Goal: Information Seeking & Learning: Learn about a topic

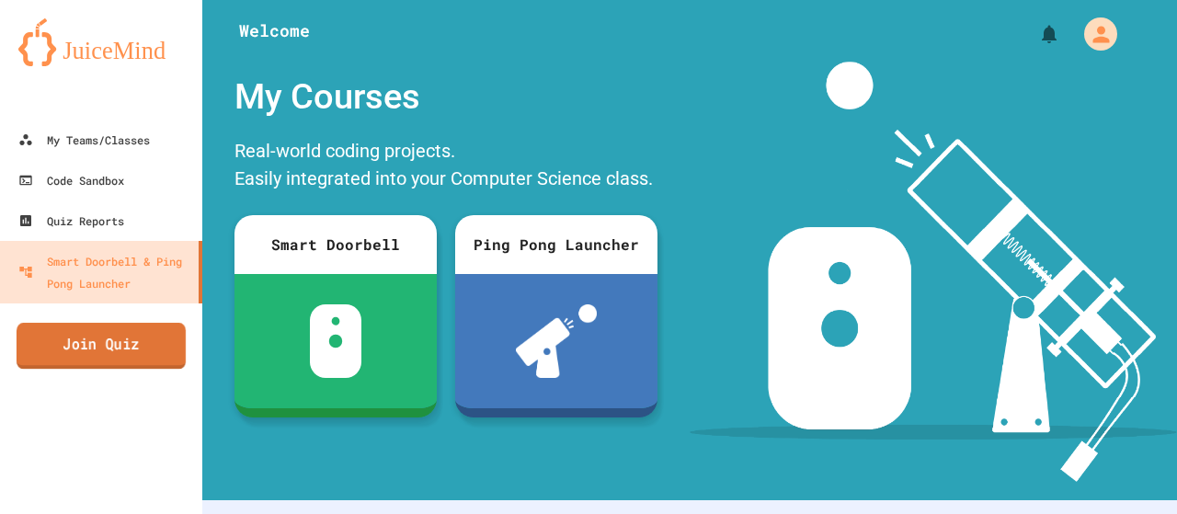
click at [121, 336] on link "Join Quiz" at bounding box center [101, 346] width 169 height 46
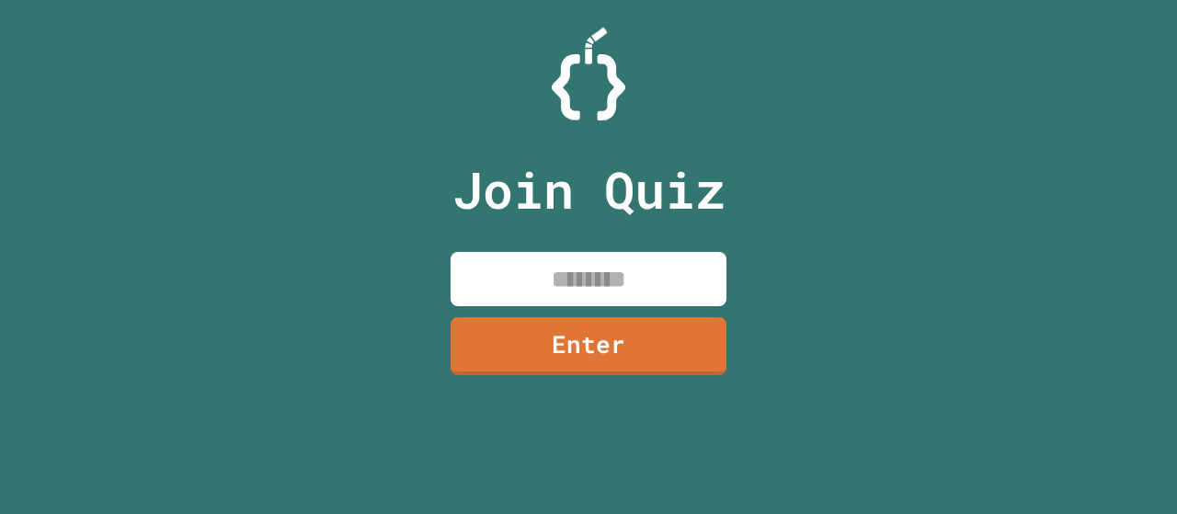
click at [525, 277] on input at bounding box center [589, 279] width 276 height 54
type input "********"
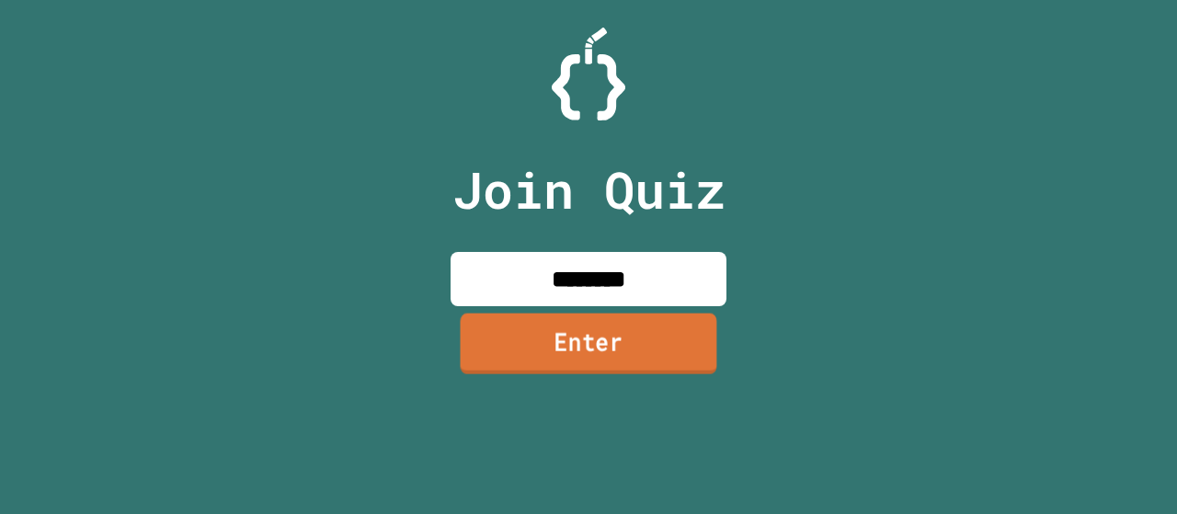
click at [546, 338] on link "Enter" at bounding box center [589, 343] width 257 height 61
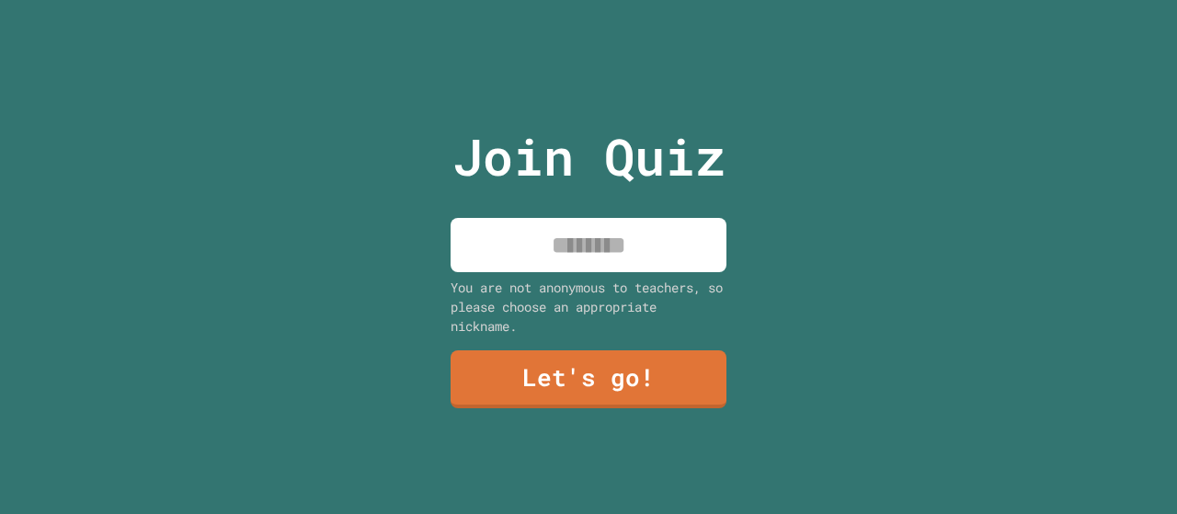
click at [609, 218] on input at bounding box center [589, 245] width 276 height 54
type input "*"
type input "*****"
click at [601, 402] on div "Join Quiz ***** You are not anonymous to teachers, so please choose an appropri…" at bounding box center [589, 257] width 310 height 514
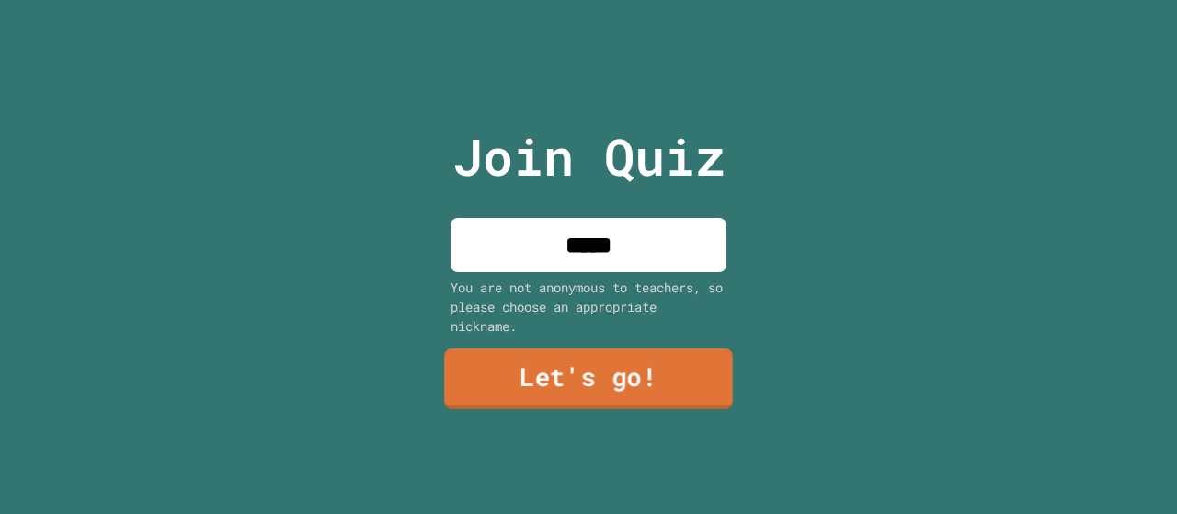
click at [607, 389] on link "Let's go!" at bounding box center [588, 379] width 289 height 61
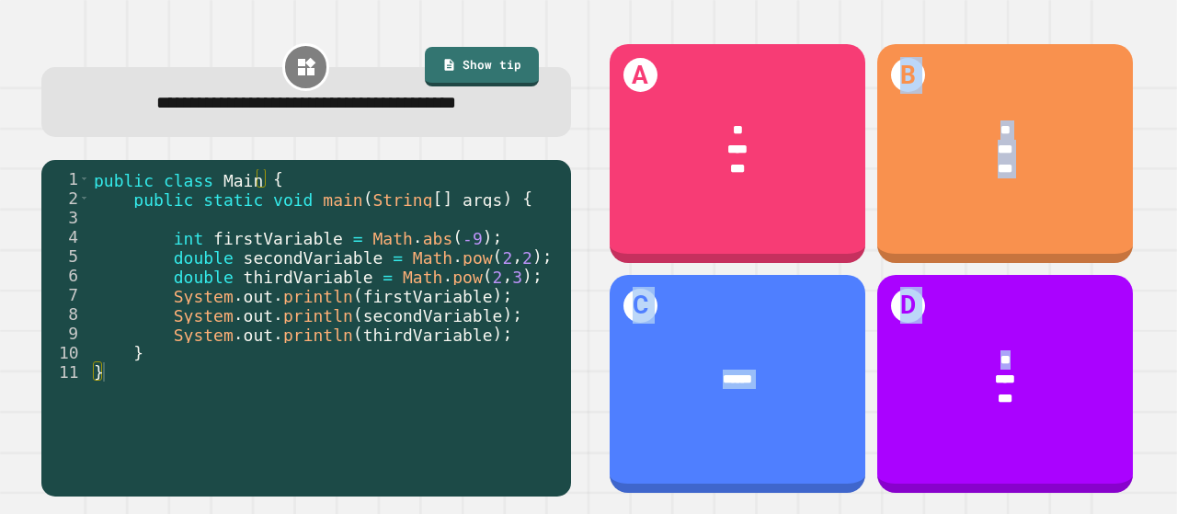
drag, startPoint x: 769, startPoint y: 219, endPoint x: 1129, endPoint y: 269, distance: 364.1
click at [1133, 271] on div "**********" at bounding box center [589, 269] width 1130 height 490
drag, startPoint x: 1129, startPoint y: 269, endPoint x: 1151, endPoint y: 206, distance: 67.2
click at [1151, 206] on div "**********" at bounding box center [588, 257] width 1177 height 514
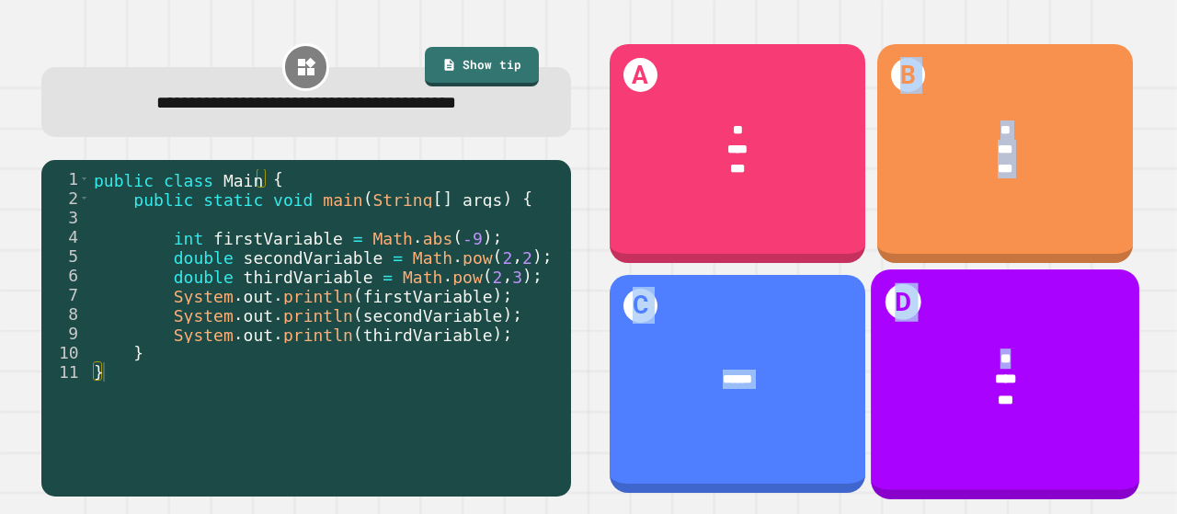
click at [1062, 349] on div "*" at bounding box center [1006, 359] width 214 height 20
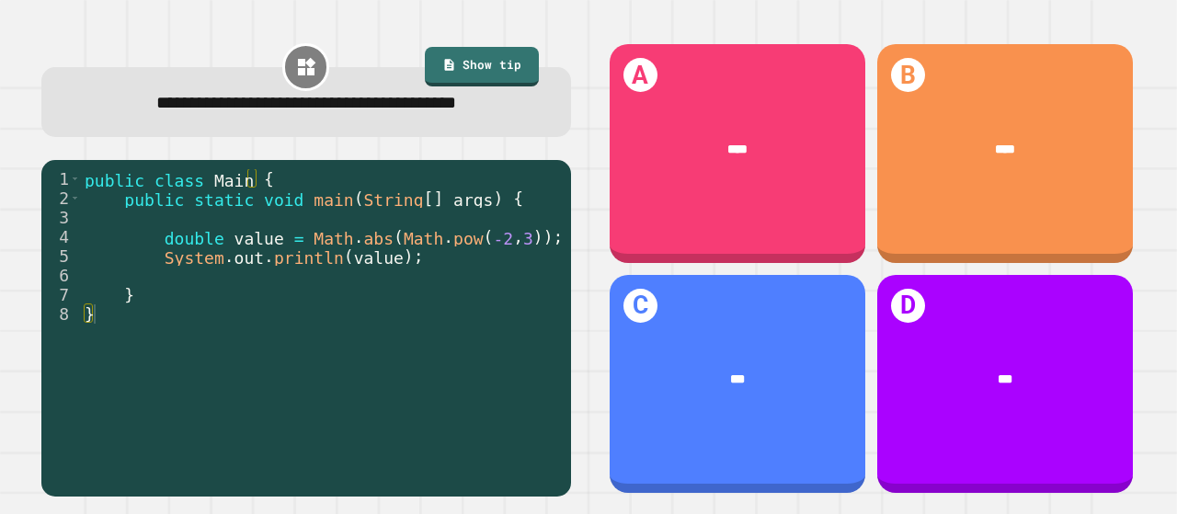
click at [755, 370] on div "***" at bounding box center [738, 379] width 204 height 19
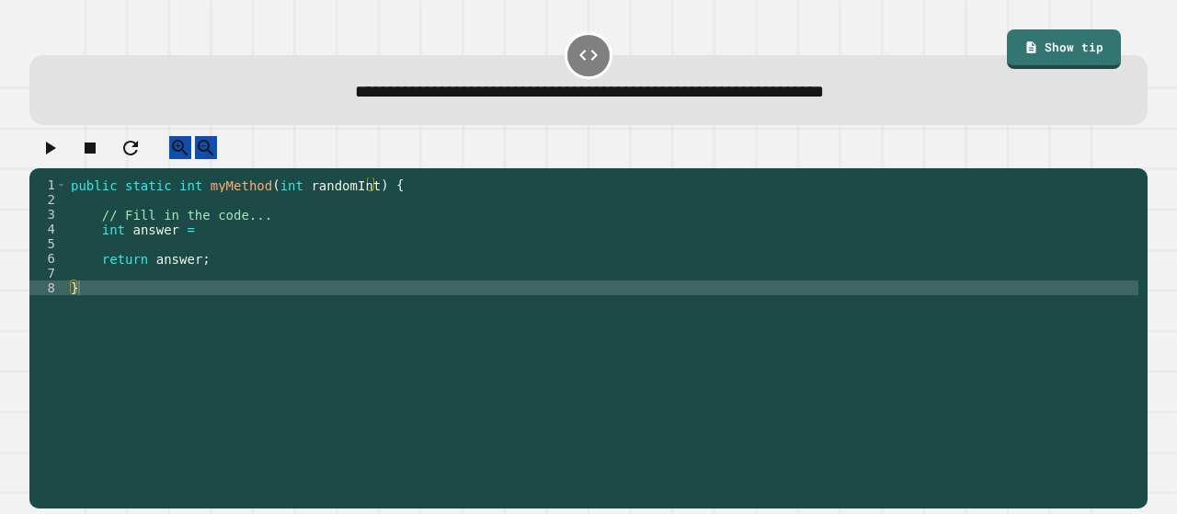
click at [192, 249] on div "public static int myMethod ( int randomInt ) { // Fill in the code... int answe…" at bounding box center [602, 325] width 1071 height 294
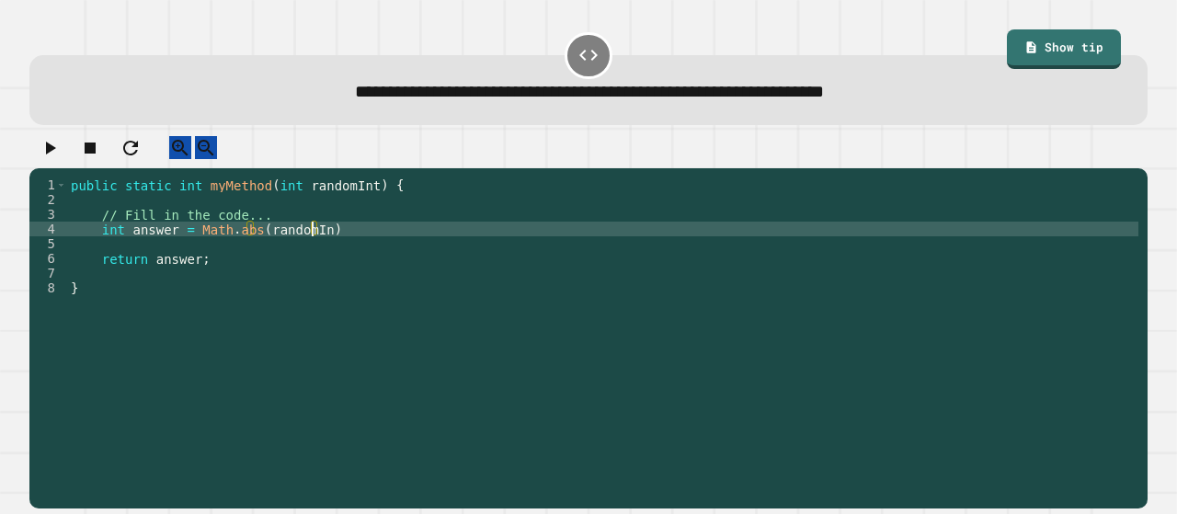
scroll to position [0, 17]
click at [329, 244] on div "public static int myMethod ( int randomInt ) { // Fill in the code... int answe…" at bounding box center [602, 325] width 1071 height 294
type textarea "**********"
click at [56, 155] on icon "button" at bounding box center [51, 148] width 10 height 13
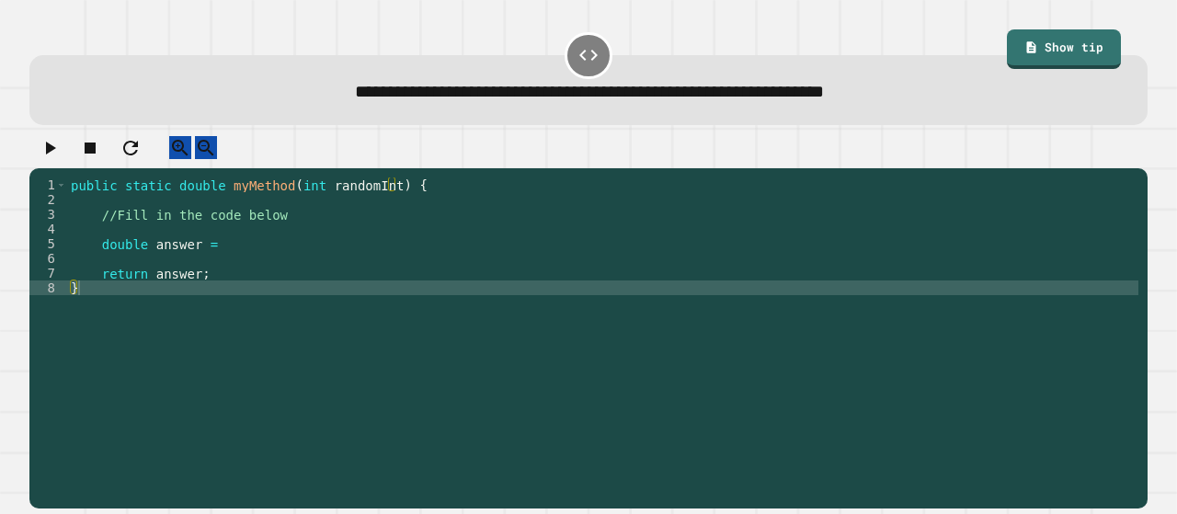
click at [222, 258] on div "public static double myMethod ( int randomInt ) { //Fill in the code below doub…" at bounding box center [602, 325] width 1071 height 294
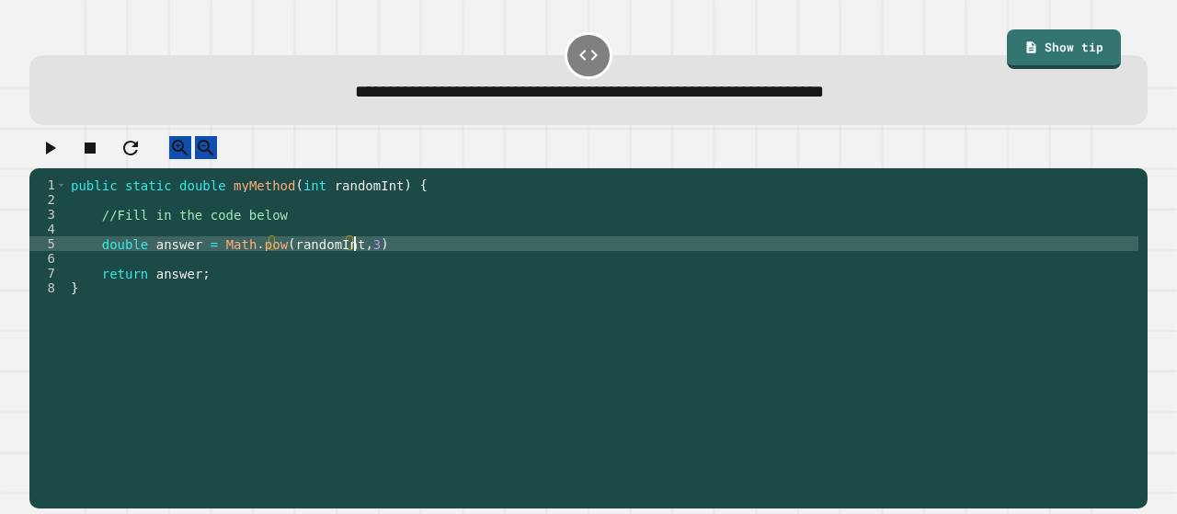
scroll to position [0, 18]
click at [370, 270] on div "public static double myMethod ( int randomInt ) { //Fill in the code below doub…" at bounding box center [602, 325] width 1071 height 294
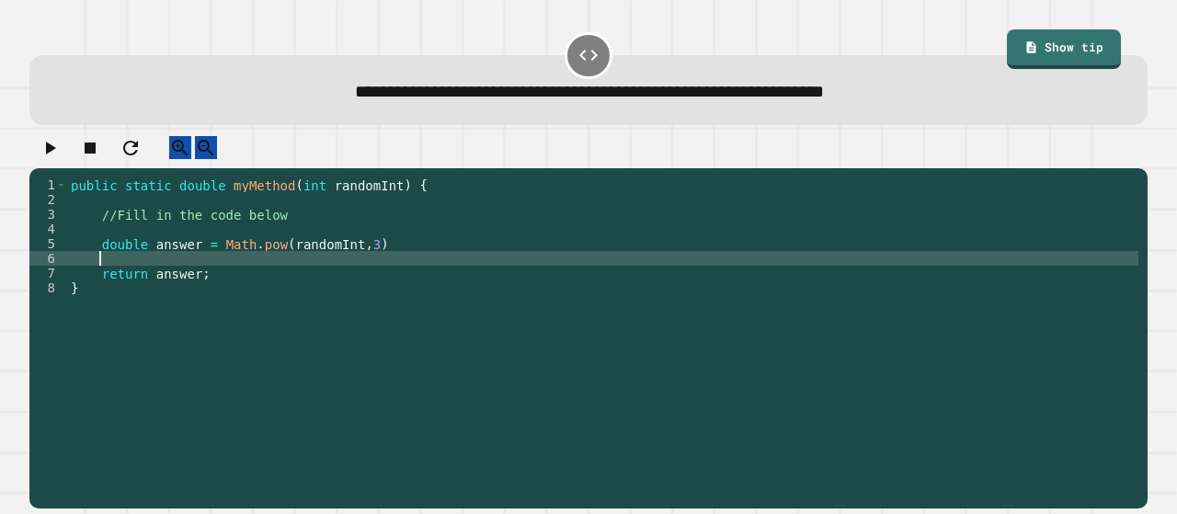
scroll to position [0, 1]
click at [368, 257] on div "public static double myMethod ( int randomInt ) { //Fill in the code below doub…" at bounding box center [602, 325] width 1071 height 294
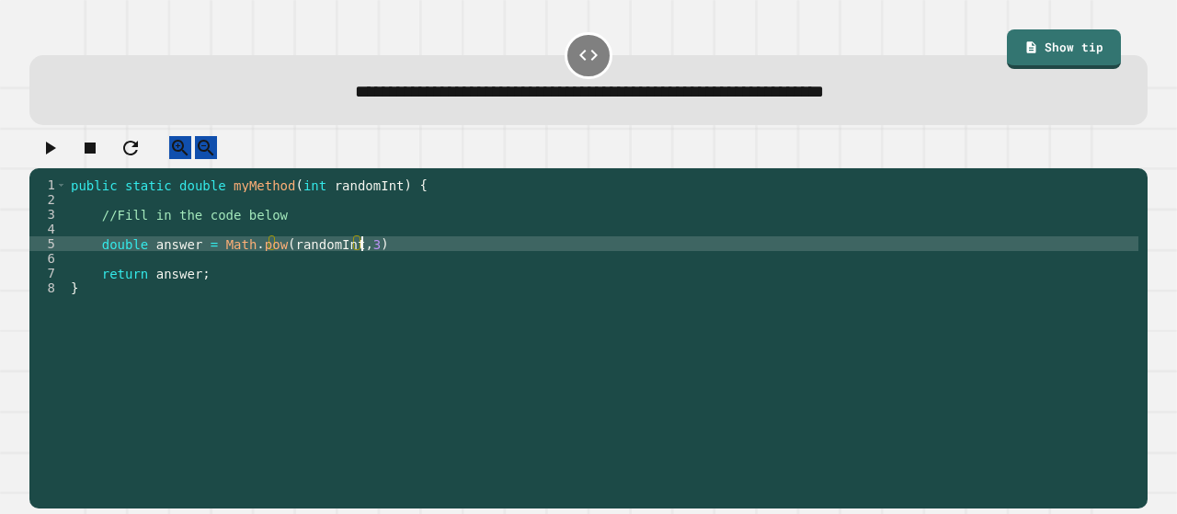
scroll to position [0, 20]
type textarea "**********"
click at [52, 157] on icon "button" at bounding box center [50, 148] width 22 height 22
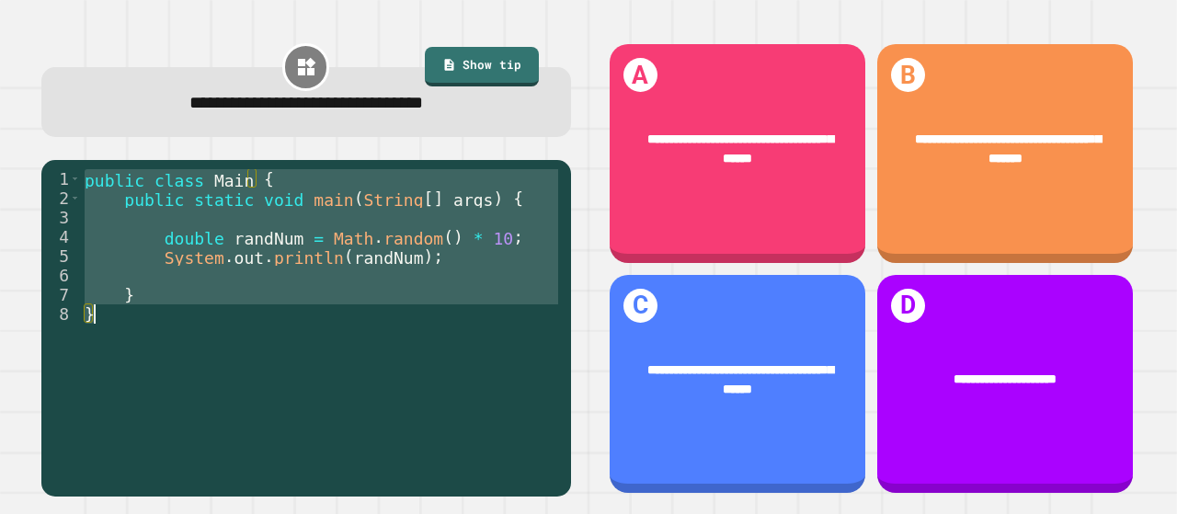
drag, startPoint x: 88, startPoint y: 183, endPoint x: 304, endPoint y: 378, distance: 290.4
click at [304, 378] on div "public class Main { public static void main ( String [ ] args ) { double randNu…" at bounding box center [321, 323] width 481 height 309
type textarea "* *"
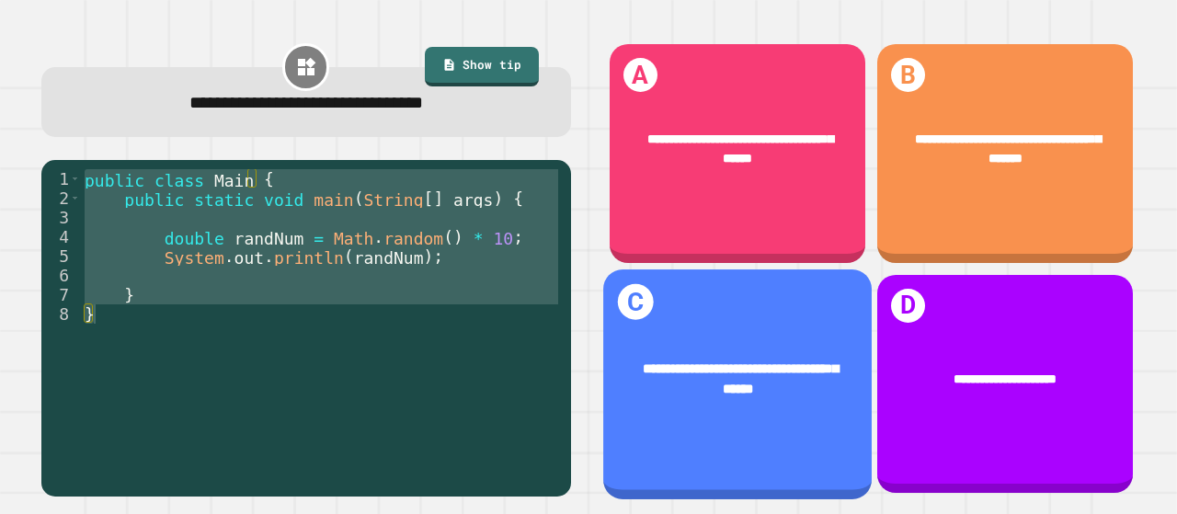
click at [728, 437] on div "**********" at bounding box center [737, 383] width 269 height 229
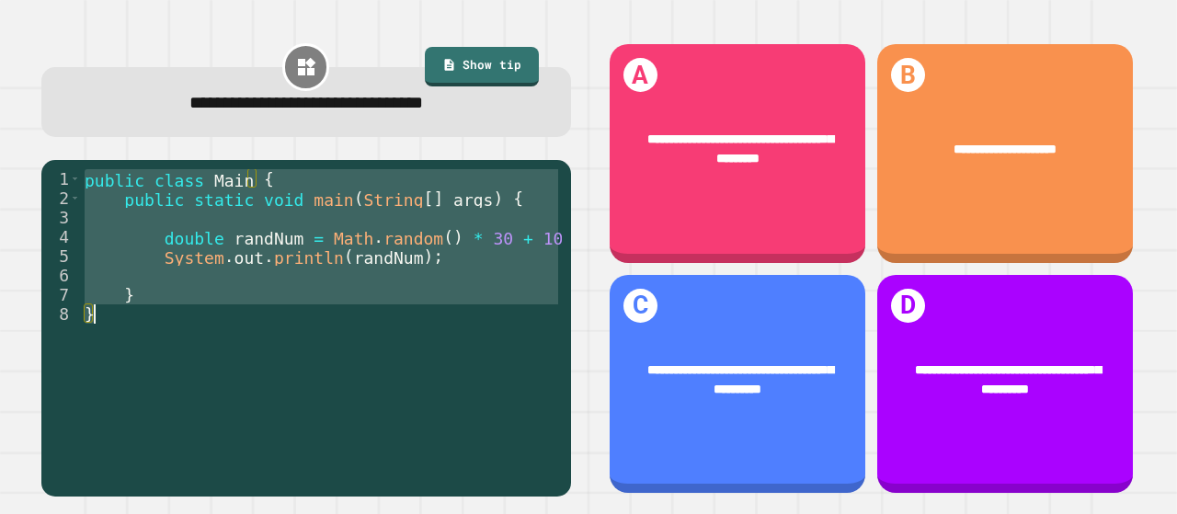
drag, startPoint x: 85, startPoint y: 181, endPoint x: 217, endPoint y: 400, distance: 255.8
click at [217, 400] on div "public class Main { public static void main ( String [ ] args ) { double randNu…" at bounding box center [321, 323] width 481 height 309
type textarea "* *"
click at [752, 385] on div "**********" at bounding box center [738, 379] width 256 height 90
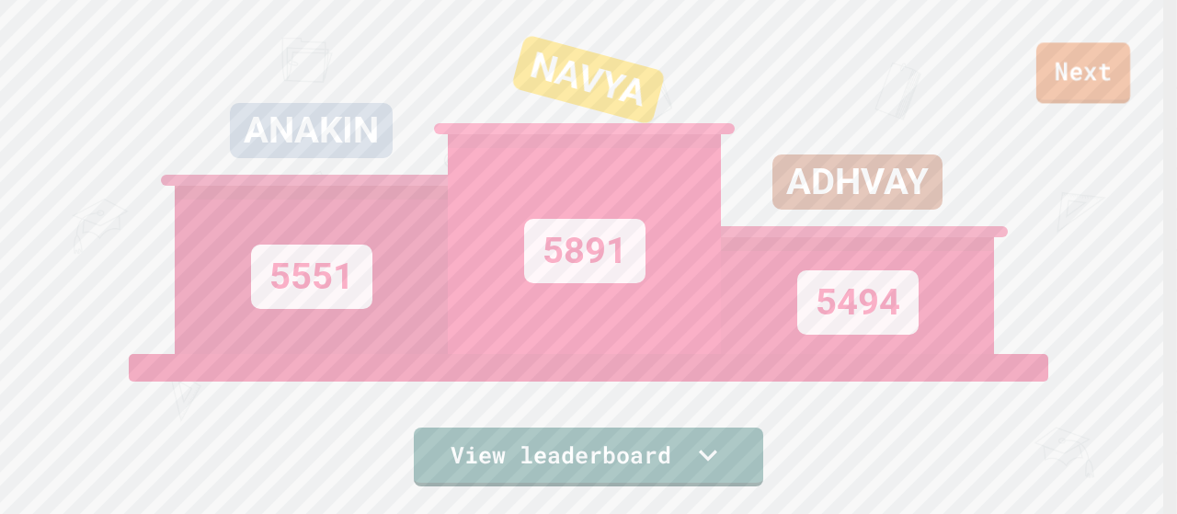
click at [1071, 89] on link "Next" at bounding box center [1084, 72] width 94 height 61
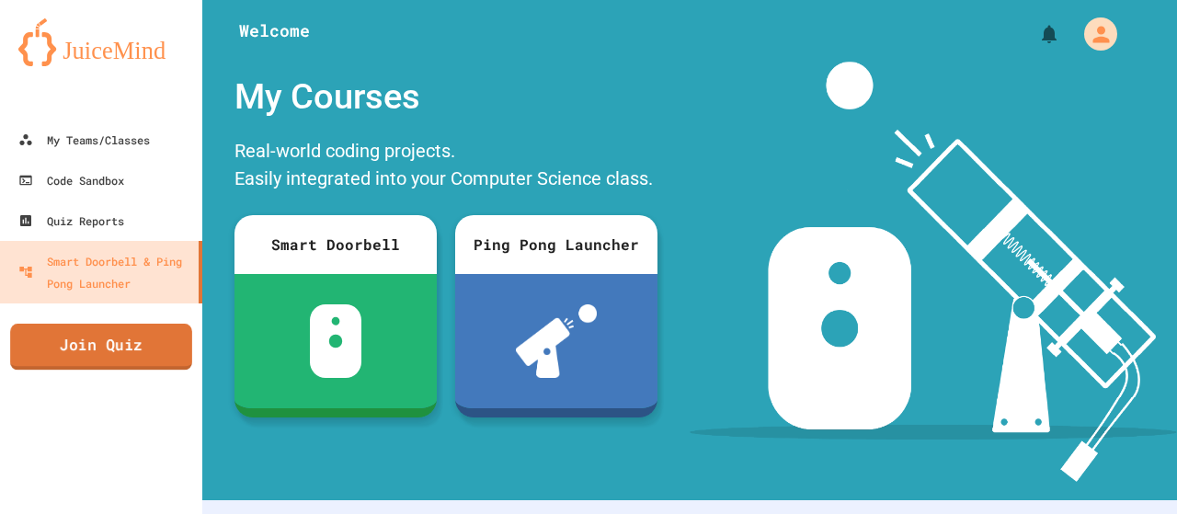
click at [116, 349] on link "Join Quiz" at bounding box center [101, 347] width 182 height 46
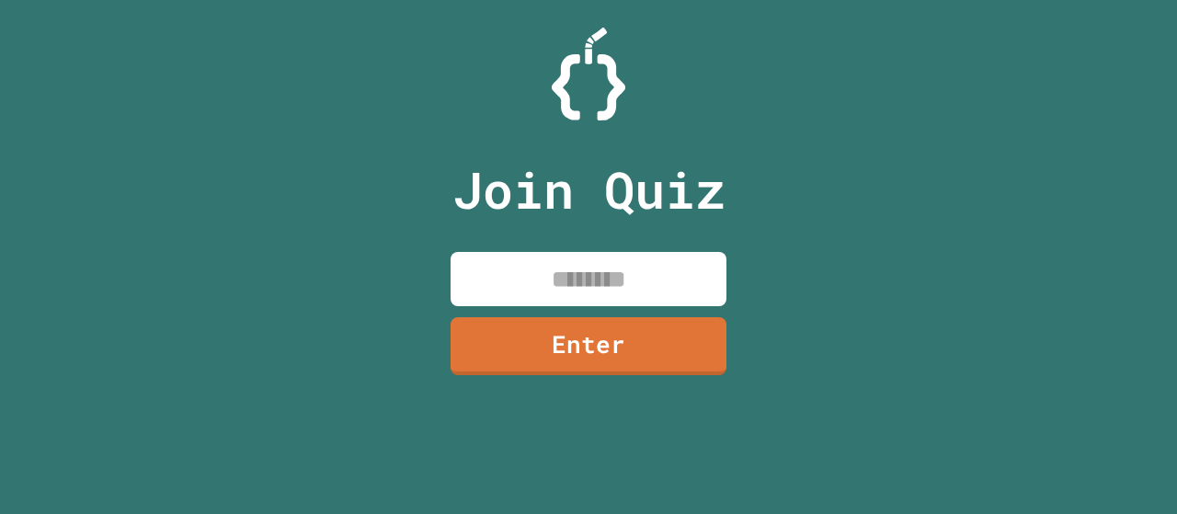
click at [560, 286] on input at bounding box center [589, 279] width 276 height 54
type input "********"
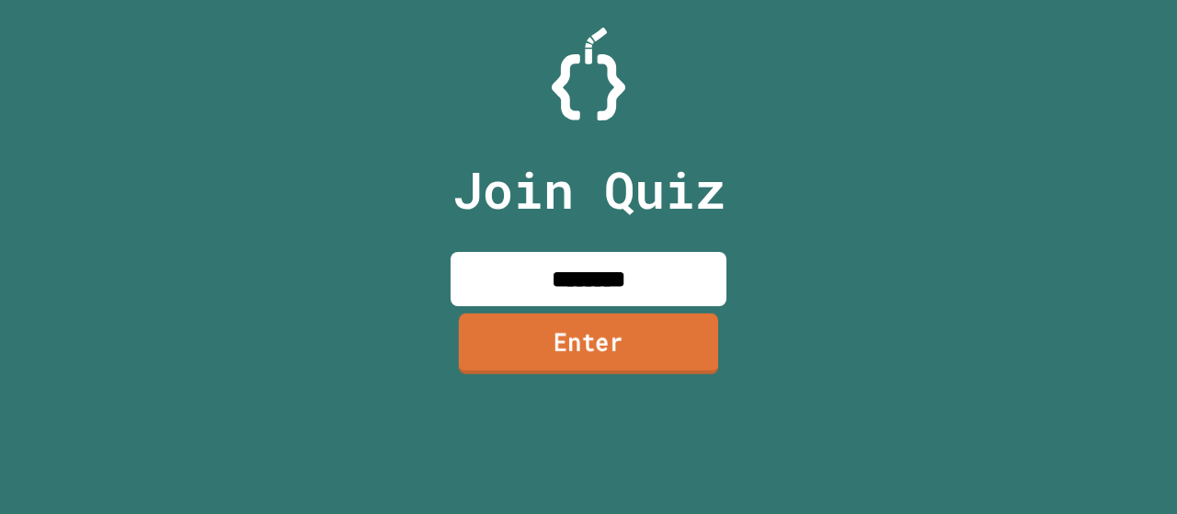
click at [575, 336] on link "Enter" at bounding box center [588, 344] width 259 height 61
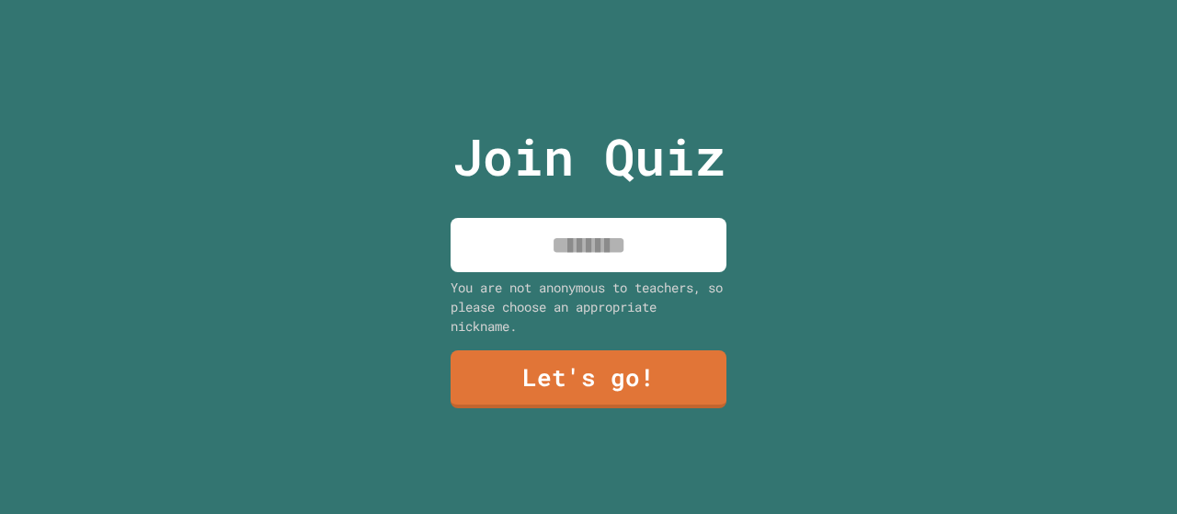
click at [604, 246] on input at bounding box center [589, 245] width 276 height 54
type input "*****"
click at [608, 372] on link "Let's go!" at bounding box center [588, 378] width 272 height 61
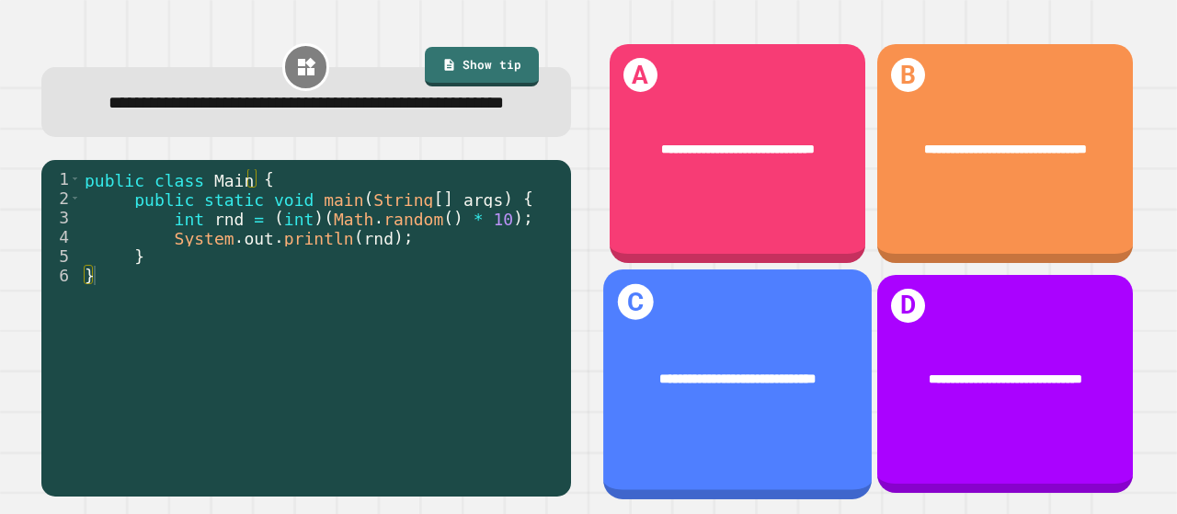
click at [769, 342] on div "**********" at bounding box center [737, 379] width 269 height 74
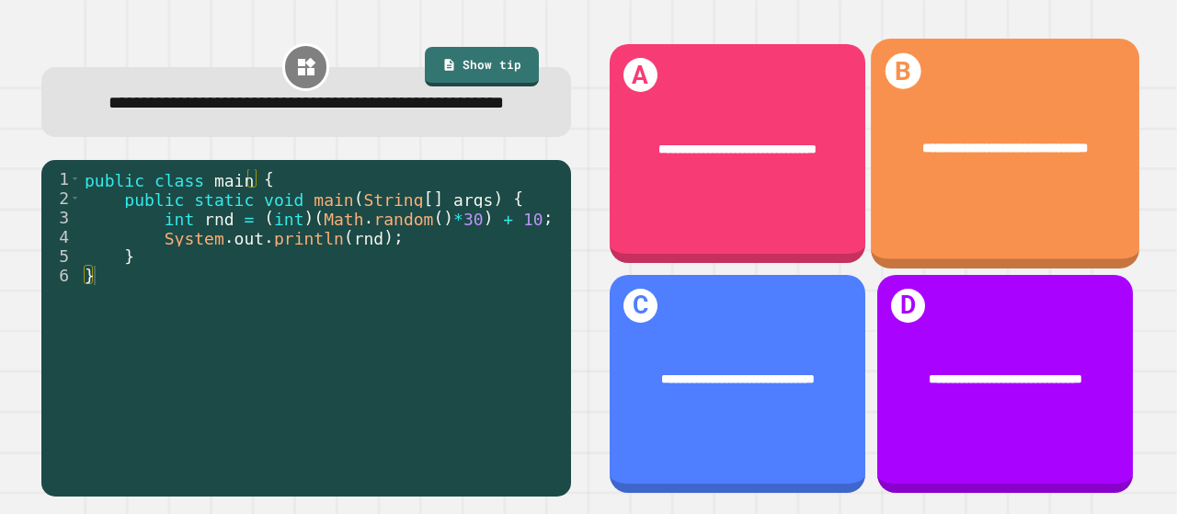
click at [920, 181] on div "**********" at bounding box center [1005, 149] width 269 height 74
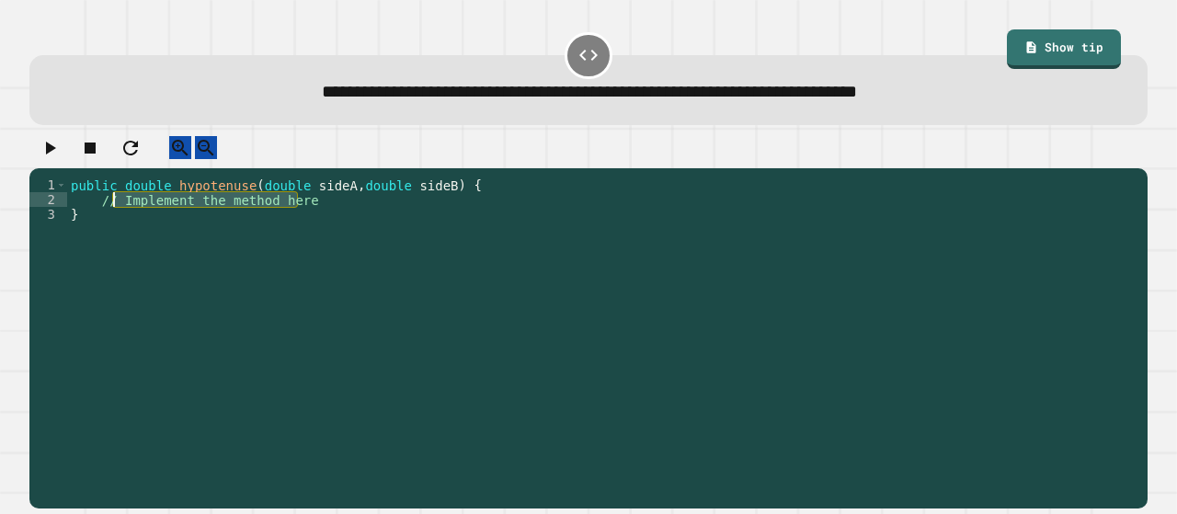
drag, startPoint x: 311, startPoint y: 219, endPoint x: 110, endPoint y: 218, distance: 200.5
click at [110, 218] on div "public double hypotenuse ( double sideA , double sideB ) { // Implement the met…" at bounding box center [602, 325] width 1071 height 294
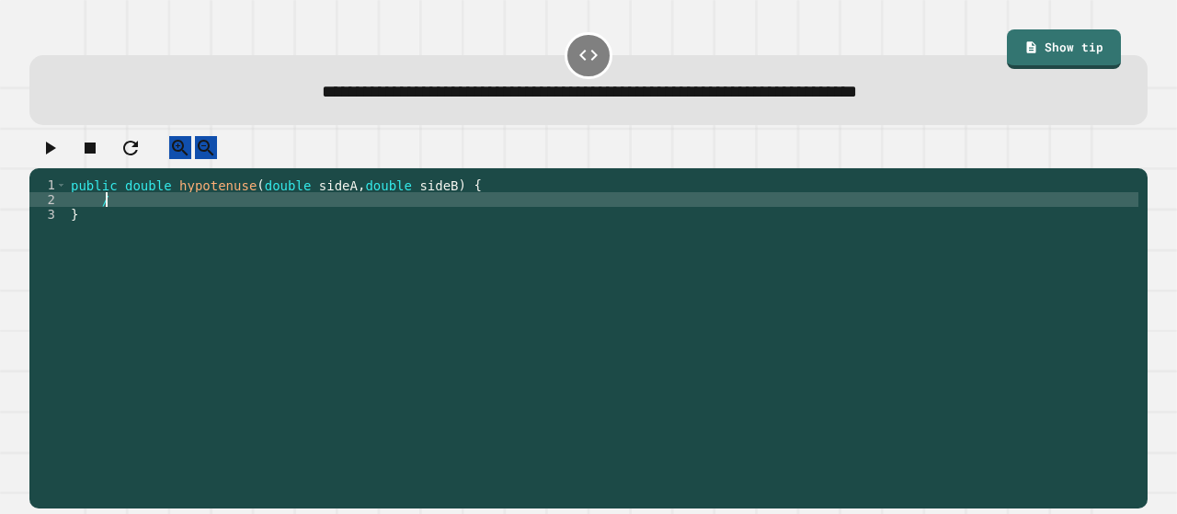
type textarea "*"
click at [133, 212] on div "public double hypotenuse ( double sideA , double sideB ) { doubel hypo = }" at bounding box center [602, 325] width 1071 height 294
click at [138, 215] on div "public double hypotenuse ( double sideA , double sideB ) { doubel hypo = }" at bounding box center [602, 325] width 1071 height 294
click at [138, 215] on div "public double hypotenuse ( double sideA , double sideB ) { doubl hypo = }" at bounding box center [602, 325] width 1071 height 294
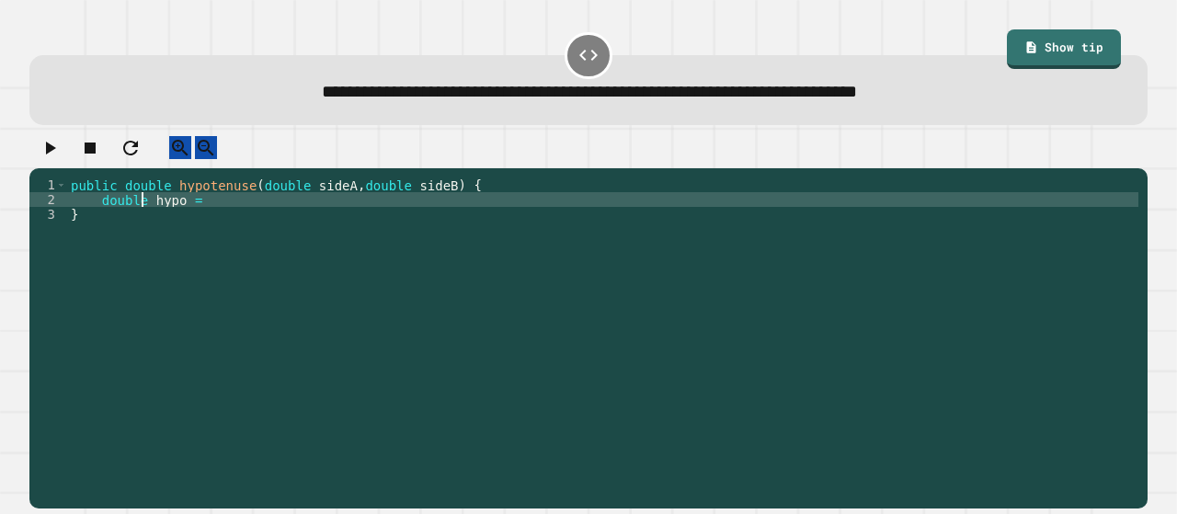
scroll to position [0, 6]
click at [230, 215] on div "public double hypotenuse ( double sideA , double sideB ) { double hypo = }" at bounding box center [602, 325] width 1071 height 294
click at [147, 219] on div "public double hypotenuse ( double sideA , double sideB ) { double hypo = sideA …" at bounding box center [602, 325] width 1071 height 294
click at [193, 218] on div "public double hypotenuse ( double sideA , double sideB ) { double hypo = sideA …" at bounding box center [602, 325] width 1071 height 294
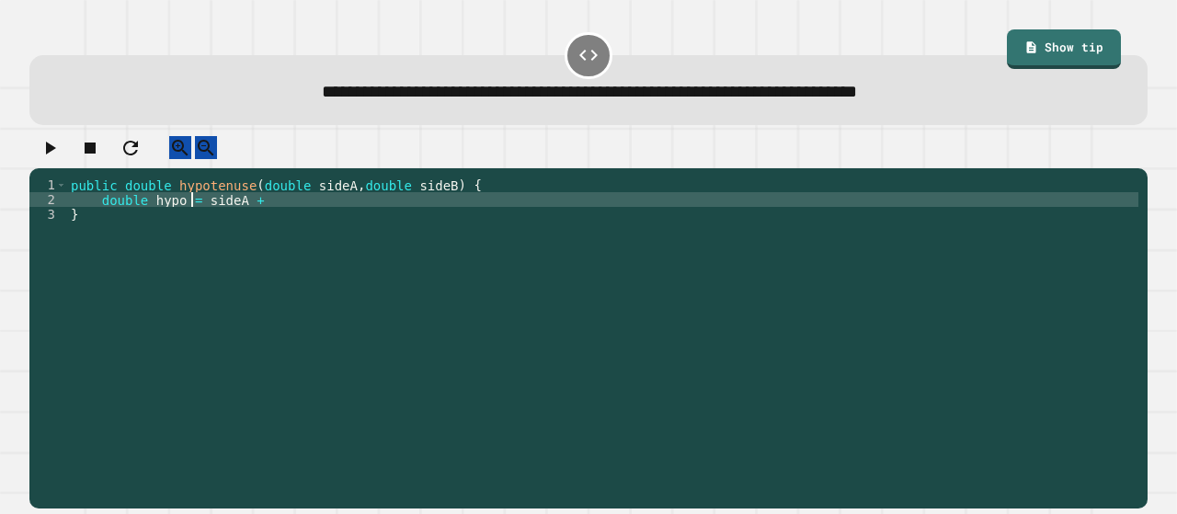
click at [199, 214] on div "public double hypotenuse ( double sideA , double sideB ) { double hypo = sideA …" at bounding box center [602, 325] width 1071 height 294
click at [212, 216] on div "public double hypotenuse ( double sideA , double sideB ) { double hypo = MAthsp…" at bounding box center [602, 325] width 1071 height 294
click at [252, 216] on div "public double hypotenuse ( double sideA , double sideB ) { double hypo = Mathsp…" at bounding box center [602, 325] width 1071 height 294
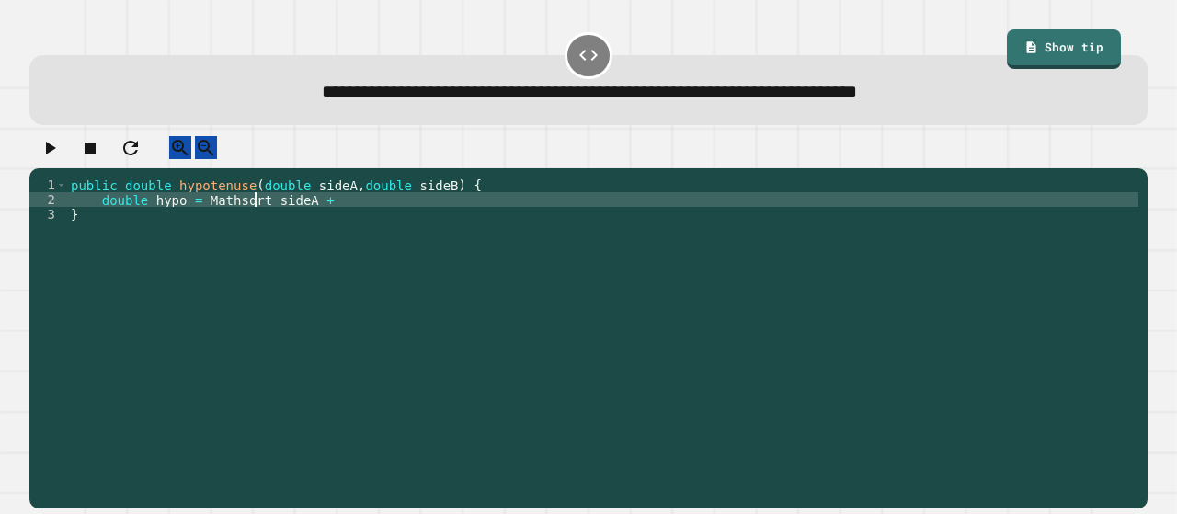
scroll to position [0, 13]
click at [227, 216] on div "public double hypotenuse ( double sideA , double sideB ) { double hypo = Mathsq…" at bounding box center [602, 325] width 1071 height 294
click at [259, 216] on div "public double hypotenuse ( double sideA , double sideB ) { double hypo = Math .…" at bounding box center [602, 325] width 1071 height 294
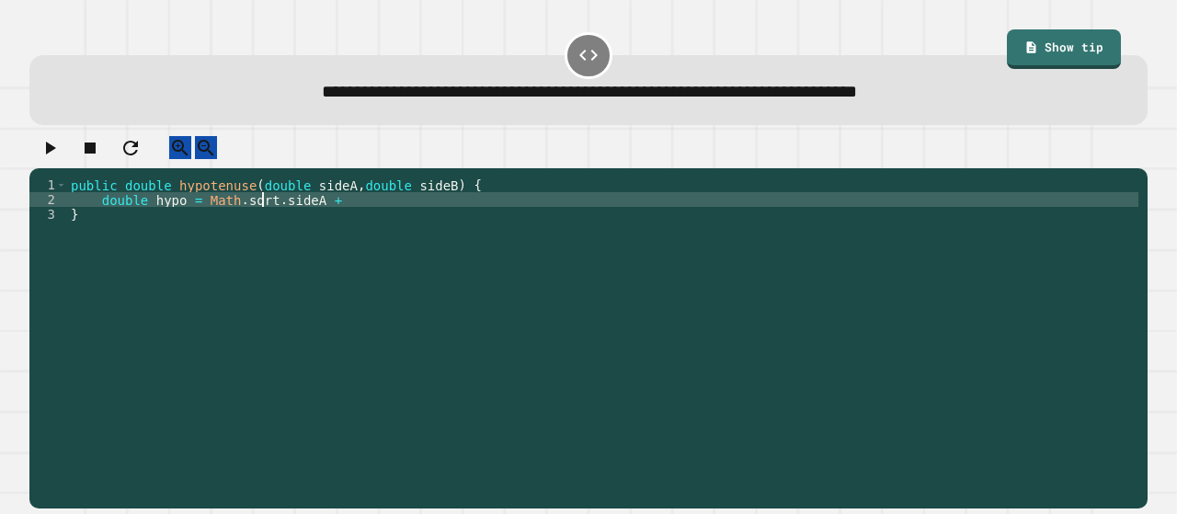
click at [269, 214] on div "public double hypotenuse ( double sideA , double sideB ) { double hypo = Math .…" at bounding box center [602, 325] width 1071 height 294
click at [410, 216] on div "public double hypotenuse ( double sideA , double sideB ) { double hypo = Math .…" at bounding box center [602, 325] width 1071 height 294
click at [331, 216] on div "public double hypotenuse ( double sideA , double sideB ) { double hypo = Math .…" at bounding box center [602, 325] width 1071 height 294
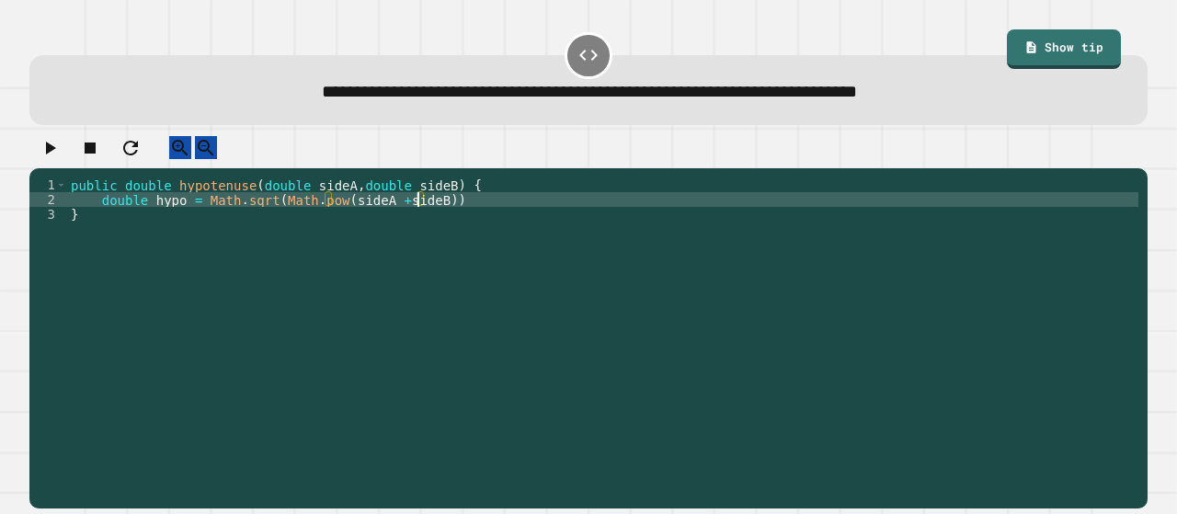
click at [459, 210] on div "public double hypotenuse ( double sideA , double sideB ) { double hypo = Math .…" at bounding box center [602, 325] width 1071 height 294
click at [59, 146] on icon "button" at bounding box center [50, 148] width 22 height 22
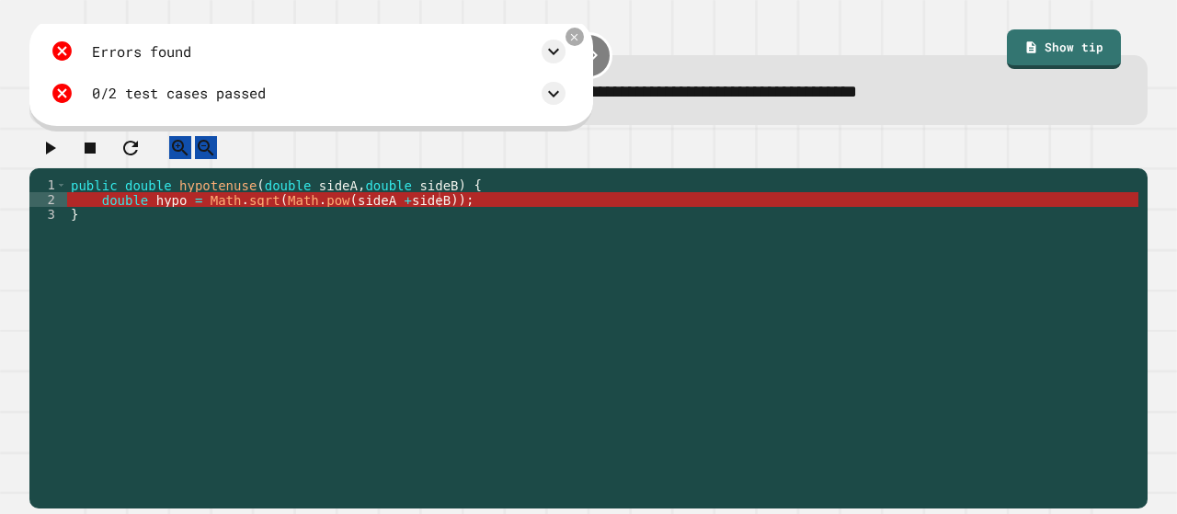
click at [188, 86] on div "0/2 test cases passed" at bounding box center [179, 93] width 174 height 21
click at [558, 96] on icon at bounding box center [554, 94] width 22 height 22
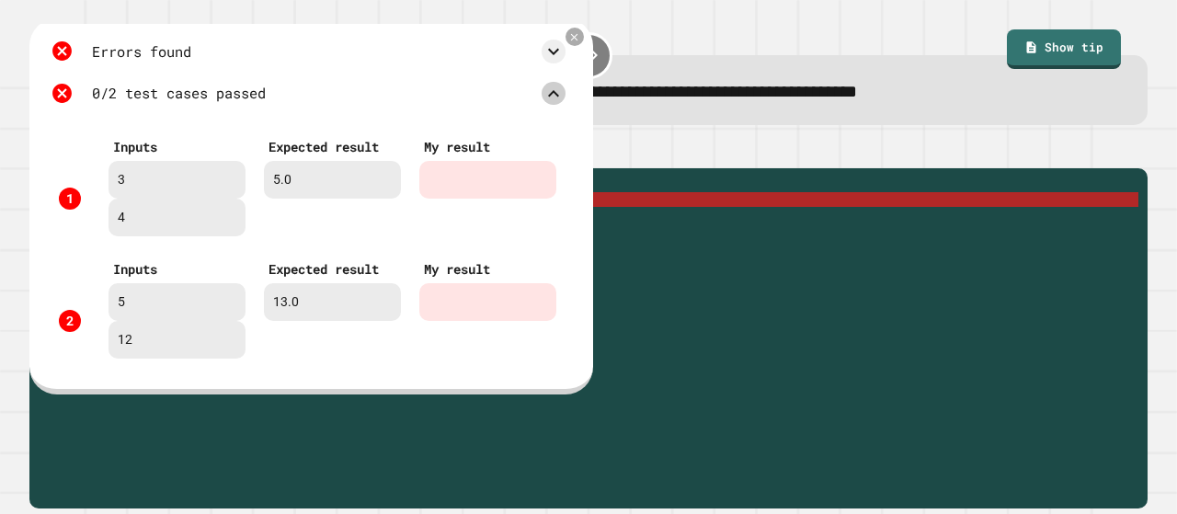
scroll to position [15, 0]
click at [576, 36] on icon at bounding box center [574, 37] width 14 height 14
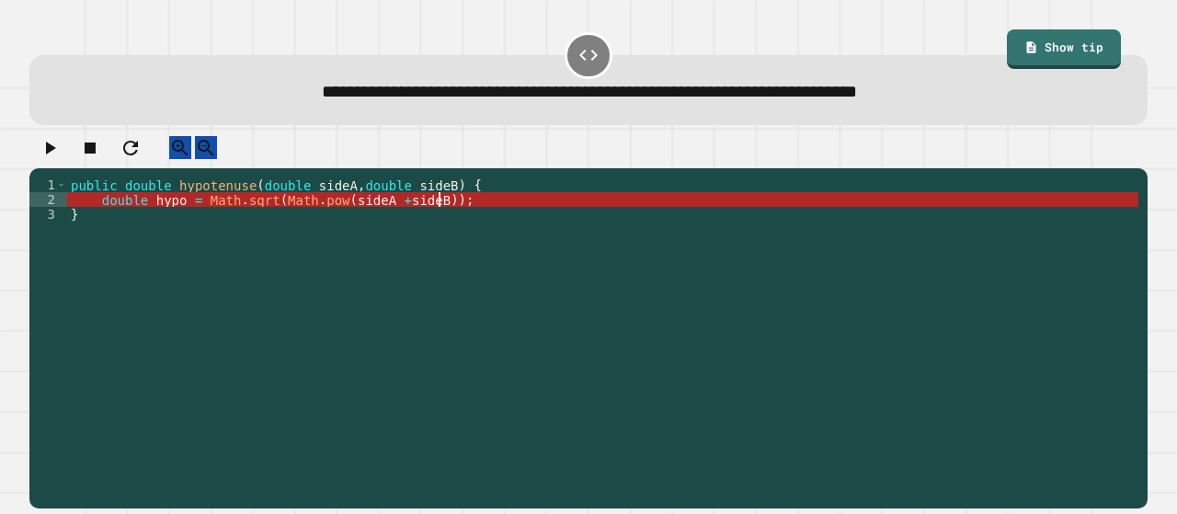
click at [449, 215] on div "public double hypotenuse ( double sideA , double sideB ) { double hypo = Math .…" at bounding box center [602, 325] width 1071 height 294
click at [366, 221] on div "public double hypotenuse ( double sideA , double sideB ) { double hypo = Math .…" at bounding box center [602, 325] width 1071 height 294
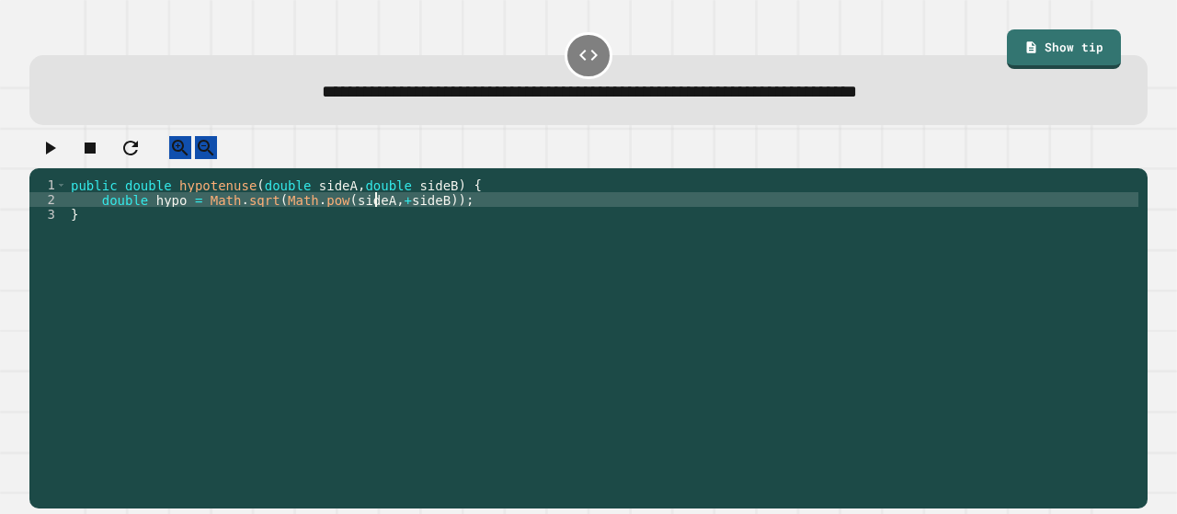
scroll to position [0, 22]
click at [403, 216] on div "public double hypotenuse ( double sideA , double sideB ) { double hypo = Math .…" at bounding box center [602, 325] width 1071 height 294
click at [407, 216] on div "public double hypotenuse ( double sideA , double sideB ) { double hypo = Math .…" at bounding box center [602, 325] width 1071 height 294
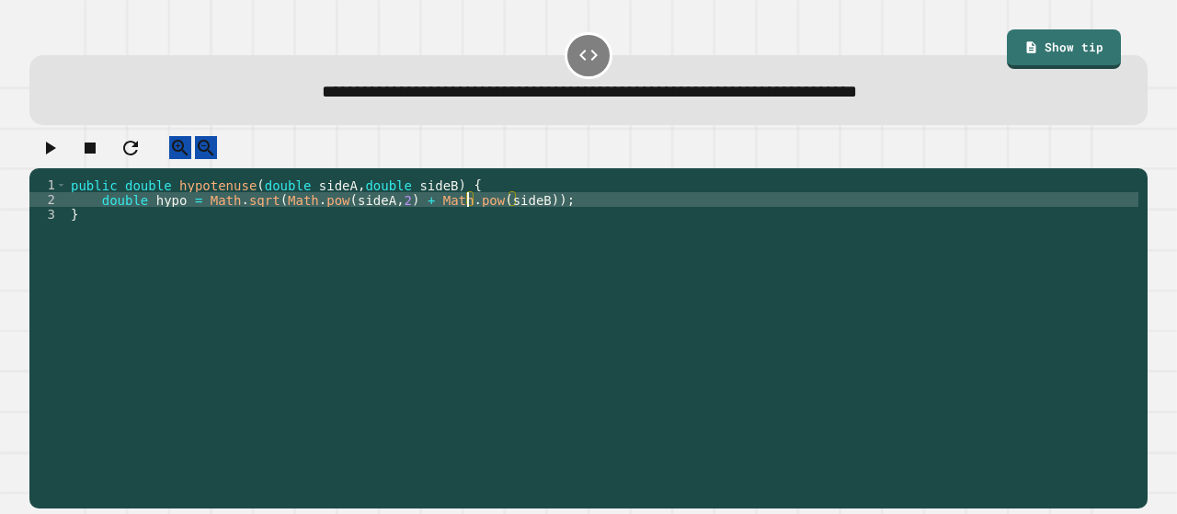
click at [509, 213] on div "public double hypotenuse ( double sideA , double sideB ) { double hypo = Math .…" at bounding box center [602, 325] width 1071 height 294
type textarea "**********"
click at [53, 144] on button "button" at bounding box center [50, 147] width 22 height 23
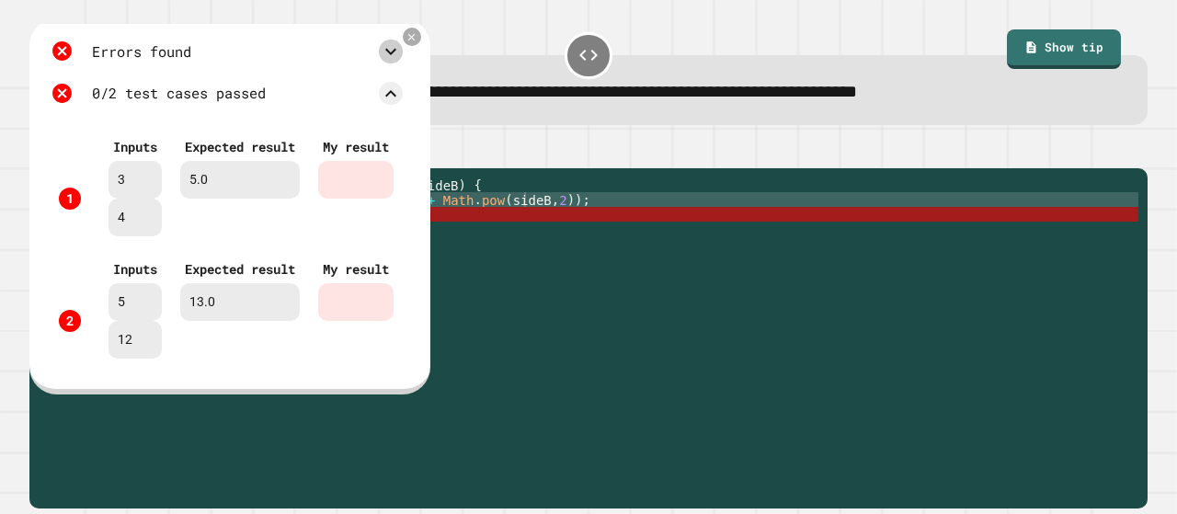
click at [402, 49] on icon at bounding box center [391, 51] width 22 height 22
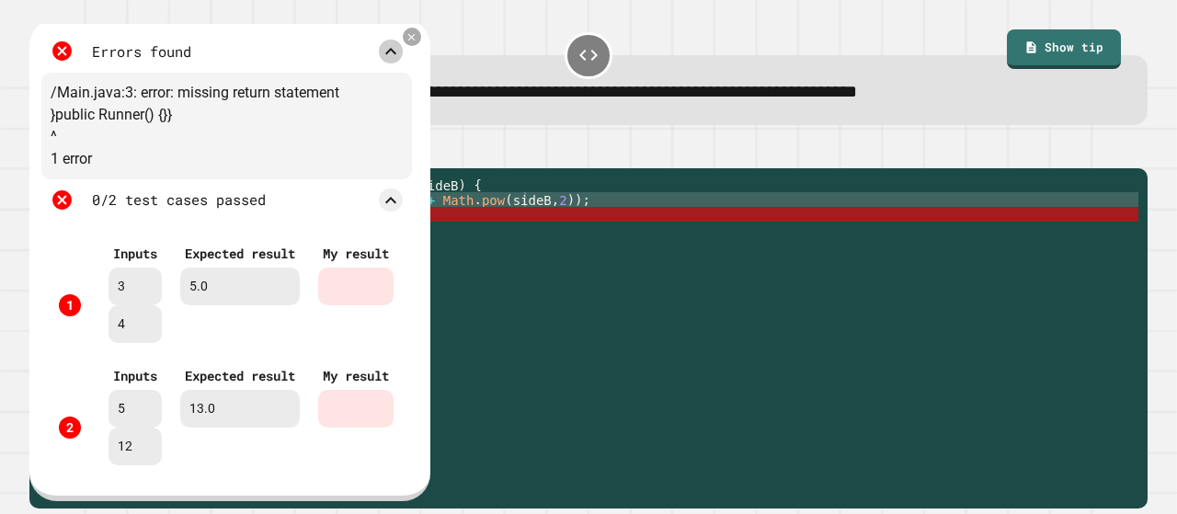
click at [418, 41] on icon at bounding box center [412, 37] width 12 height 12
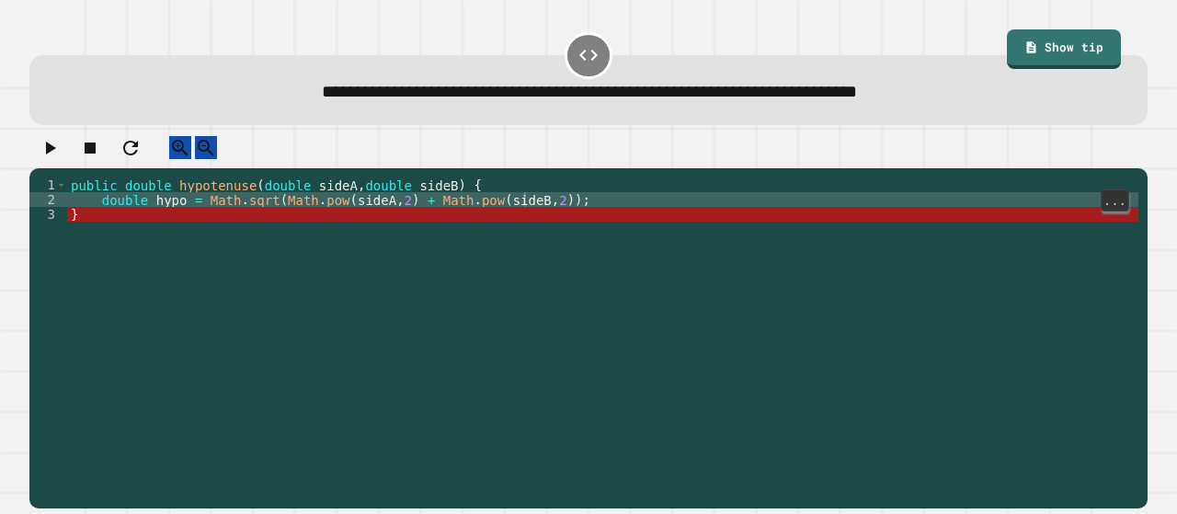
click at [616, 216] on div "public double hypotenuse ( double sideA , double sideB ) { double hypo = Math .…" at bounding box center [602, 325] width 1071 height 294
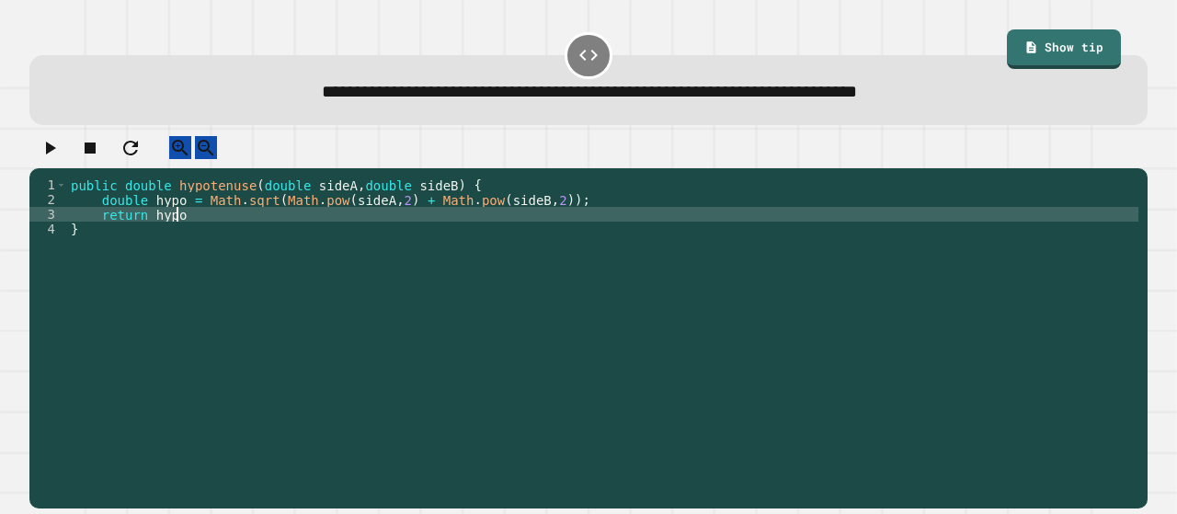
scroll to position [0, 6]
click at [56, 155] on icon "button" at bounding box center [51, 148] width 10 height 13
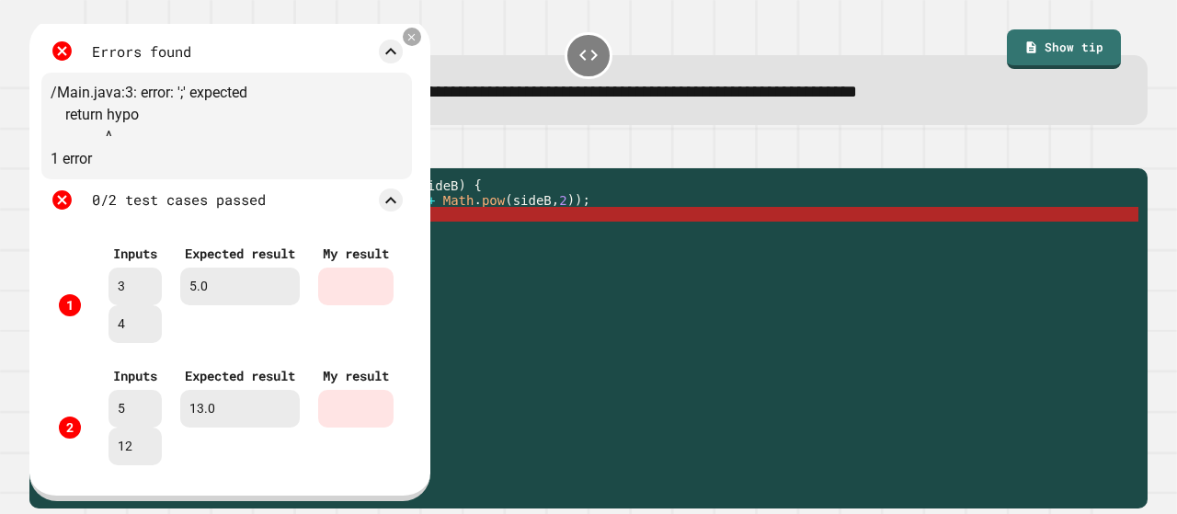
scroll to position [0, 0]
click at [579, 321] on div "public double hypotenuse ( double sideA , double sideB ) { double hypo = Math .…" at bounding box center [602, 325] width 1071 height 294
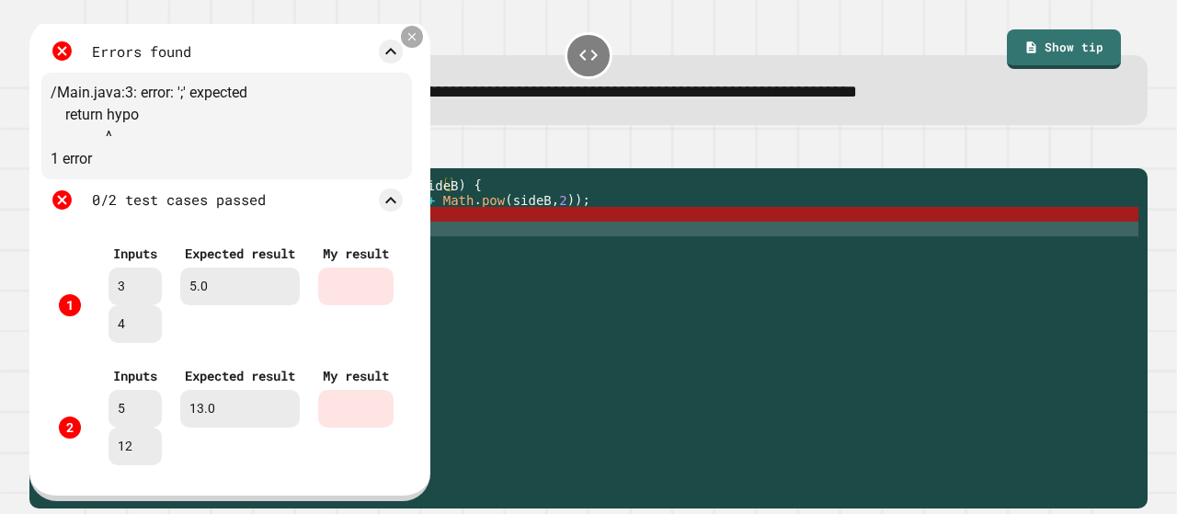
click at [418, 38] on icon at bounding box center [412, 37] width 14 height 14
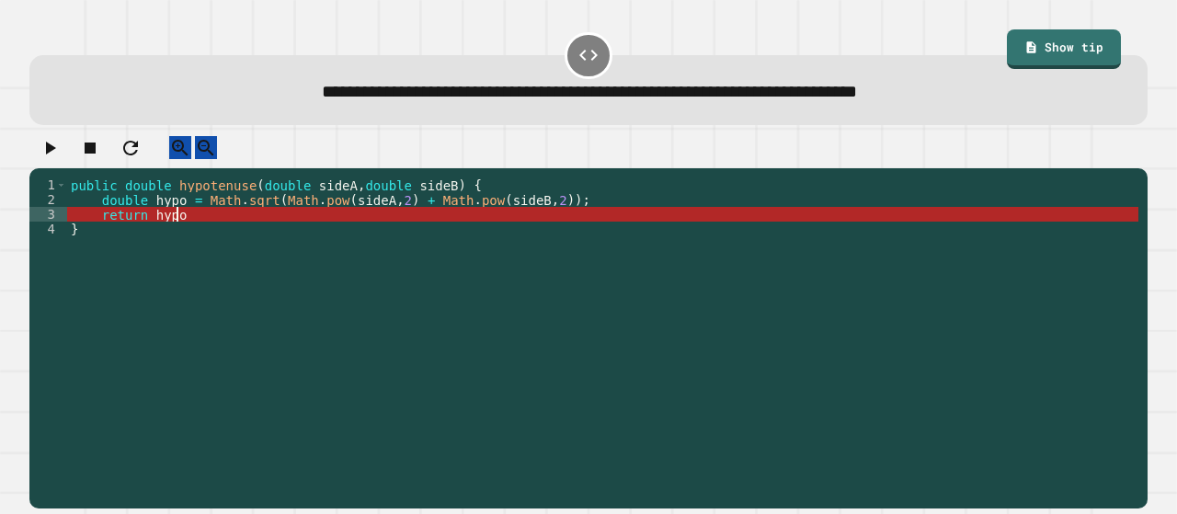
click at [188, 234] on div "public double hypotenuse ( double sideA , double sideB ) { double hypo = Math .…" at bounding box center [602, 325] width 1071 height 294
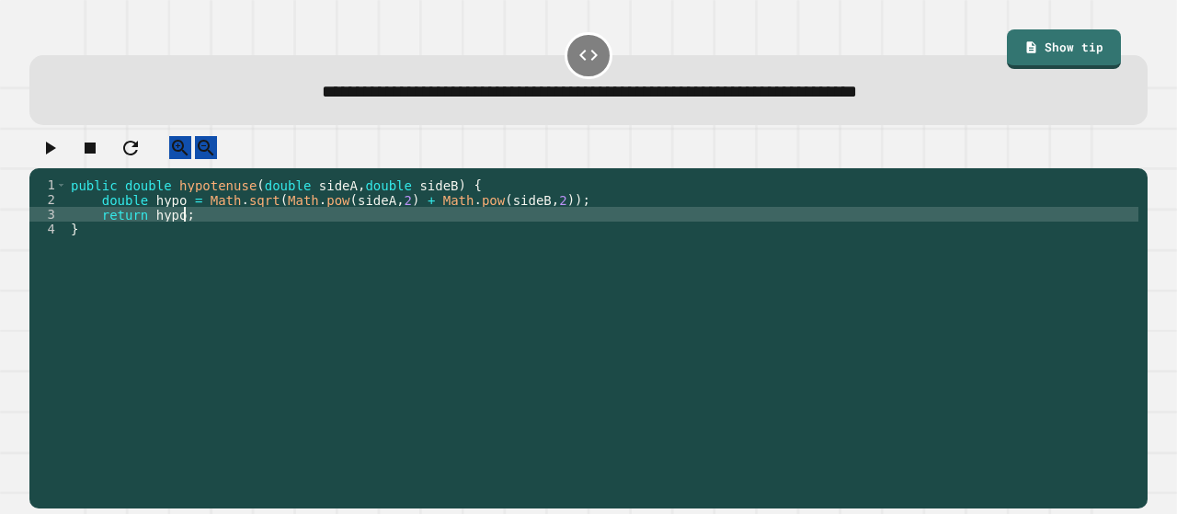
scroll to position [0, 7]
type textarea "**********"
click at [64, 138] on div at bounding box center [588, 152] width 1118 height 32
click at [56, 155] on icon "button" at bounding box center [51, 148] width 10 height 13
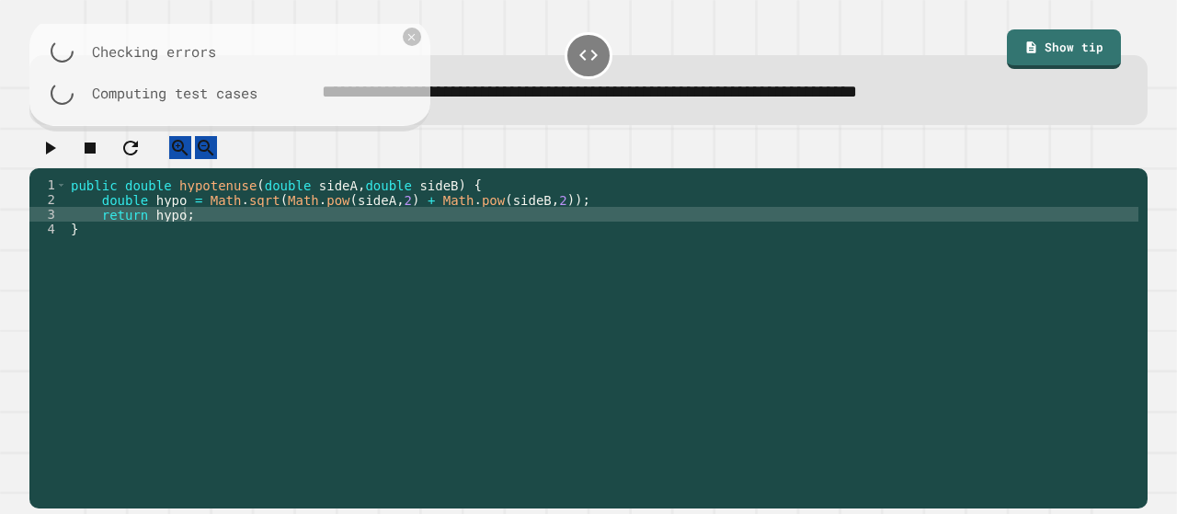
click at [57, 151] on div at bounding box center [588, 152] width 1118 height 32
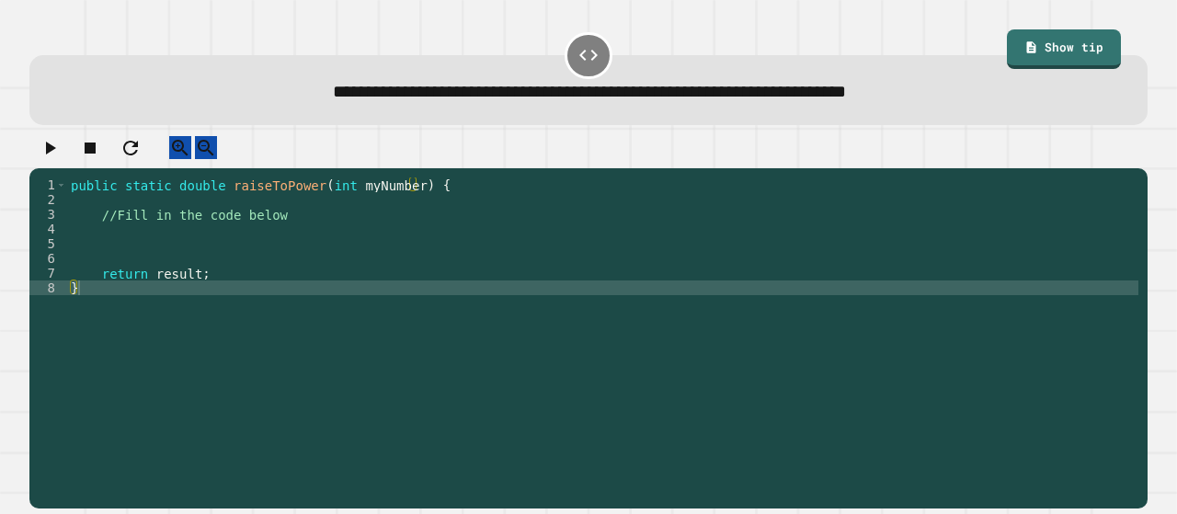
click at [291, 235] on div "public static double raiseToPower ( int myNumber ) { //Fill in the code below r…" at bounding box center [602, 325] width 1071 height 294
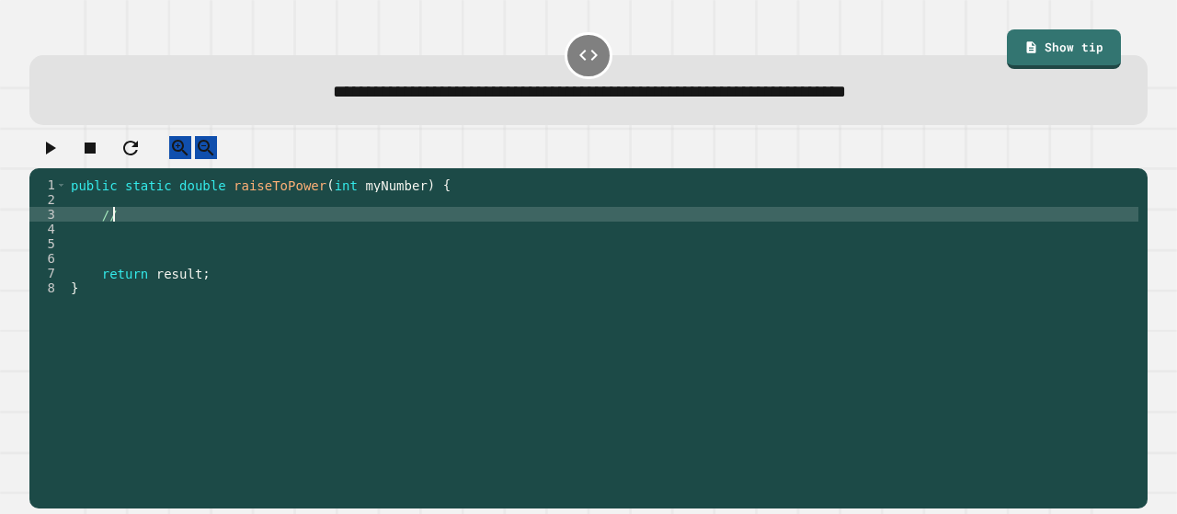
type textarea "*"
click at [341, 230] on div "public static double raiseToPower ( int myNumber ) { double my = Math . pow ( m…" at bounding box center [602, 325] width 1071 height 294
type textarea "**********"
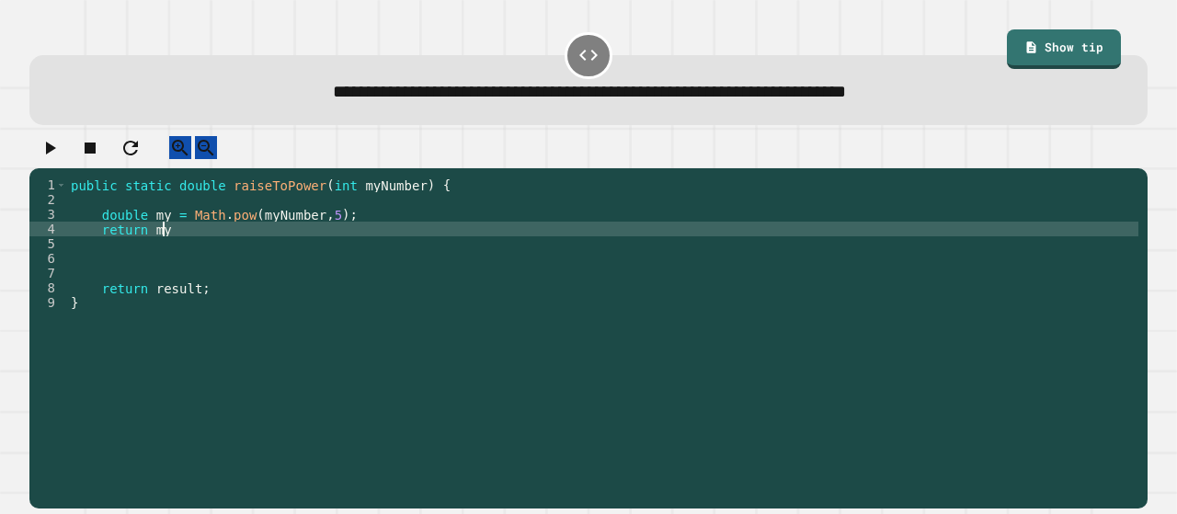
scroll to position [0, 6]
click at [56, 155] on icon "button" at bounding box center [51, 148] width 10 height 13
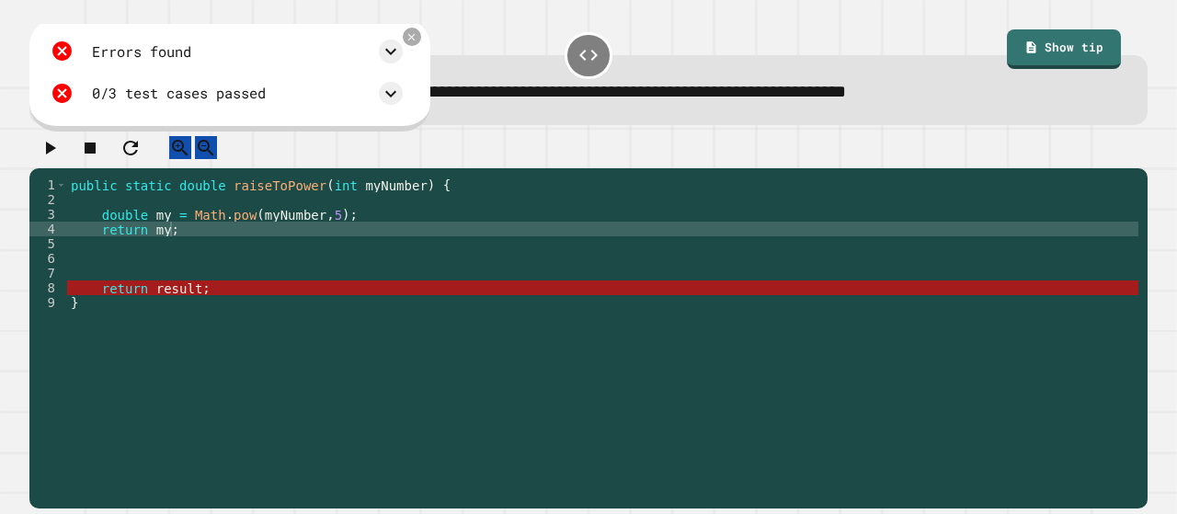
click at [205, 244] on div "public static double raiseToPower ( int myNumber ) { double my = Math . pow ( m…" at bounding box center [602, 325] width 1071 height 294
click at [161, 246] on div "public static double raiseToPower ( int myNumber ) { double my = Math . pow ( m…" at bounding box center [602, 325] width 1071 height 294
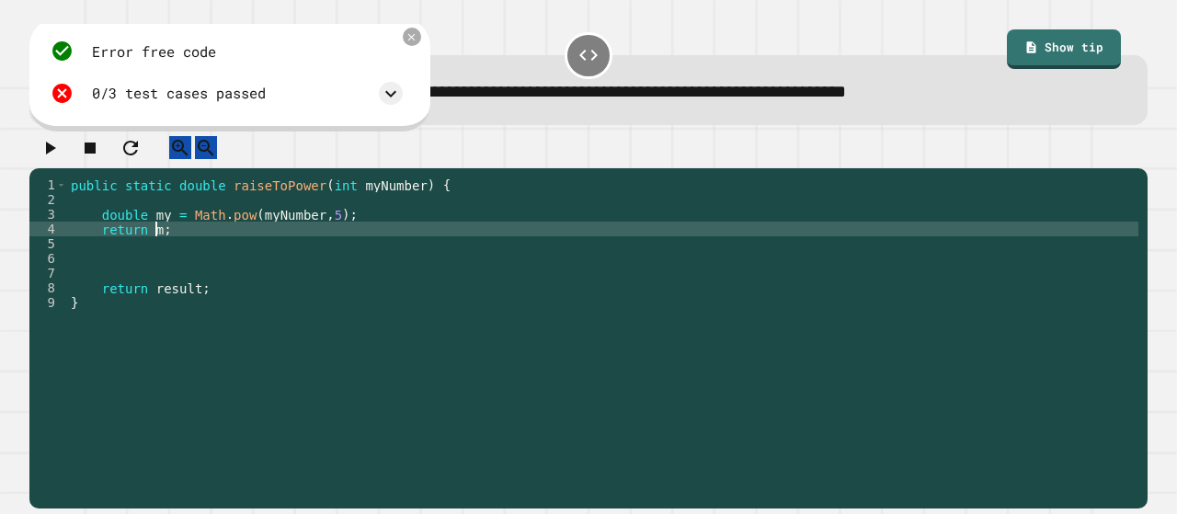
scroll to position [0, 5]
type textarea "********"
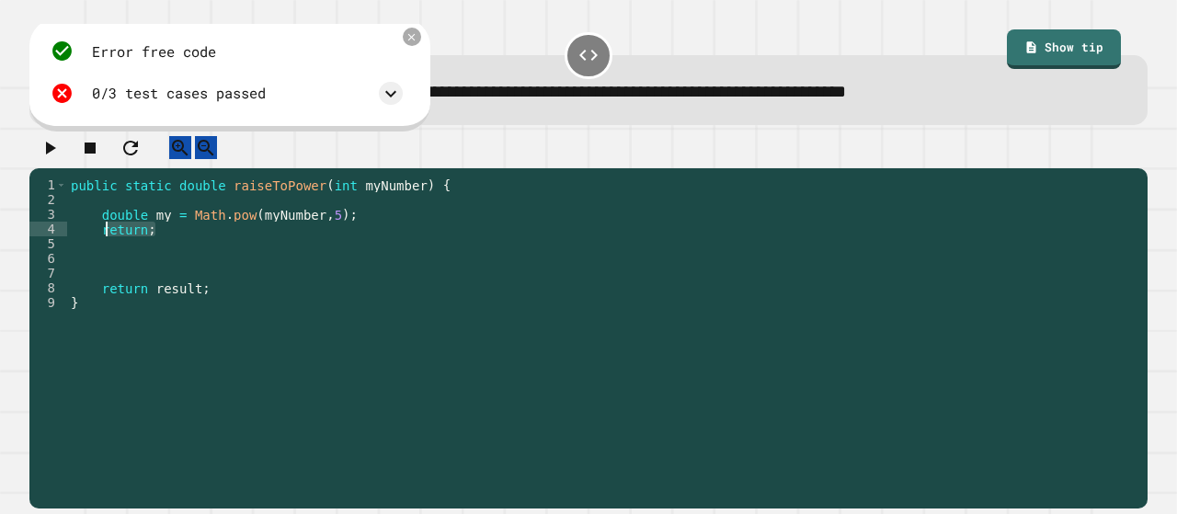
drag, startPoint x: 161, startPoint y: 246, endPoint x: 90, endPoint y: 244, distance: 70.8
click at [90, 244] on div "public static double raiseToPower ( int myNumber ) { double my = Math . pow ( m…" at bounding box center [602, 325] width 1071 height 294
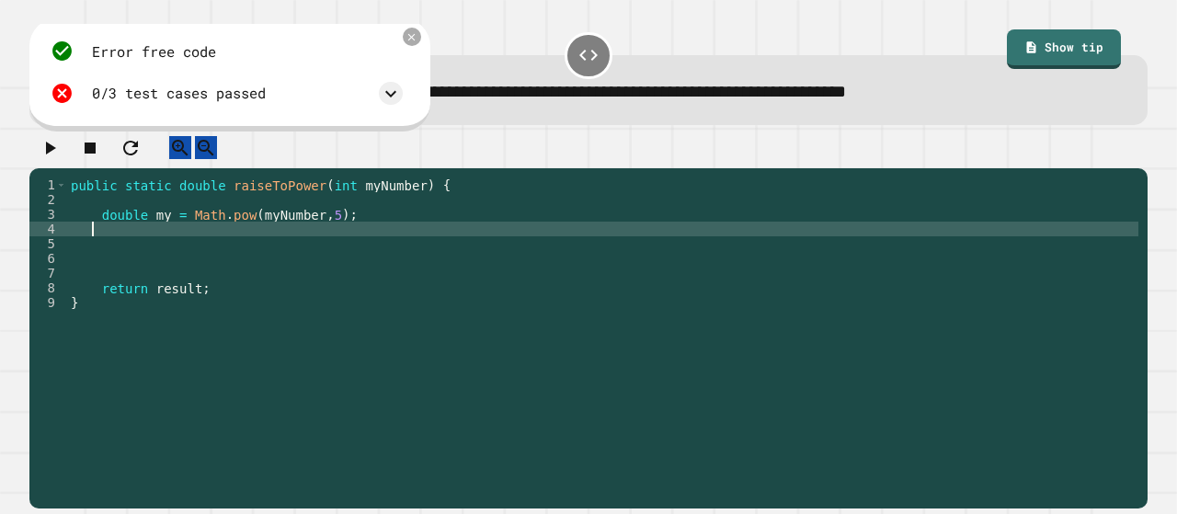
scroll to position [0, 0]
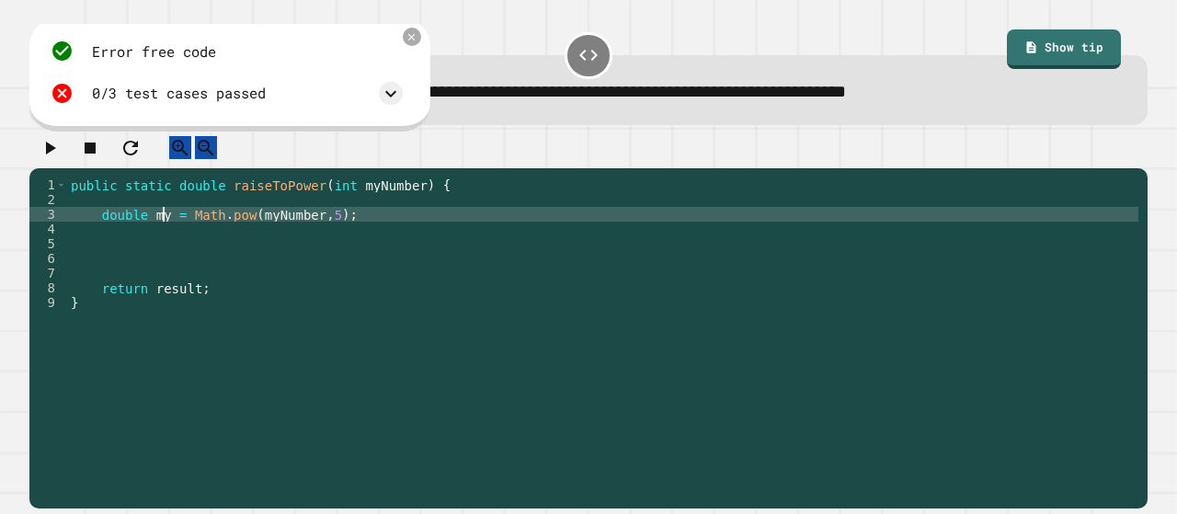
click at [160, 231] on div "public static double raiseToPower ( int myNumber ) { double my = Math . pow ( m…" at bounding box center [602, 325] width 1071 height 294
type textarea "**********"
click at [57, 159] on icon "button" at bounding box center [50, 148] width 22 height 22
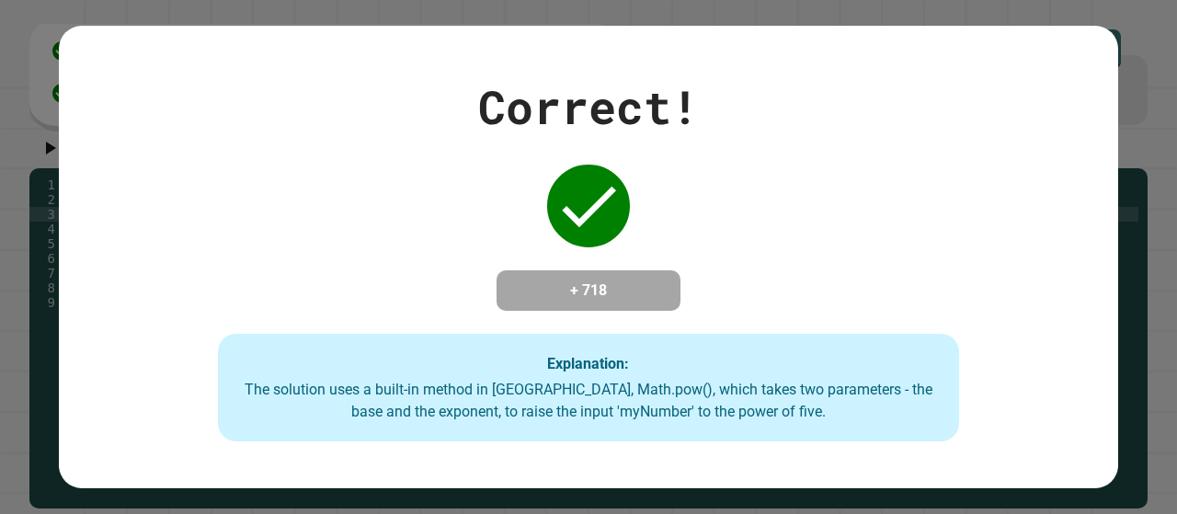
click at [329, 257] on div "Correct! + 718 Explanation: The solution uses a built-in method in [GEOGRAPHIC_…" at bounding box center [589, 258] width 1060 height 370
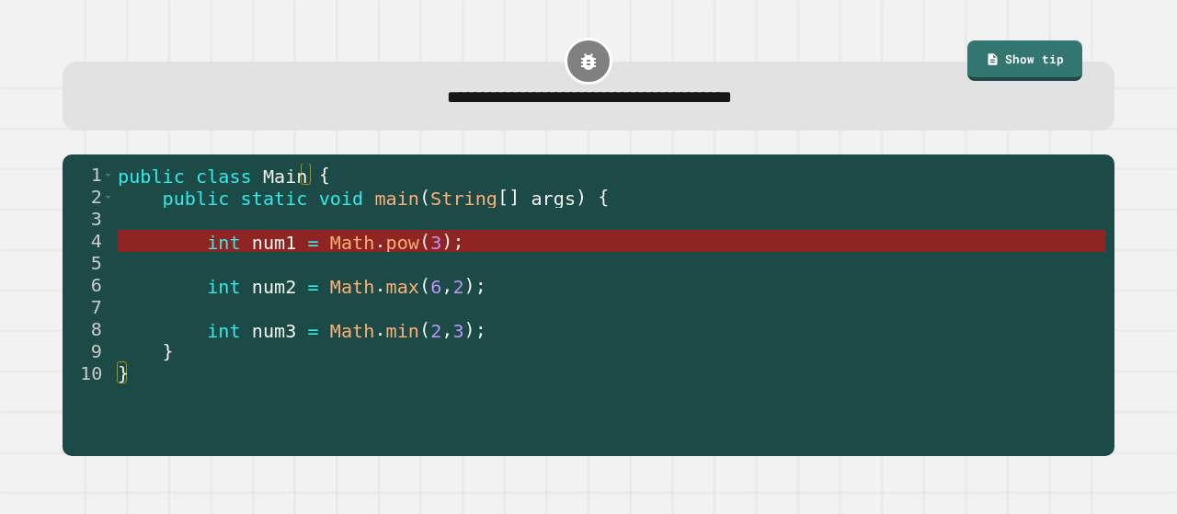
click at [385, 238] on span "pow" at bounding box center [401, 242] width 33 height 22
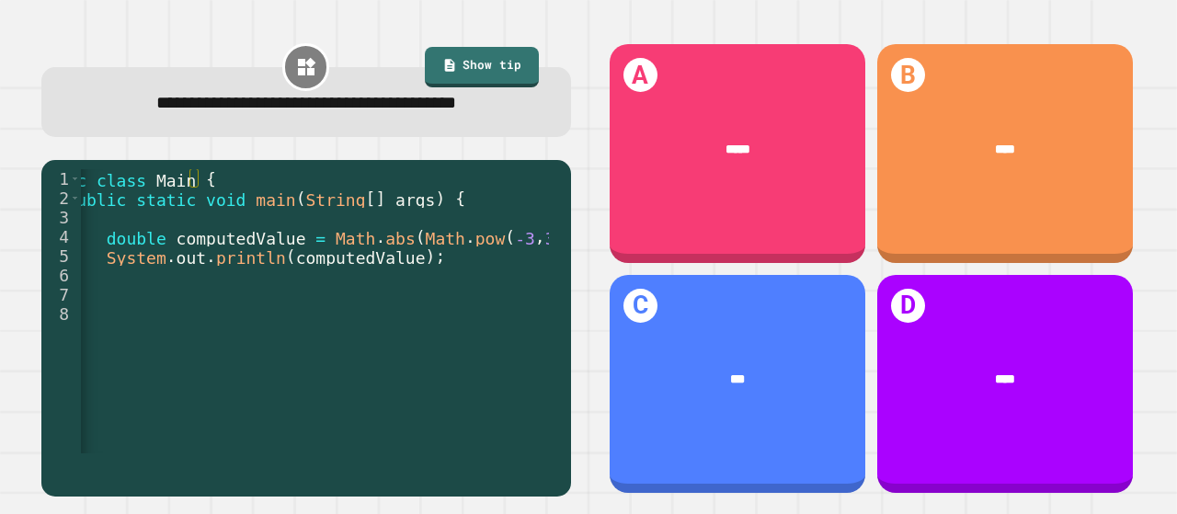
scroll to position [0, 57]
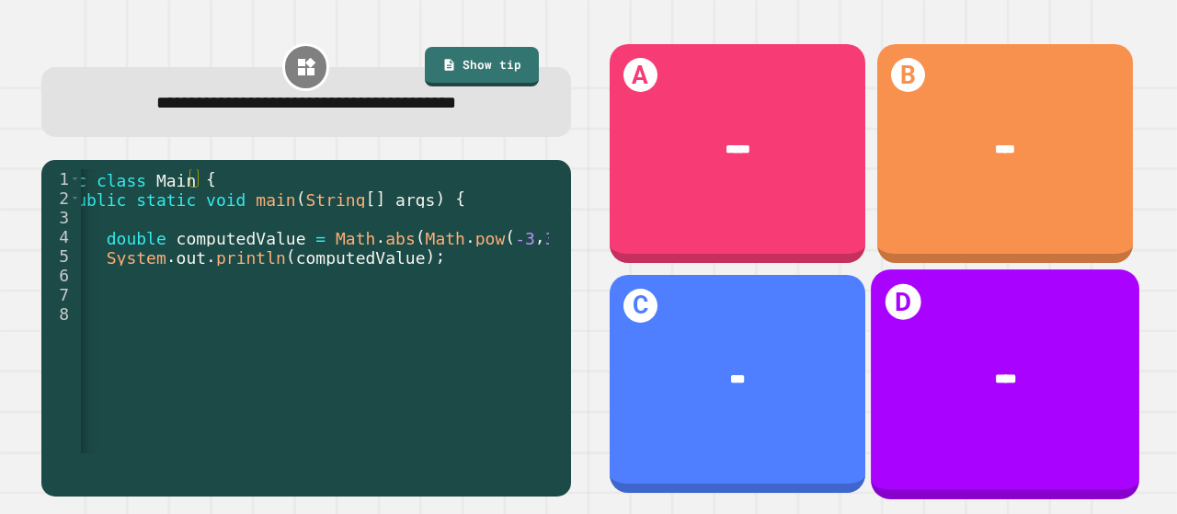
click at [945, 299] on div "D ****" at bounding box center [1005, 383] width 269 height 229
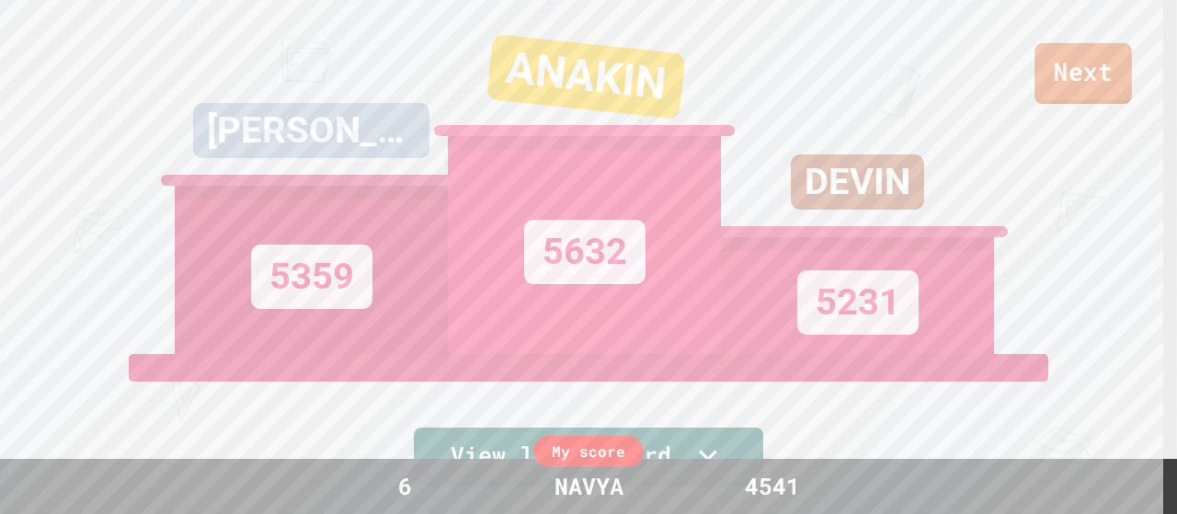
click at [1066, 91] on link "Next" at bounding box center [1083, 73] width 97 height 61
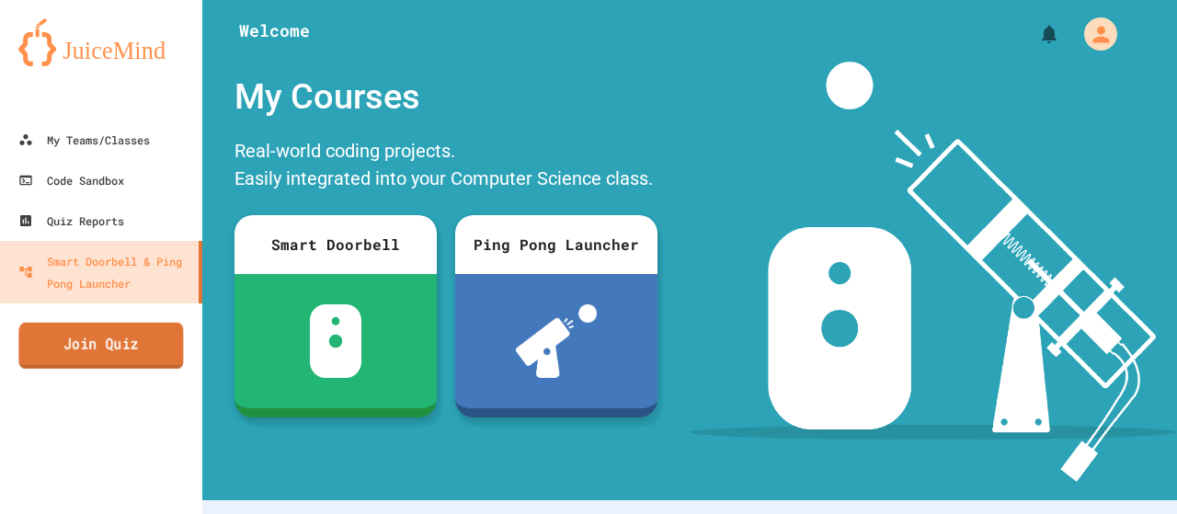
click at [107, 351] on link "Join Quiz" at bounding box center [100, 346] width 165 height 46
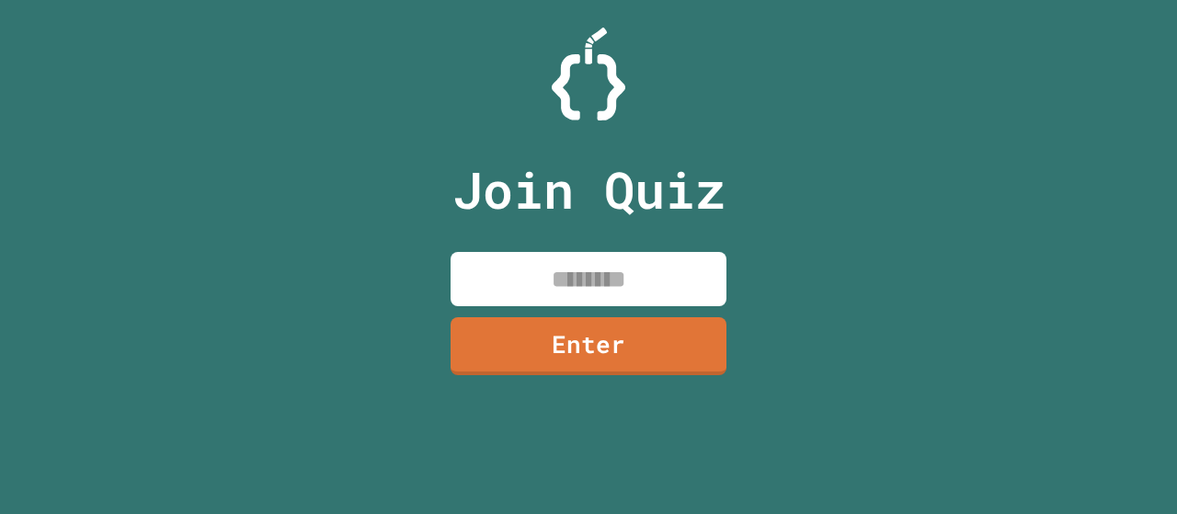
click at [548, 281] on input at bounding box center [589, 279] width 276 height 54
type input "********"
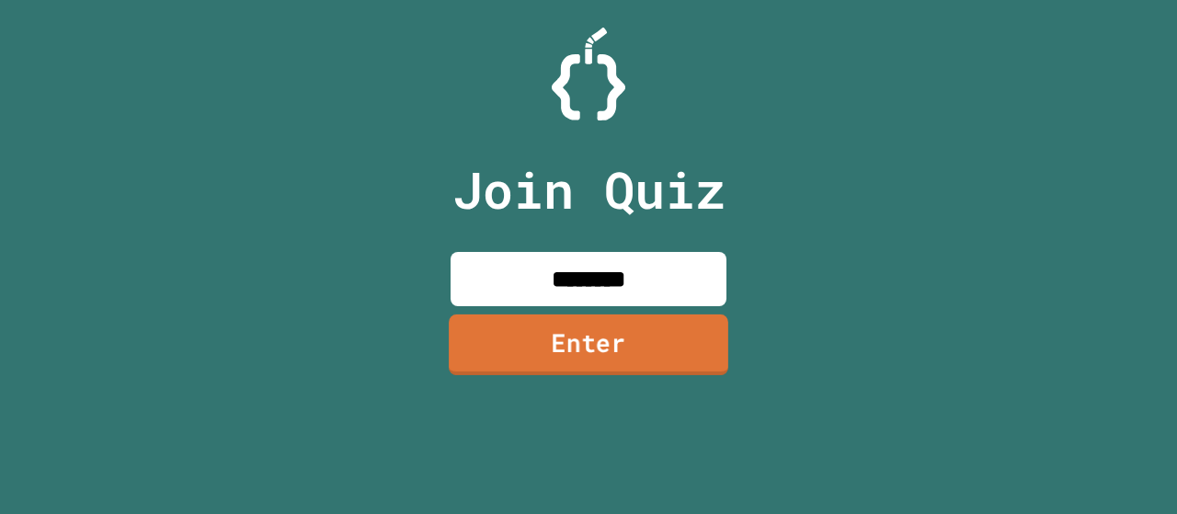
click at [591, 369] on link "Enter" at bounding box center [589, 345] width 280 height 61
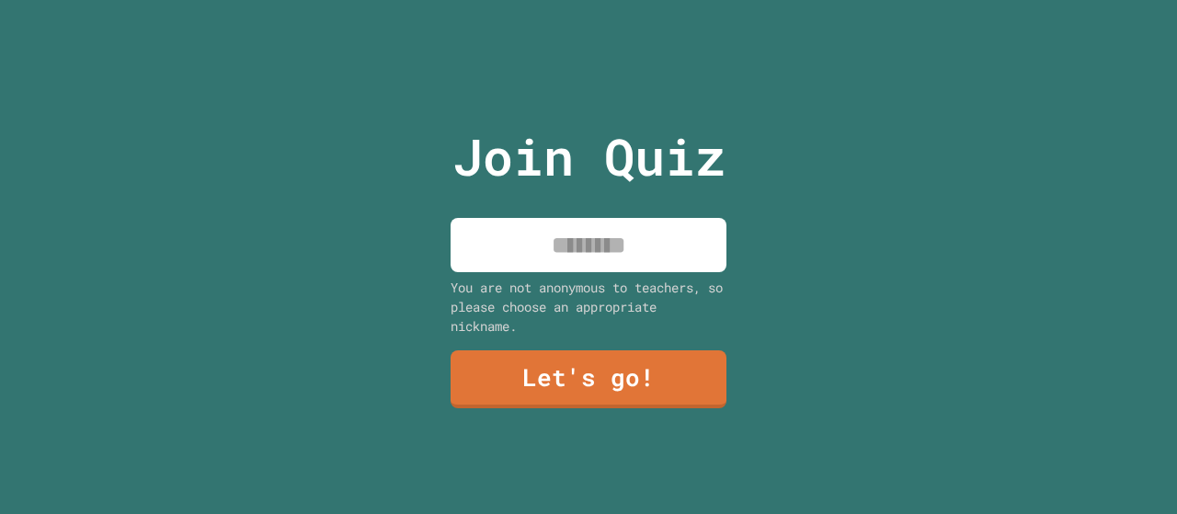
click at [563, 260] on input at bounding box center [589, 245] width 276 height 54
type input "*****"
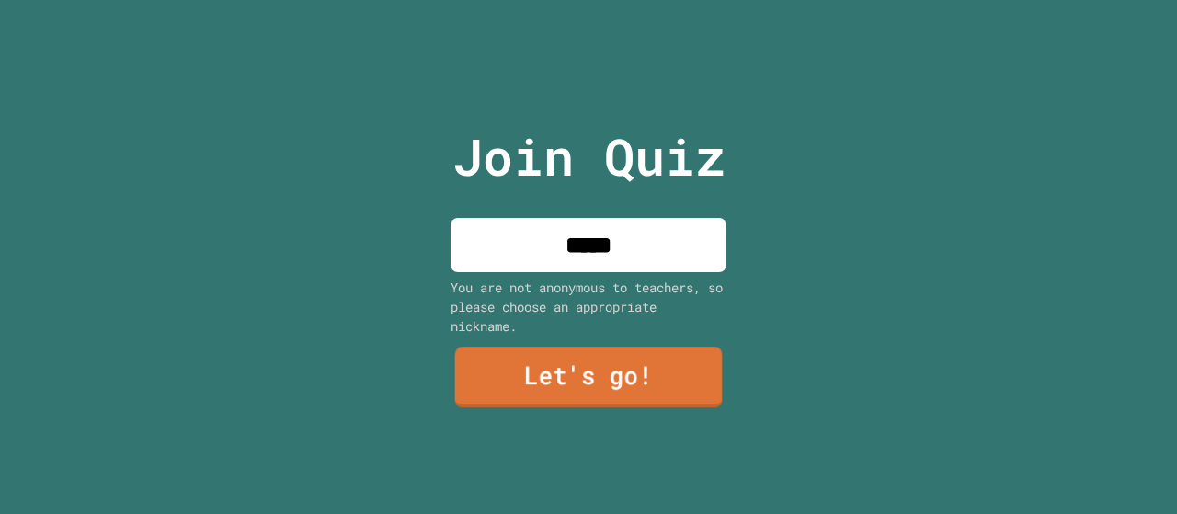
click at [569, 383] on link "Let's go!" at bounding box center [589, 377] width 268 height 61
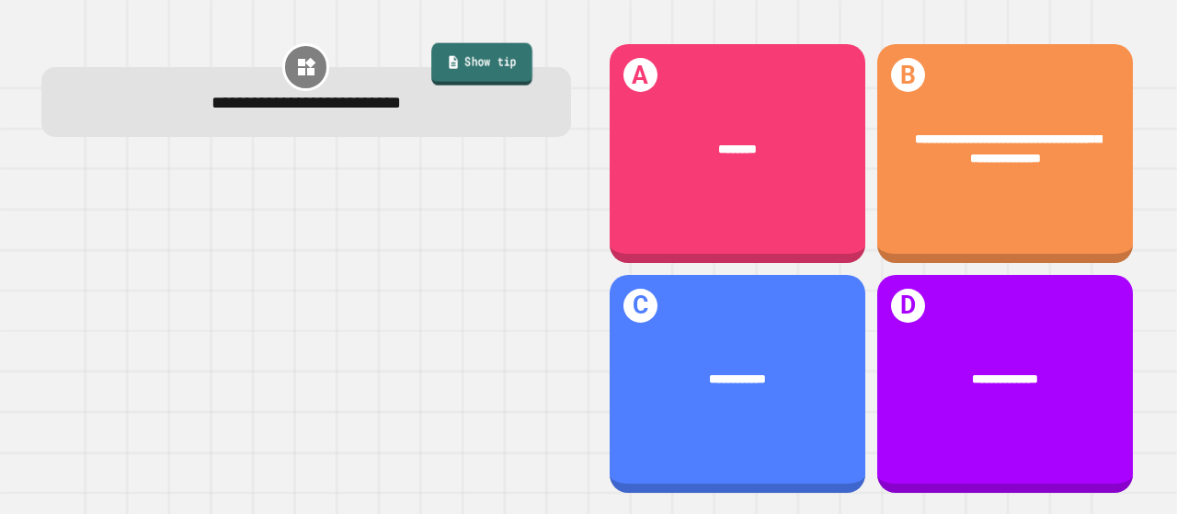
click at [495, 56] on link "Show tip" at bounding box center [481, 63] width 101 height 42
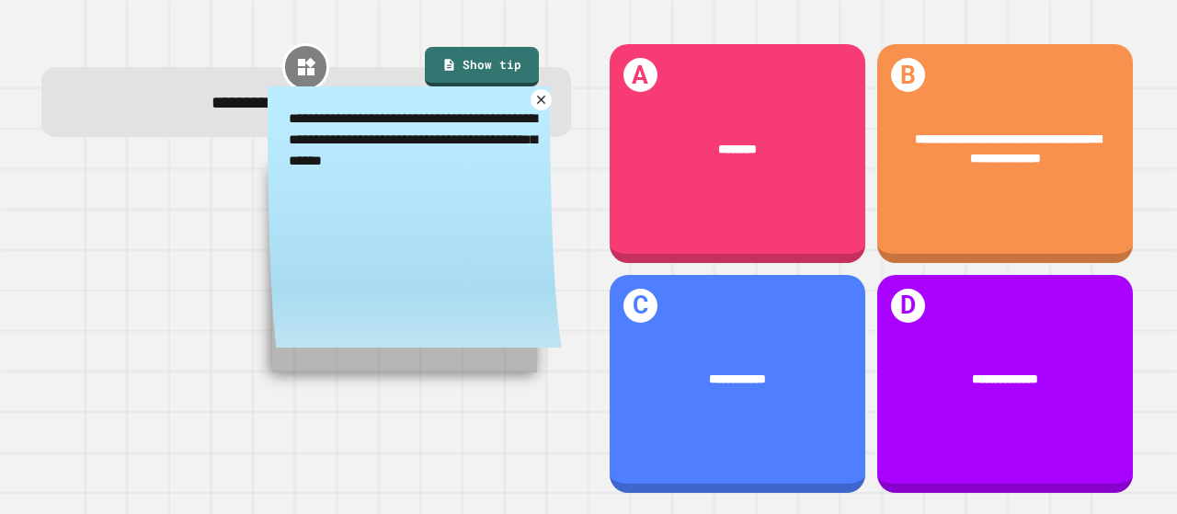
click at [534, 99] on icon at bounding box center [541, 99] width 14 height 14
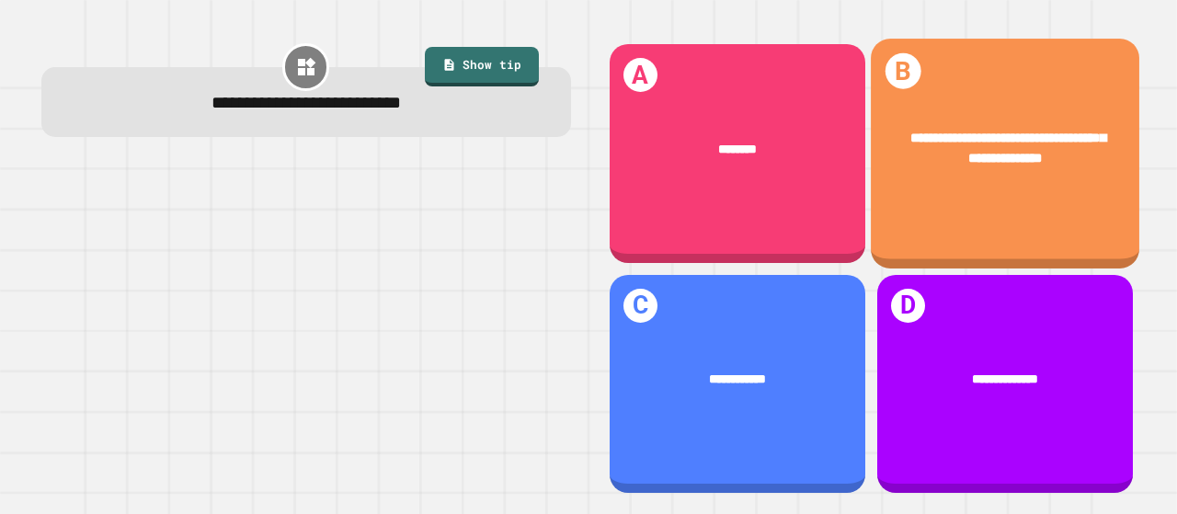
click at [947, 189] on div "**********" at bounding box center [1005, 148] width 269 height 95
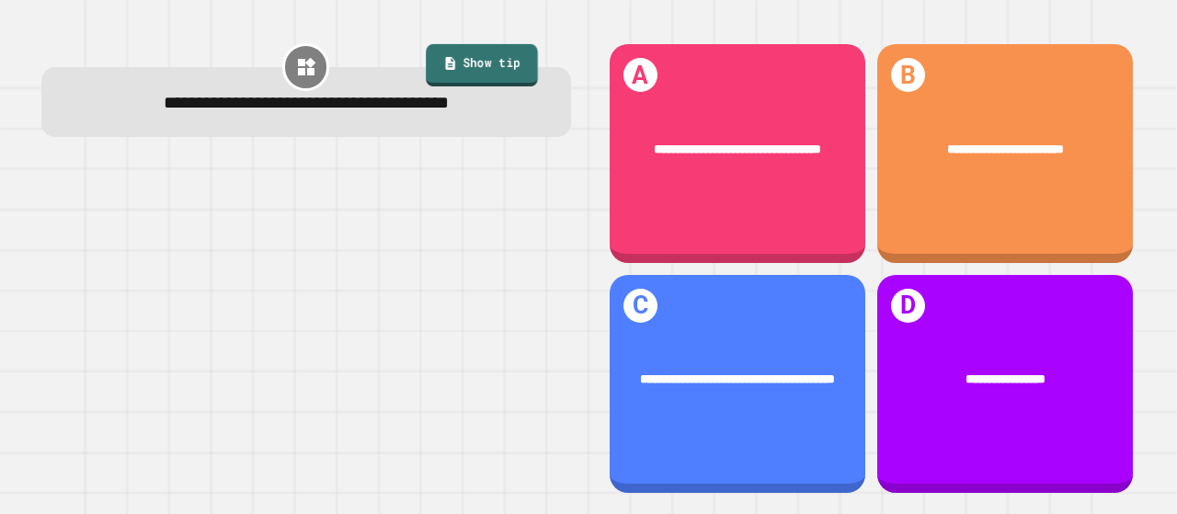
click at [464, 69] on link "Show tip" at bounding box center [482, 65] width 112 height 42
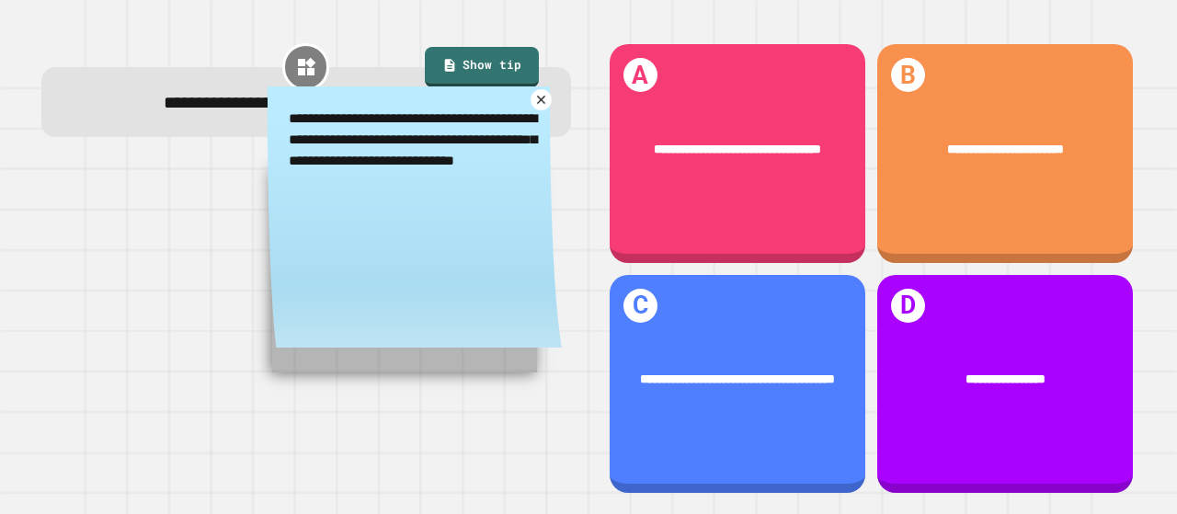
click at [534, 106] on icon at bounding box center [541, 99] width 14 height 14
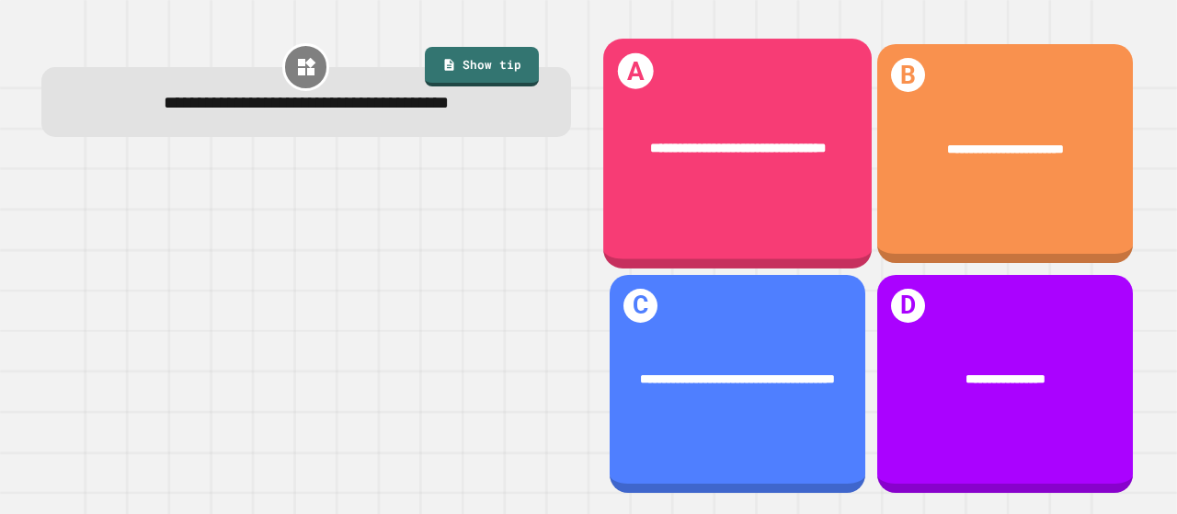
click at [734, 173] on div "**********" at bounding box center [737, 149] width 269 height 74
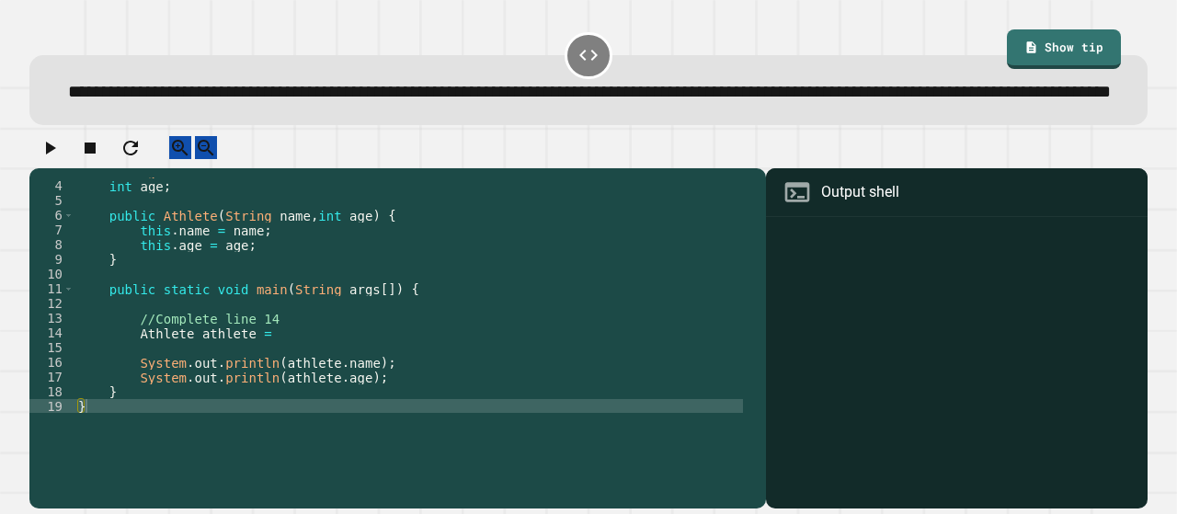
scroll to position [43, 0]
click at [266, 381] on div "String name ; int age ; public Athlete ( String name , int age ) { this . name …" at bounding box center [408, 296] width 669 height 265
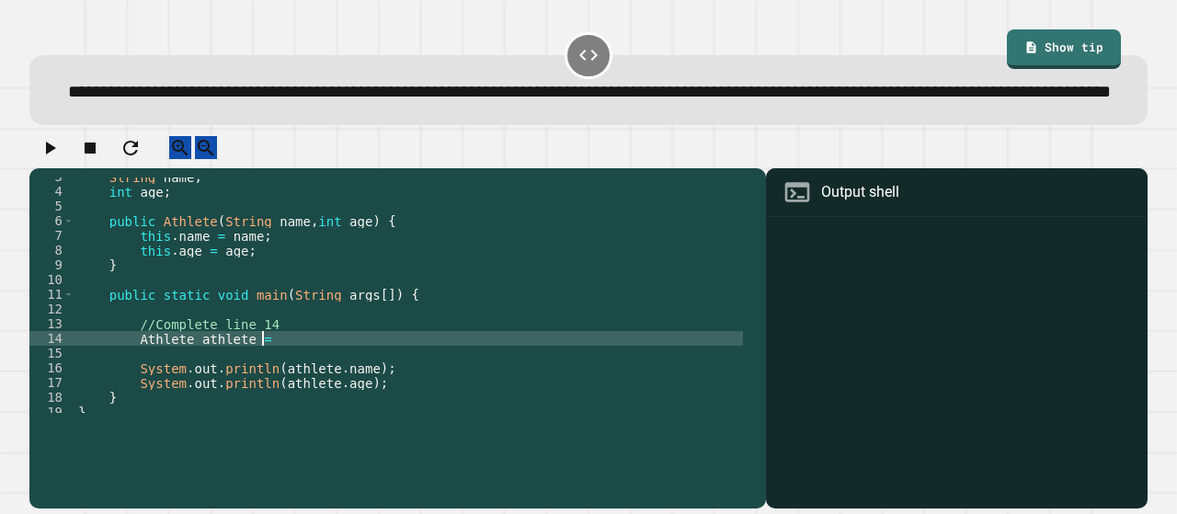
scroll to position [37, 0]
click at [1064, 46] on link "Show tip" at bounding box center [1064, 48] width 115 height 41
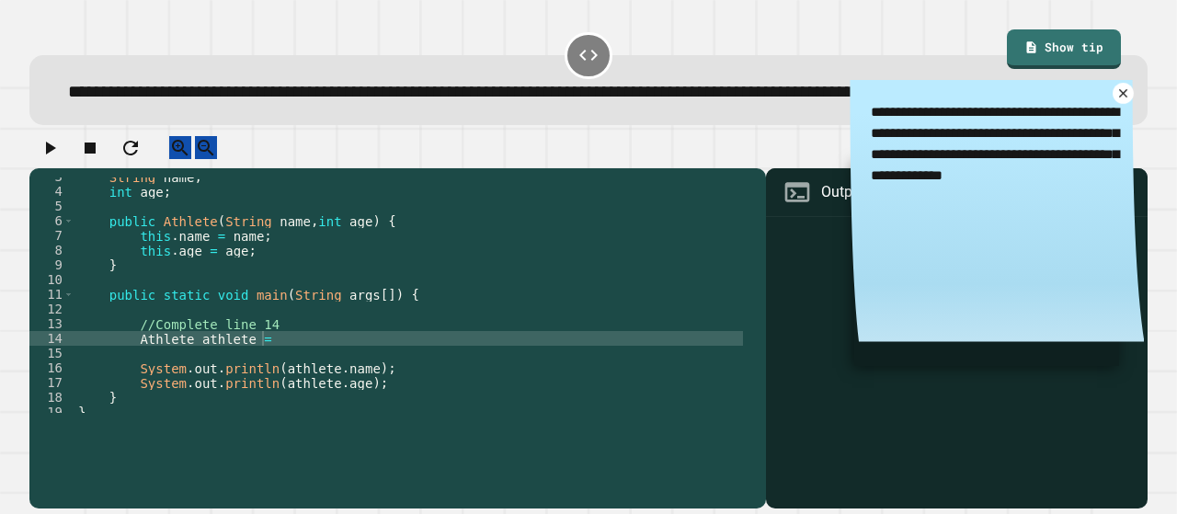
click at [1117, 100] on icon at bounding box center [1124, 93] width 14 height 14
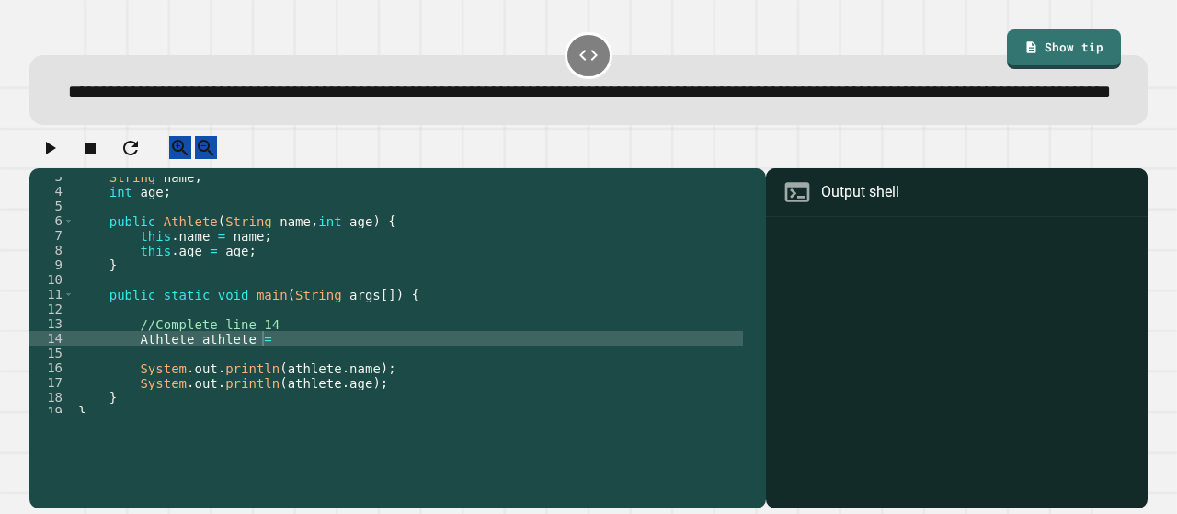
click at [296, 376] on div "String name ; int age ; public Athlete ( String name , int age ) { this . name …" at bounding box center [408, 301] width 669 height 265
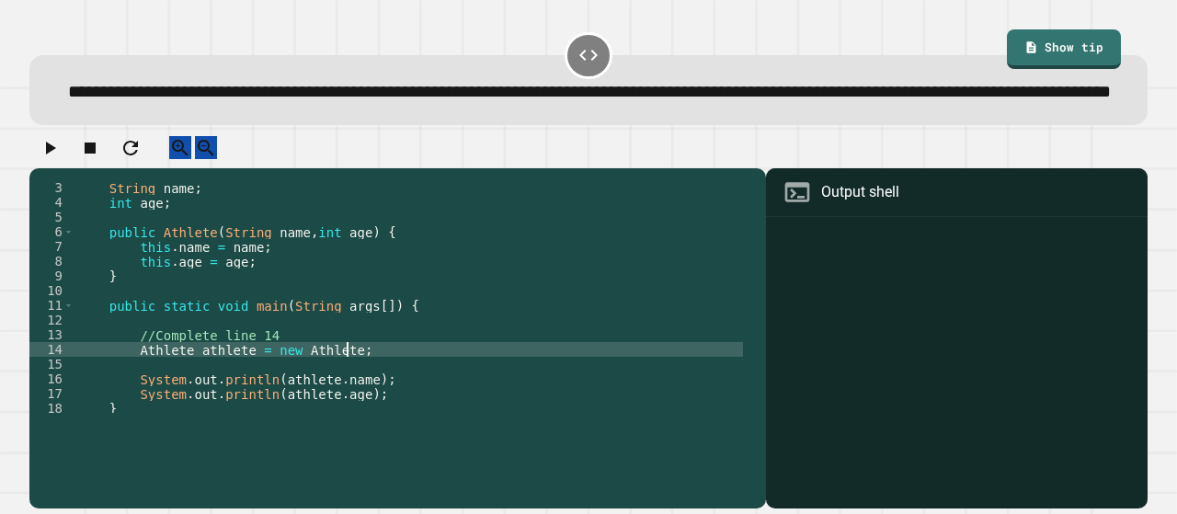
scroll to position [0, 18]
click at [56, 155] on icon "button" at bounding box center [51, 148] width 10 height 13
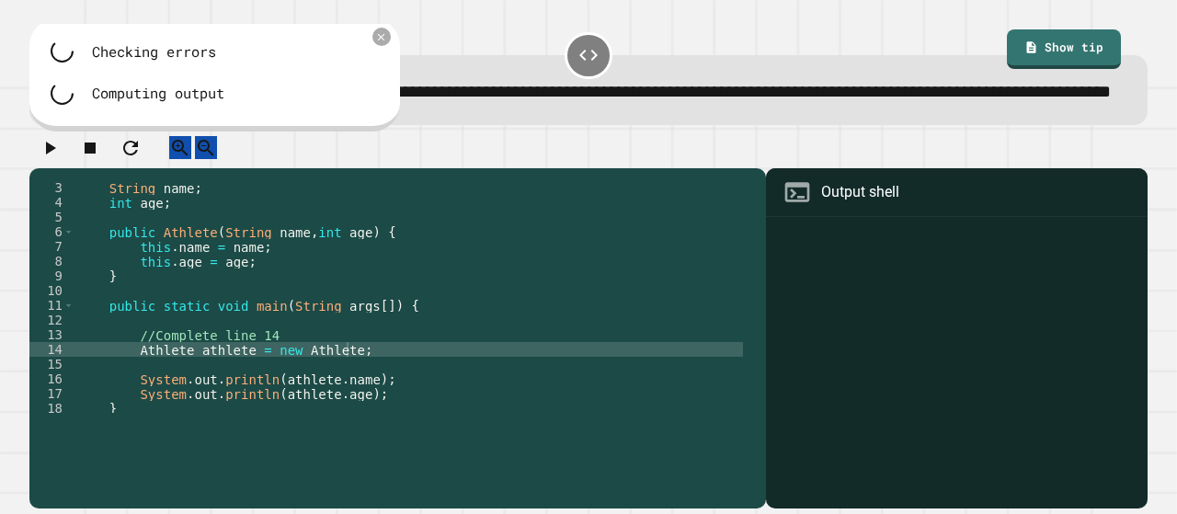
click at [351, 395] on div "String name ; int age ; public Athlete ( String name , int age ) { this . name …" at bounding box center [408, 298] width 669 height 265
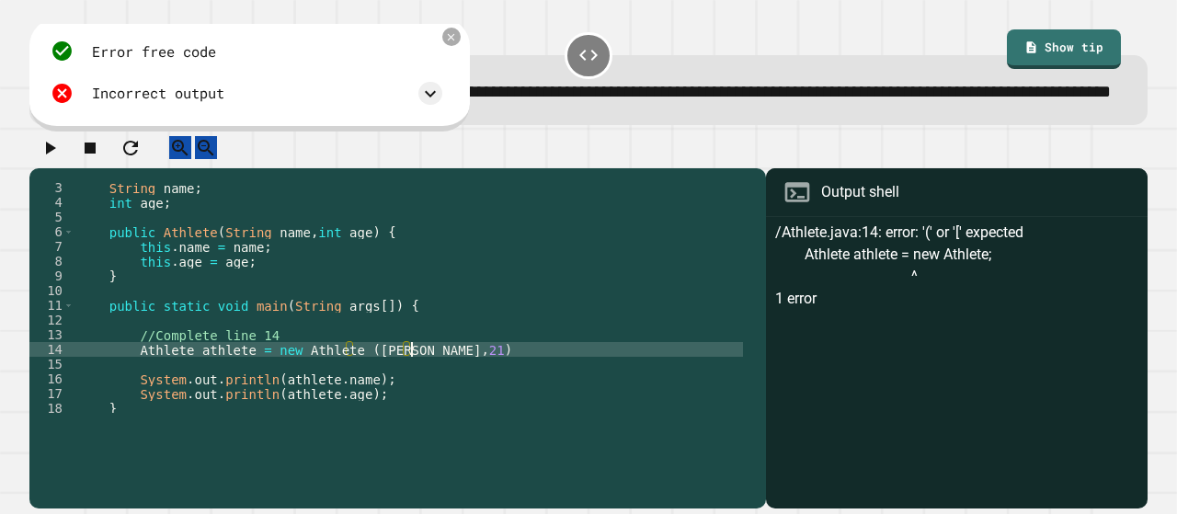
scroll to position [0, 22]
click at [445, 393] on div "String name ; int age ; public Athlete ( String name , int age ) { this . name …" at bounding box center [408, 298] width 669 height 265
click at [56, 155] on icon "button" at bounding box center [51, 148] width 10 height 13
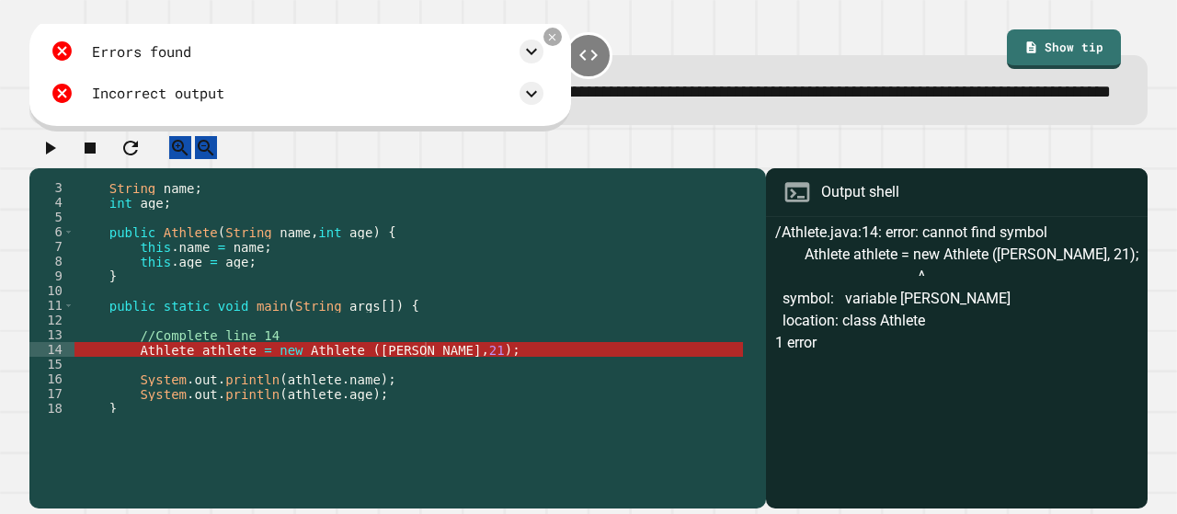
click at [349, 395] on div "String name ; int age ; public Athlete ( String name , int age ) { this . name …" at bounding box center [408, 298] width 669 height 265
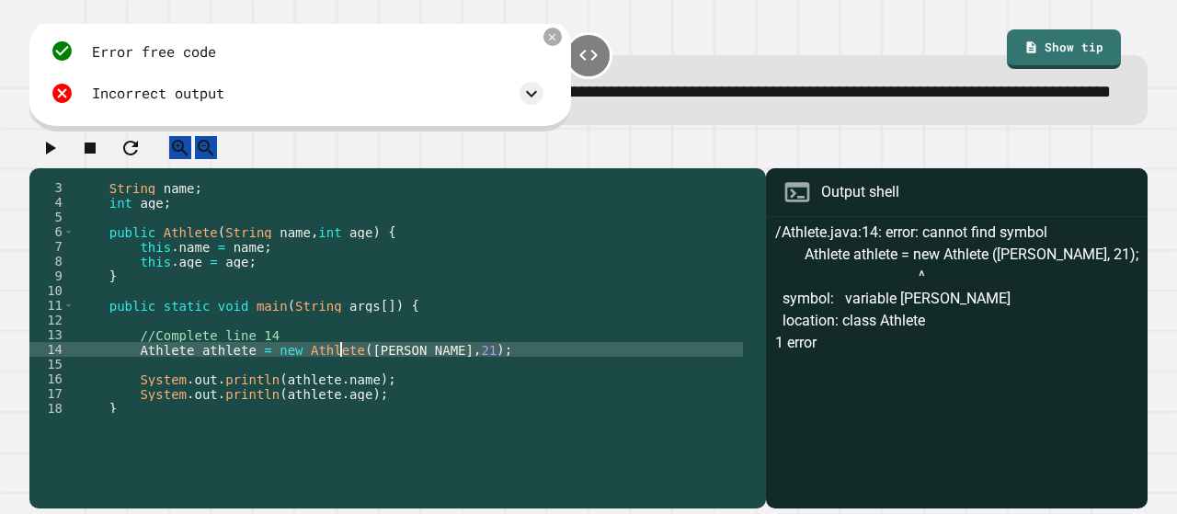
scroll to position [0, 23]
click at [403, 398] on div "String name ; int age ; public Athlete ( String name , int age ) { this . name …" at bounding box center [408, 298] width 669 height 265
click at [284, 106] on div "Incorrect output" at bounding box center [297, 94] width 493 height 24
click at [521, 105] on icon at bounding box center [532, 94] width 22 height 22
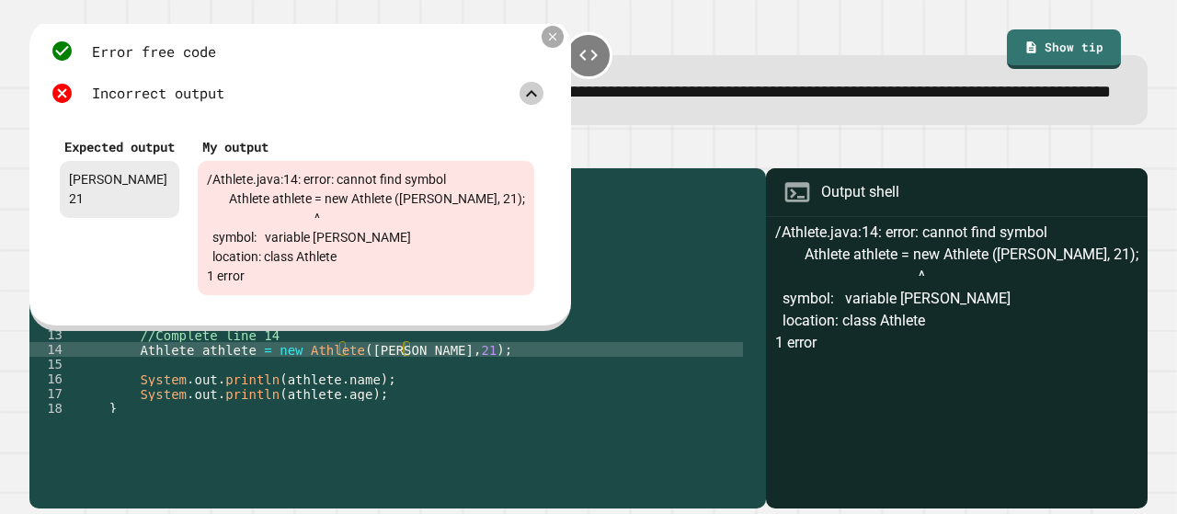
click at [548, 41] on icon at bounding box center [552, 37] width 8 height 8
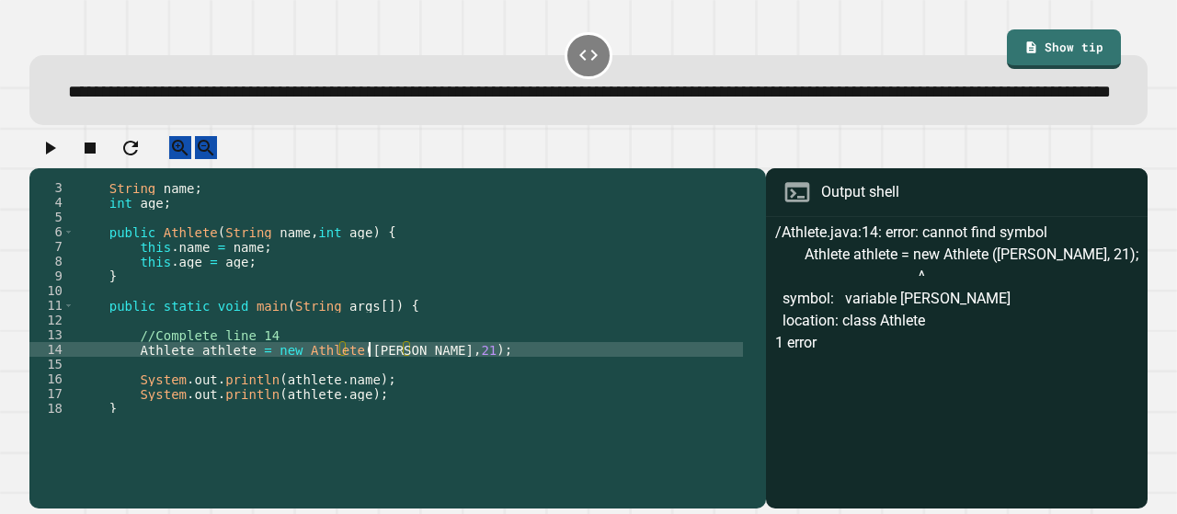
click at [372, 396] on div "String name ; int age ; public Athlete ( String name , int age ) { this . name …" at bounding box center [408, 298] width 669 height 265
click at [246, 292] on div "String name ; int age ; public Athlete ( String name , int age ) { this . name …" at bounding box center [408, 298] width 669 height 265
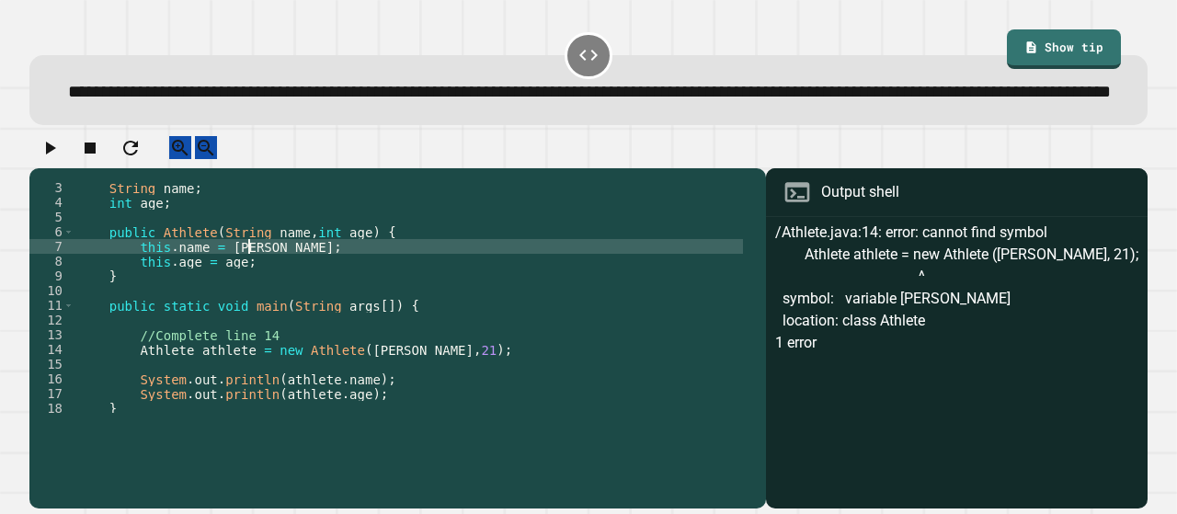
scroll to position [0, 11]
click at [220, 291] on div "String name ; int age ; public Athlete ( String name , int age ) { this . name …" at bounding box center [408, 298] width 669 height 265
click at [223, 292] on div "String name ; int age ; public Athlete ( String name , int age ) { this . name …" at bounding box center [408, 298] width 669 height 265
click at [227, 292] on div "String name ; int age ; public Athlete ( String name , int age ) { this . name …" at bounding box center [408, 298] width 669 height 265
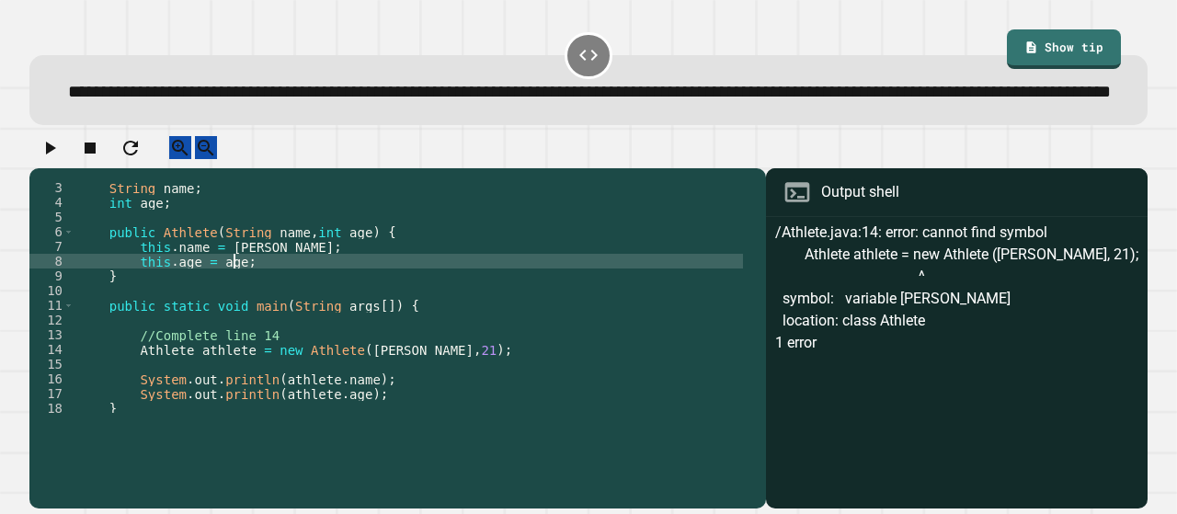
click at [234, 308] on div "String name ; int age ; public Athlete ( String name , int age ) { this . name …" at bounding box center [408, 298] width 669 height 265
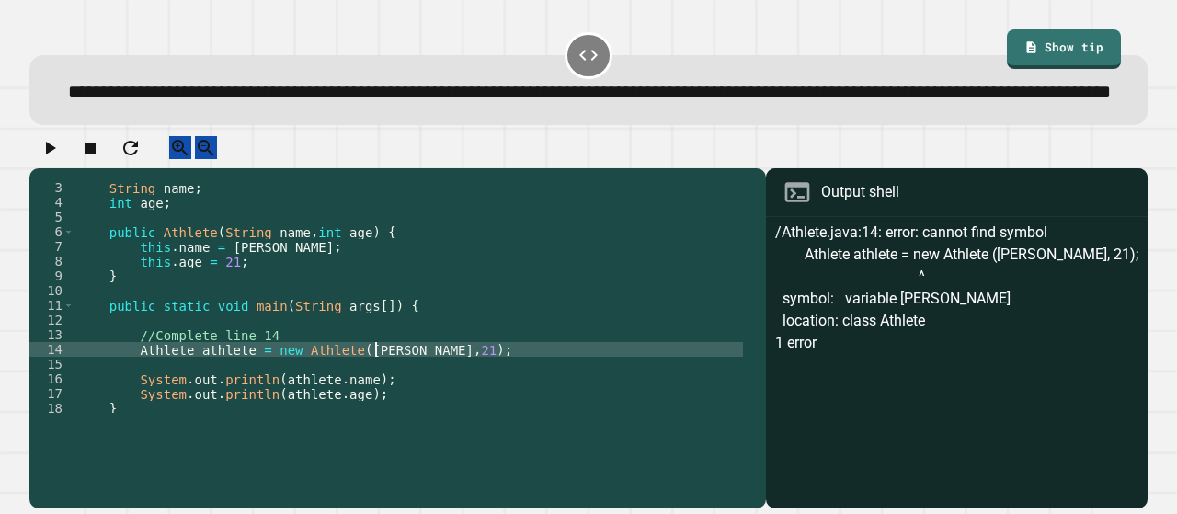
click at [375, 395] on div "String name ; int age ; public Athlete ( String name , int age ) { this . name …" at bounding box center [408, 298] width 669 height 265
click at [404, 396] on div "String name ; int age ; public Athlete ( String name , int age ) { this . name …" at bounding box center [408, 298] width 669 height 265
click at [45, 159] on icon "button" at bounding box center [50, 148] width 22 height 22
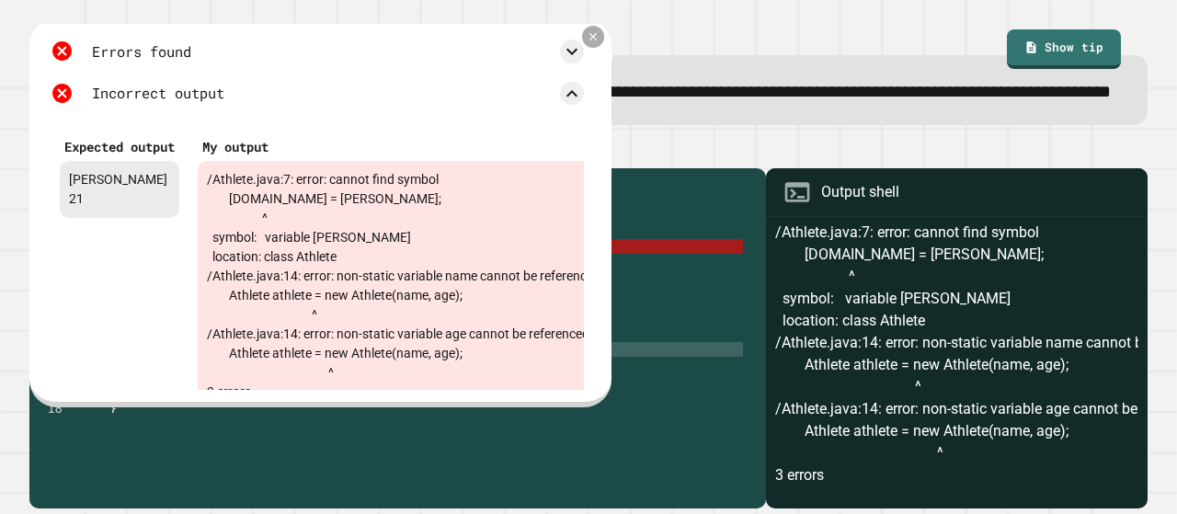
click at [588, 44] on icon at bounding box center [593, 37] width 14 height 14
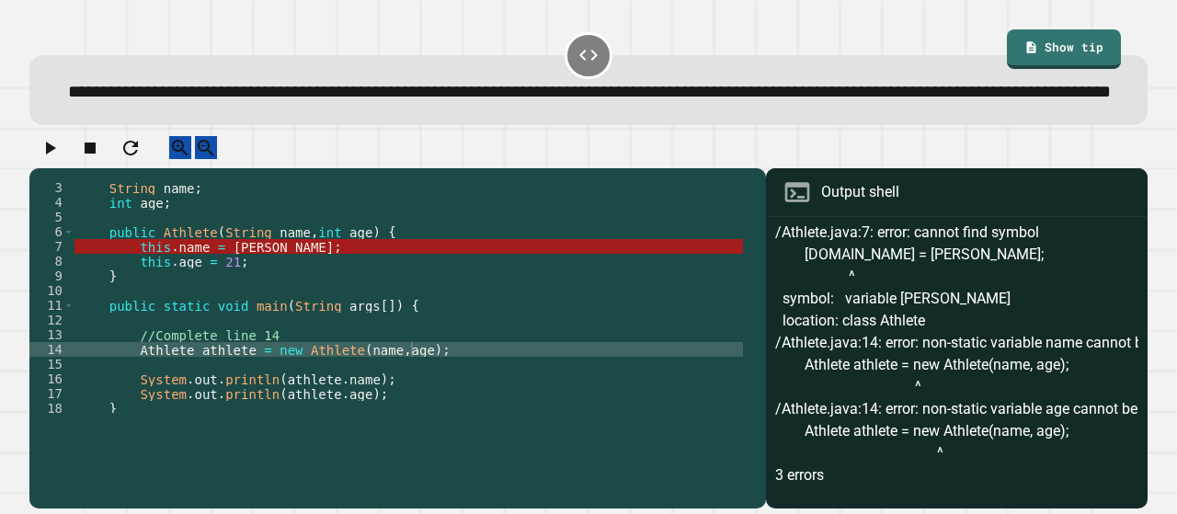
click at [245, 295] on div "String name ; int age ; public Athlete ( String name , int age ) { this . name …" at bounding box center [408, 298] width 669 height 265
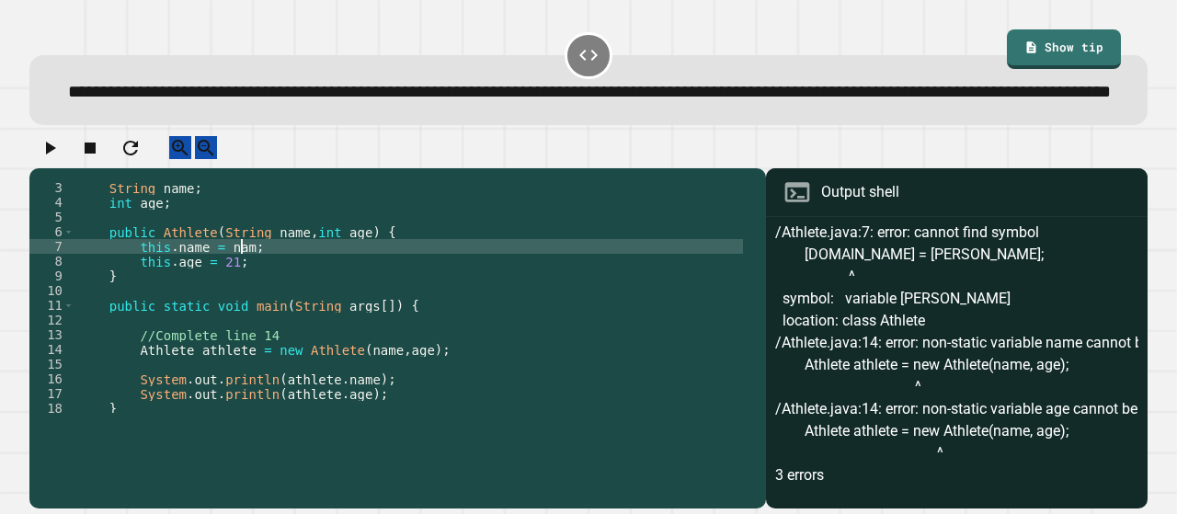
scroll to position [0, 11]
click at [223, 304] on div "String name ; int age ; public Athlete ( String name , int age ) { this . name …" at bounding box center [408, 298] width 669 height 265
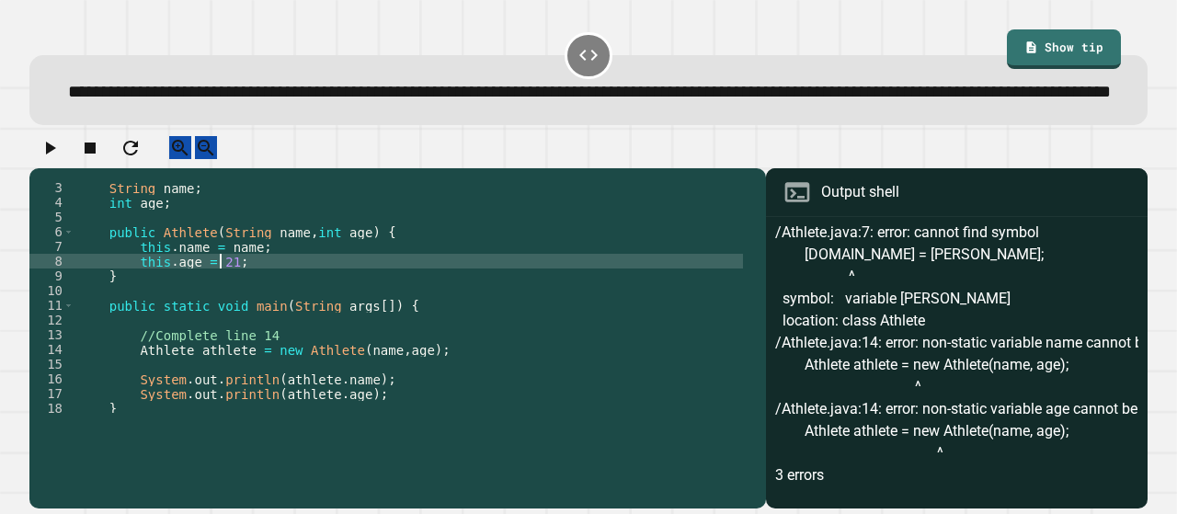
scroll to position [0, 10]
click at [224, 307] on div "String name ; int age ; public Athlete ( String name , int age ) { this . name …" at bounding box center [408, 298] width 669 height 265
click at [217, 304] on div "String name ; int age ; public Athlete ( String name , int age ) { this . name …" at bounding box center [408, 298] width 669 height 265
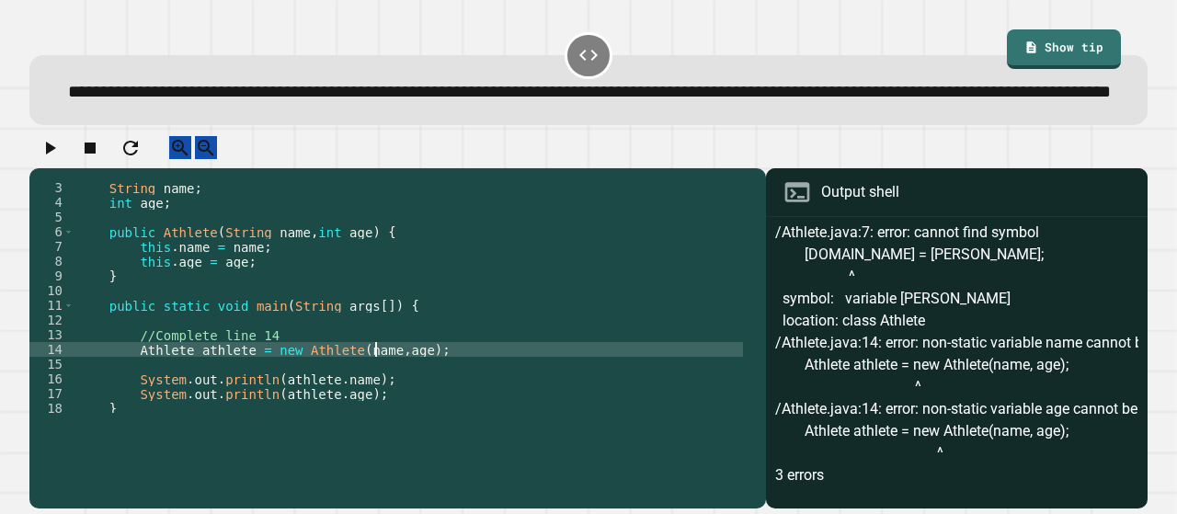
click at [378, 397] on div "String name ; int age ; public Athlete ( String name , int age ) { this . name …" at bounding box center [408, 298] width 669 height 265
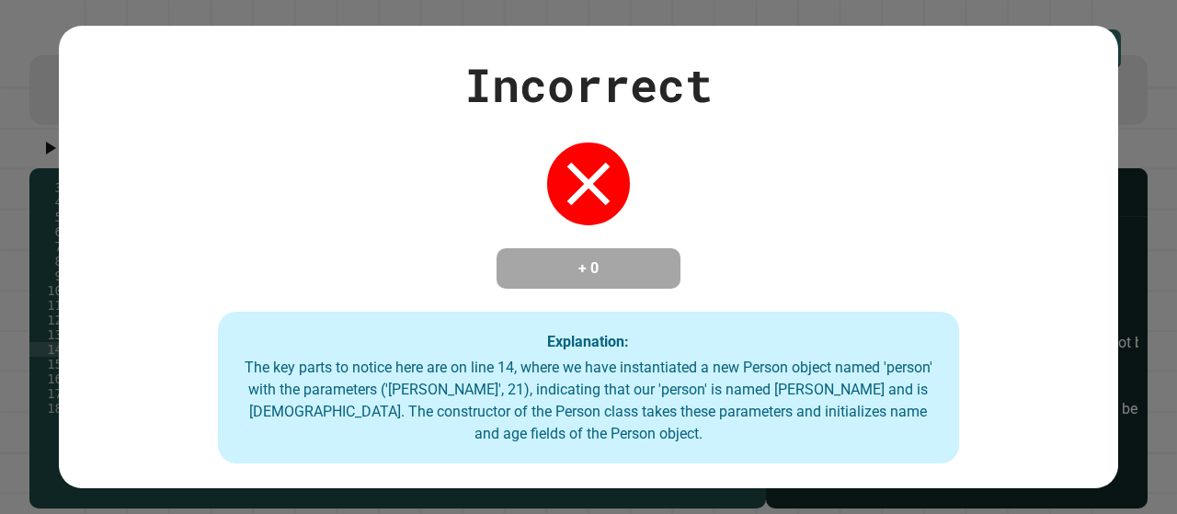
type textarea "**********"
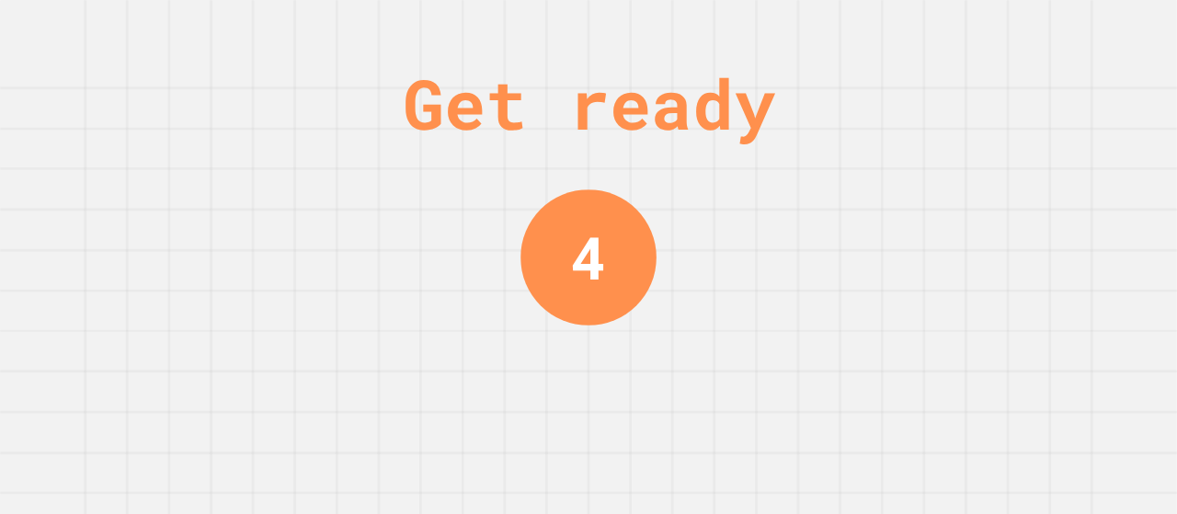
scroll to position [0, 0]
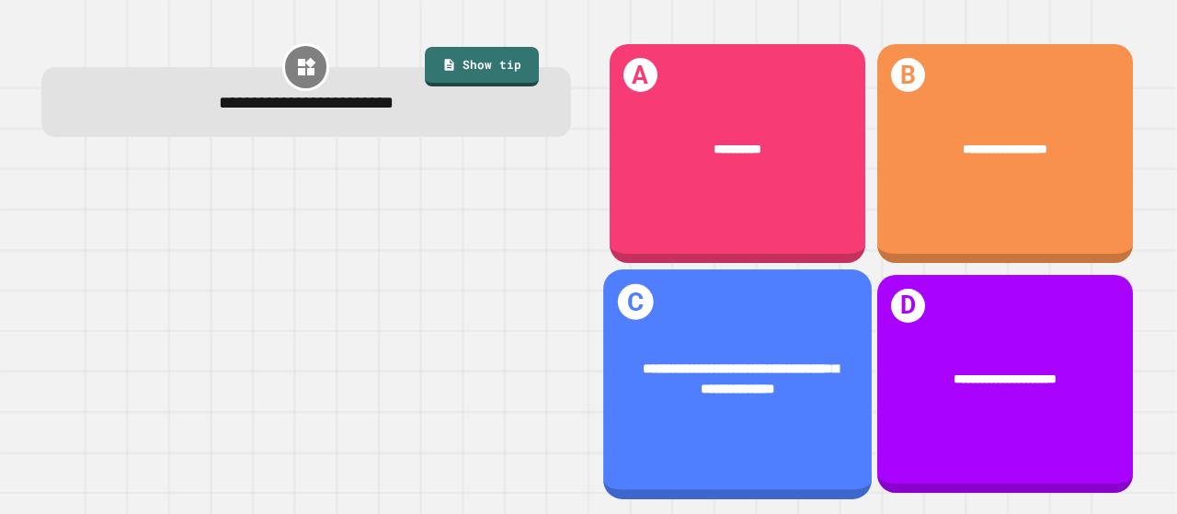
click at [785, 332] on div "**********" at bounding box center [737, 379] width 269 height 95
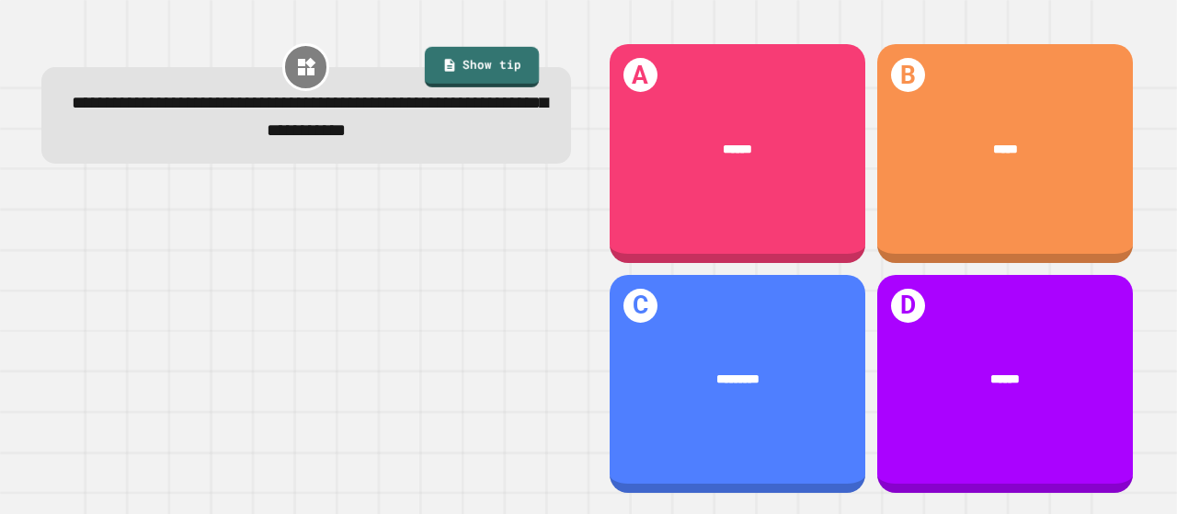
click at [476, 76] on link "Show tip" at bounding box center [482, 67] width 114 height 40
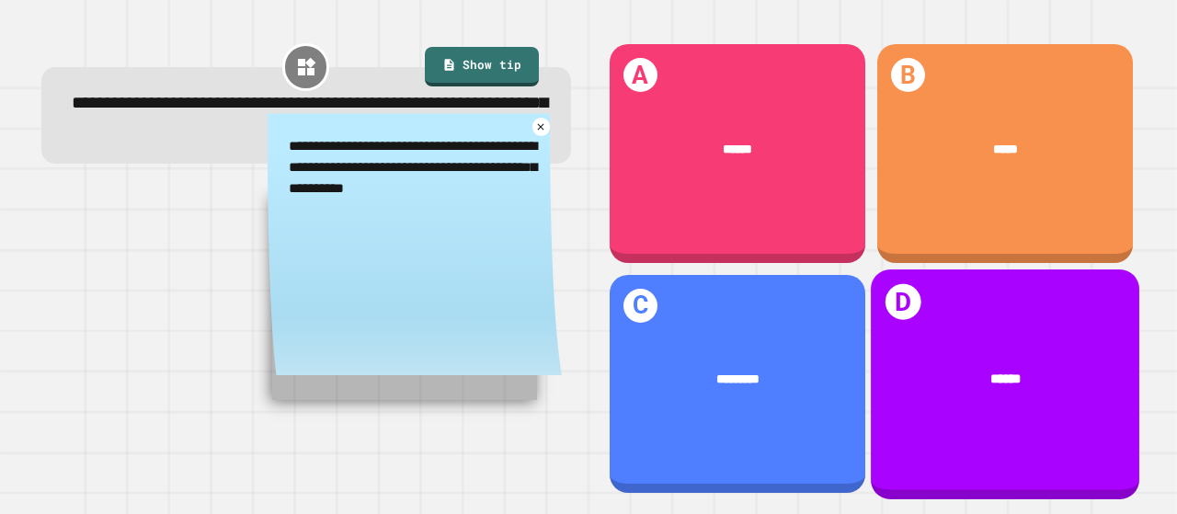
click at [942, 342] on div "******" at bounding box center [1005, 379] width 269 height 74
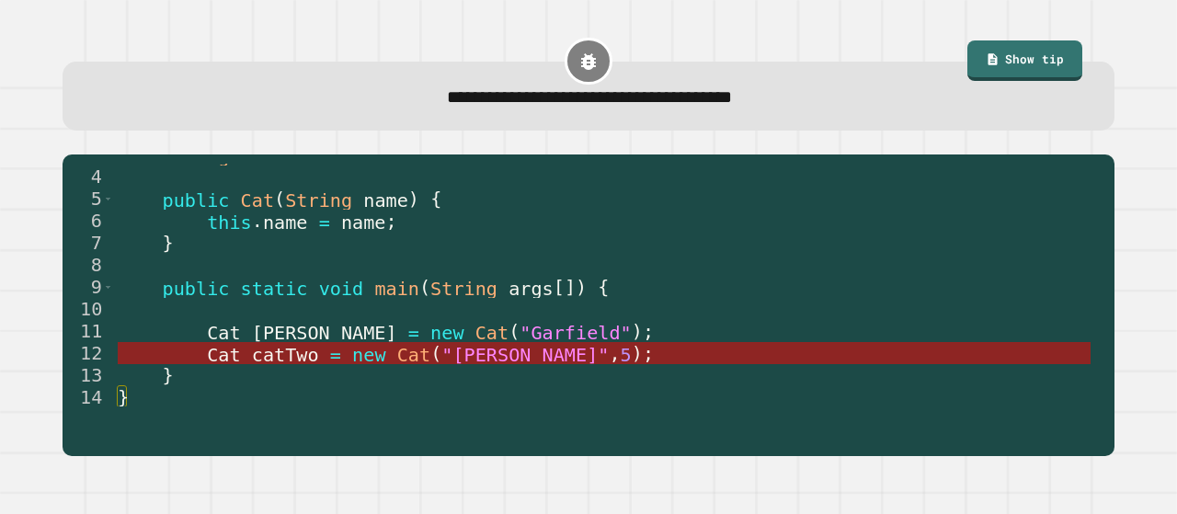
scroll to position [64, 0]
click at [442, 352] on span ""[PERSON_NAME]"" at bounding box center [525, 354] width 167 height 22
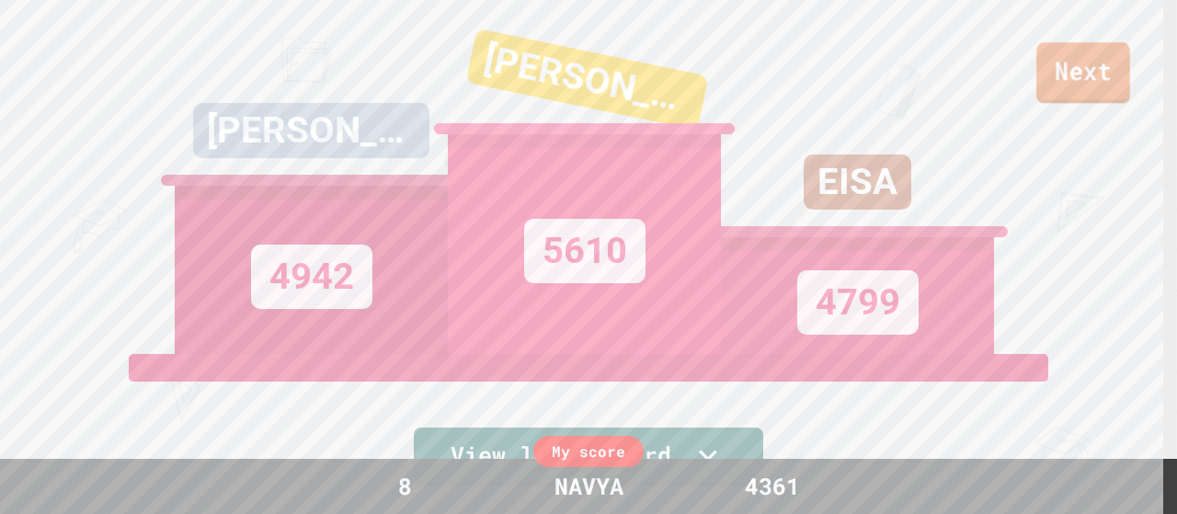
click at [1081, 78] on link "Next" at bounding box center [1084, 72] width 94 height 61
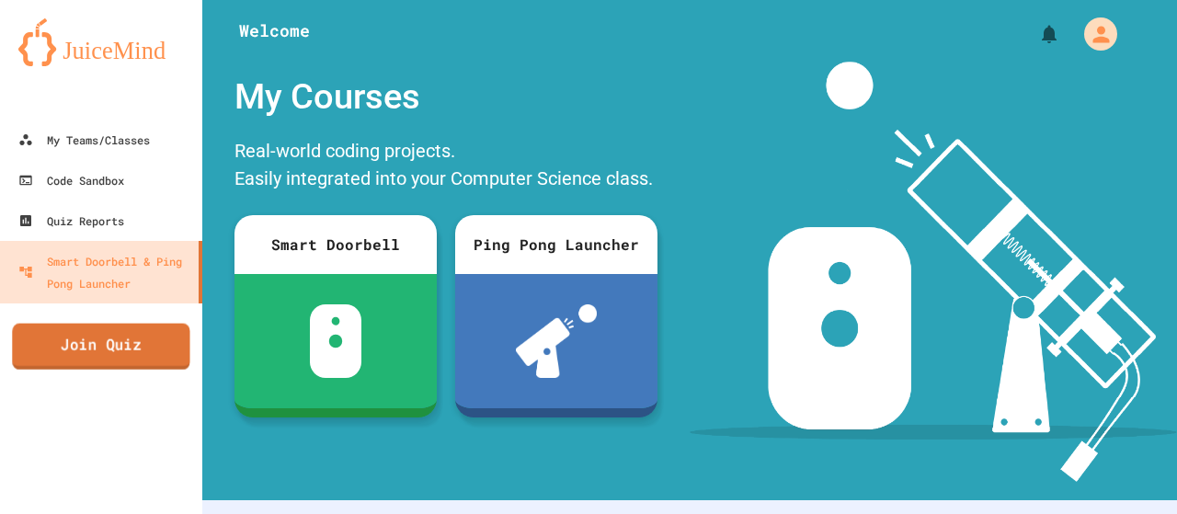
click at [125, 345] on link "Join Quiz" at bounding box center [101, 347] width 178 height 46
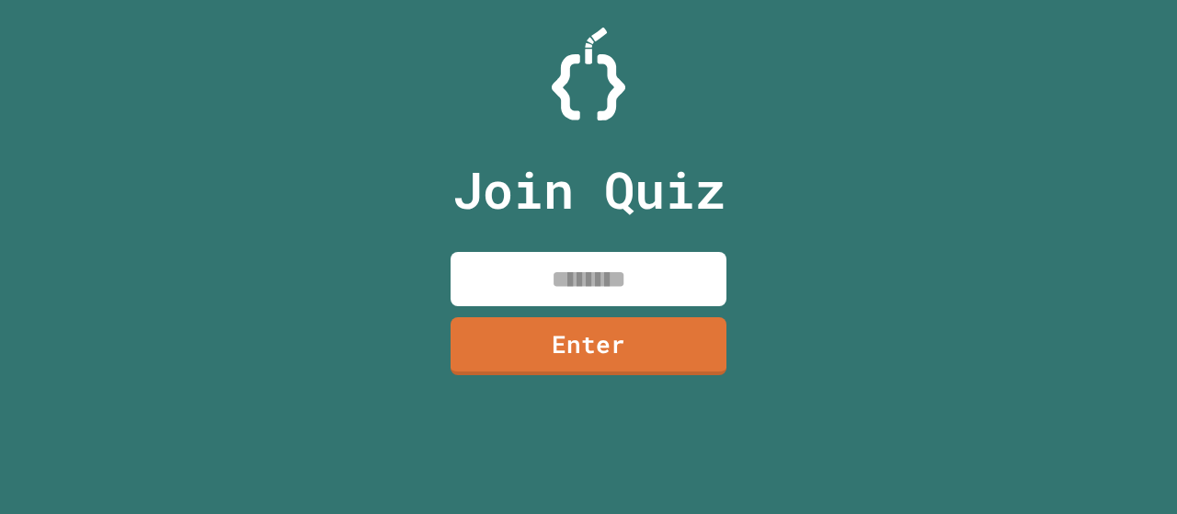
click at [533, 264] on input at bounding box center [589, 279] width 276 height 54
type input "********"
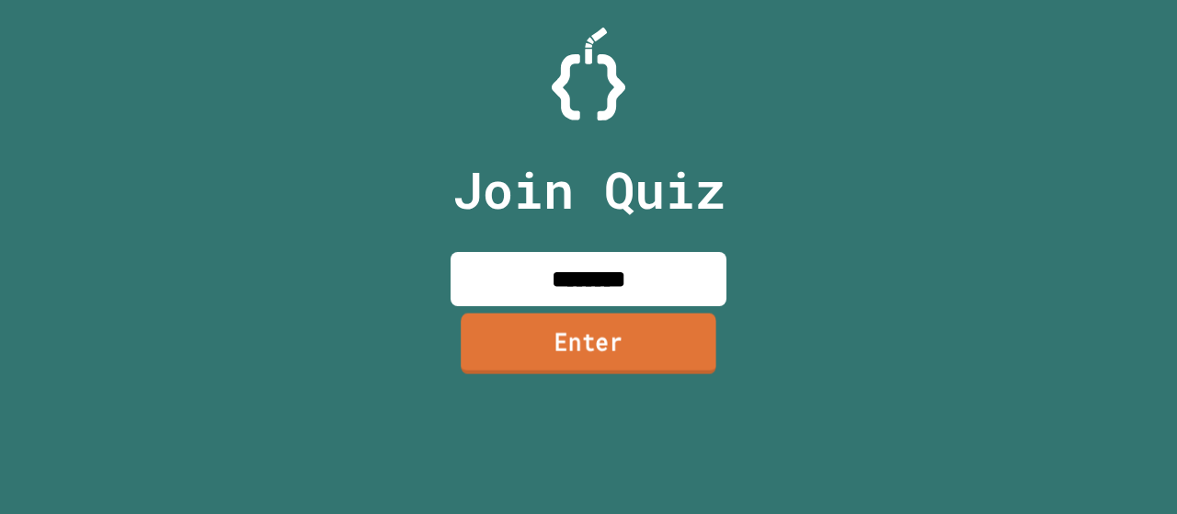
click at [556, 356] on link "Enter" at bounding box center [589, 343] width 256 height 61
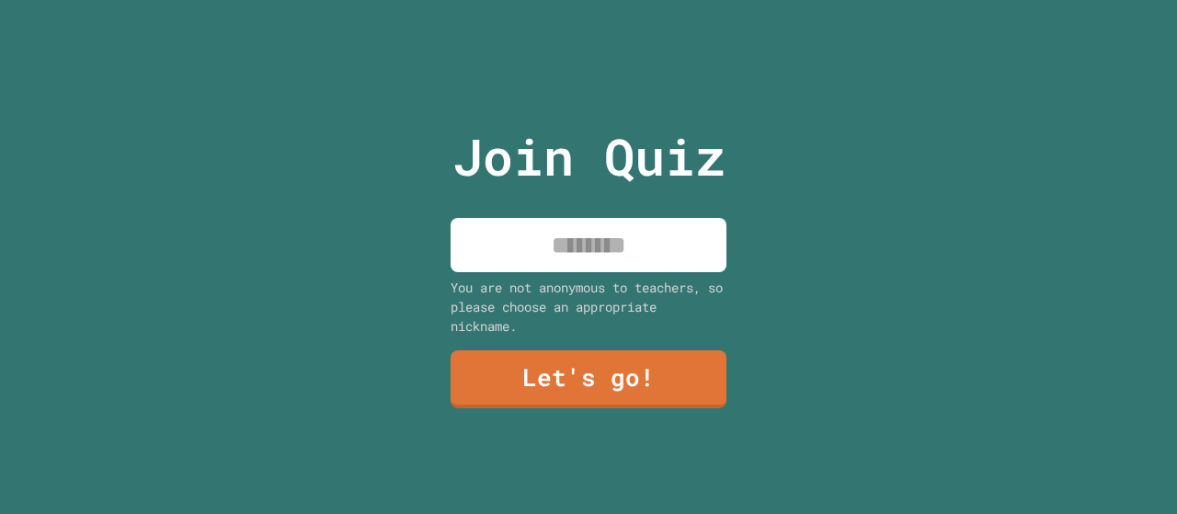
click at [561, 248] on input at bounding box center [589, 245] width 276 height 54
type input "*****"
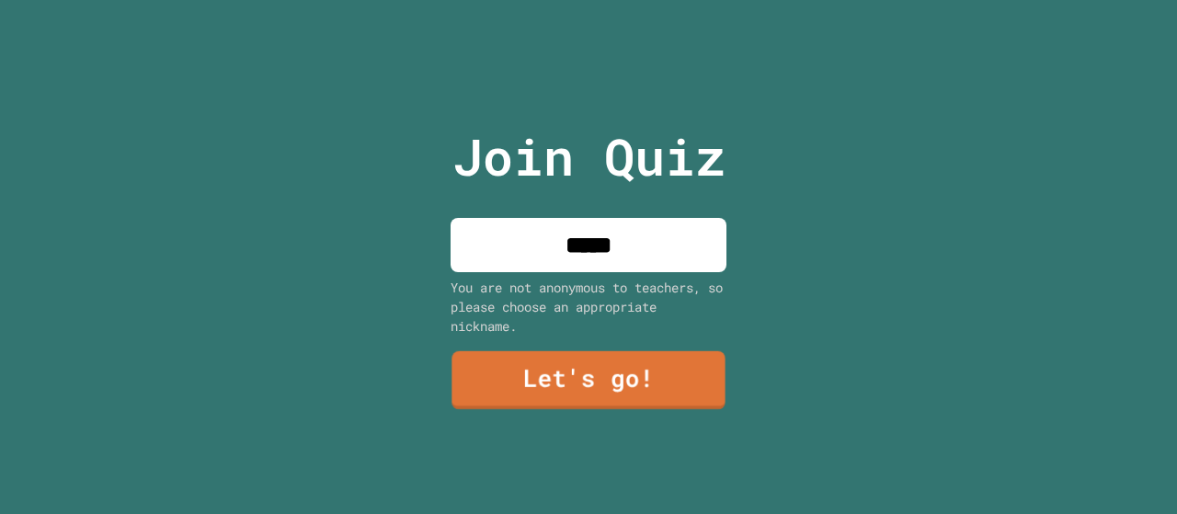
click at [626, 396] on link "Let's go!" at bounding box center [588, 380] width 273 height 59
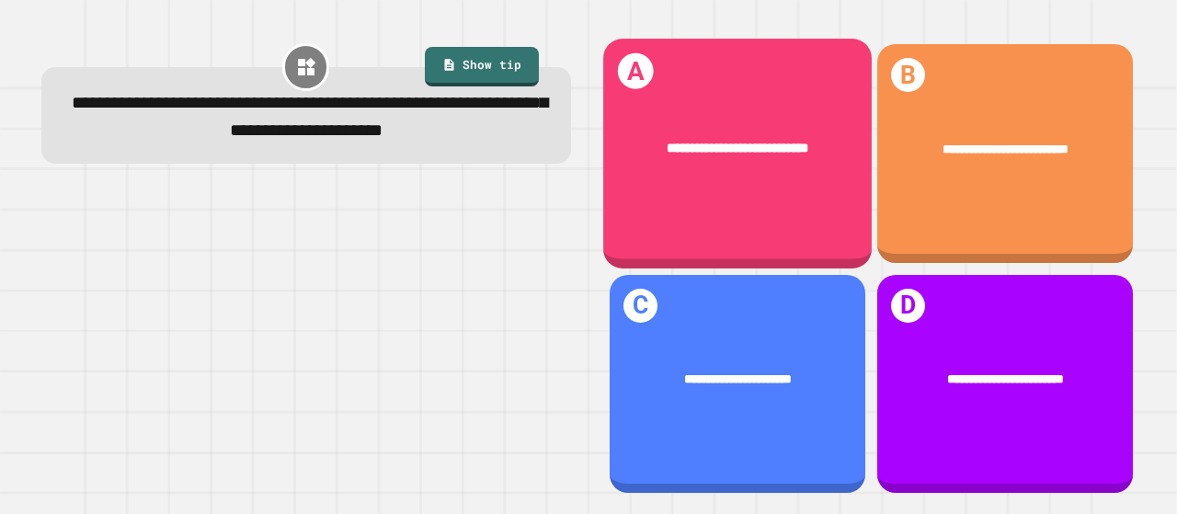
click at [754, 103] on div "**********" at bounding box center [737, 153] width 269 height 229
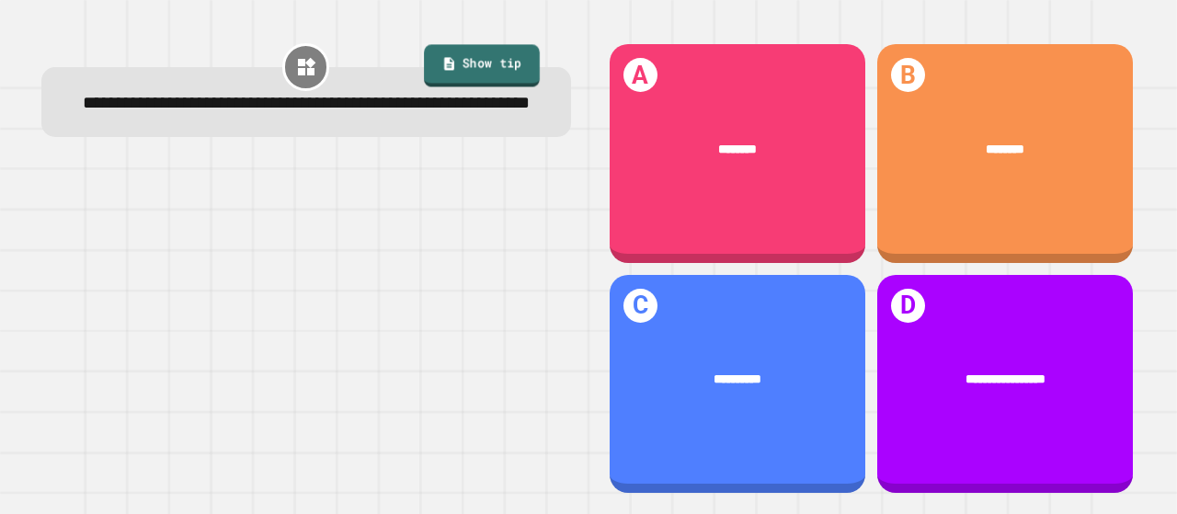
click at [451, 52] on link "Show tip" at bounding box center [482, 65] width 116 height 42
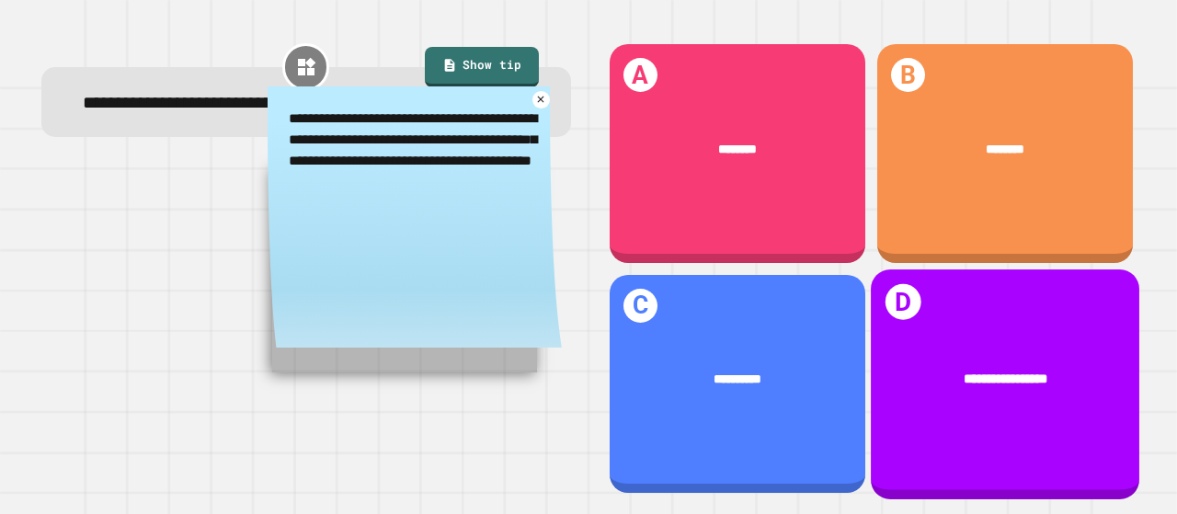
click at [975, 299] on div "**********" at bounding box center [1005, 383] width 269 height 229
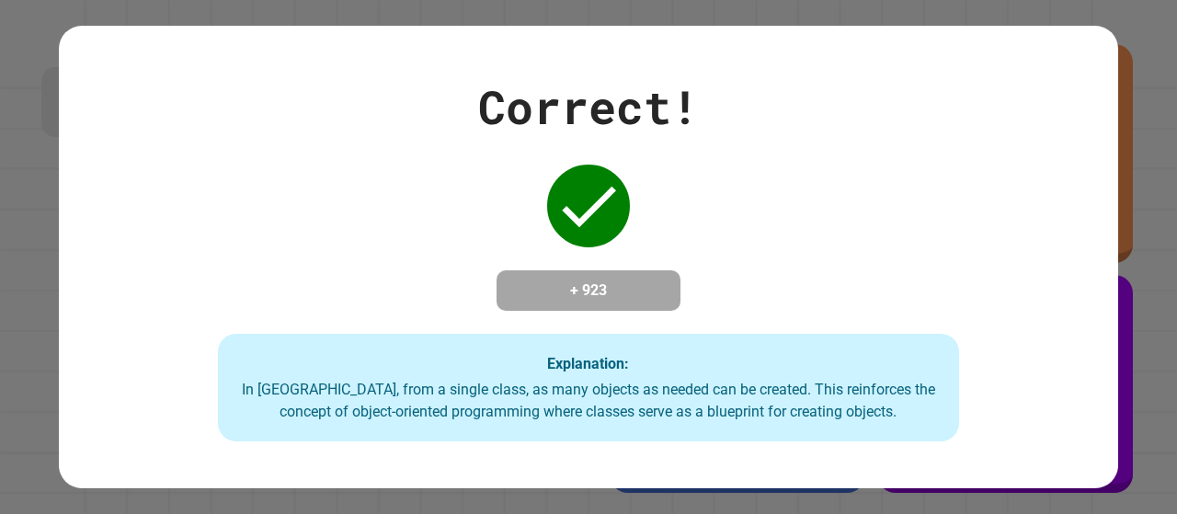
click at [186, 235] on div "Correct! + 923 Explanation: In [GEOGRAPHIC_DATA], from a single class, as many …" at bounding box center [589, 258] width 1060 height 370
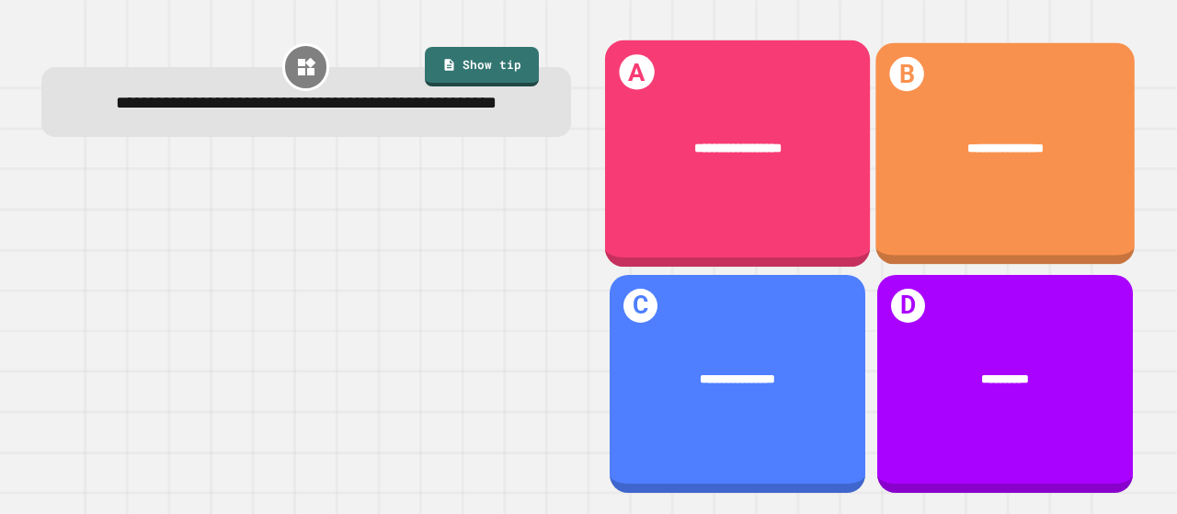
click at [774, 146] on span "**********" at bounding box center [737, 149] width 87 height 14
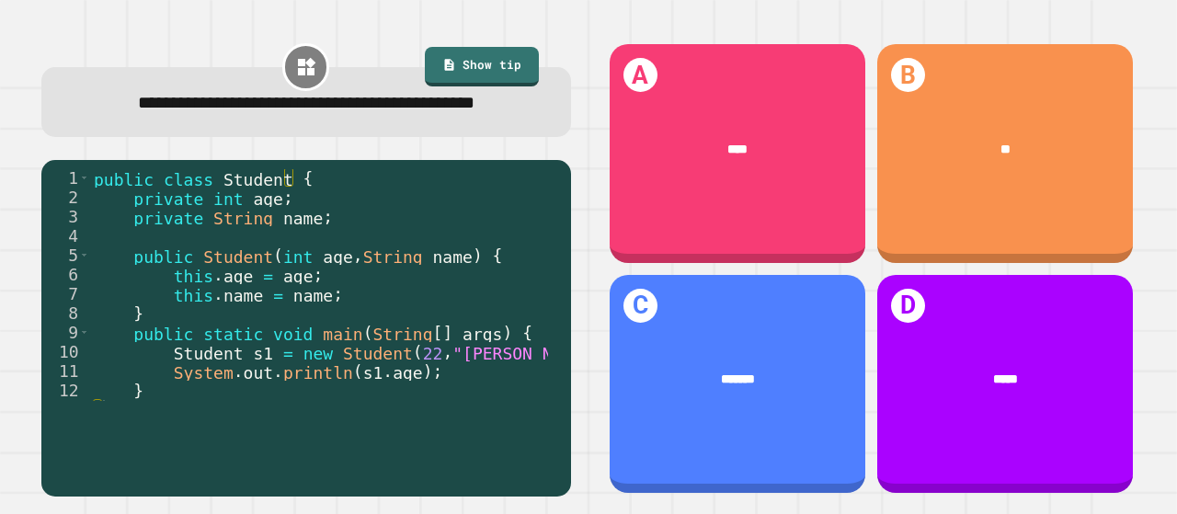
scroll to position [19, 0]
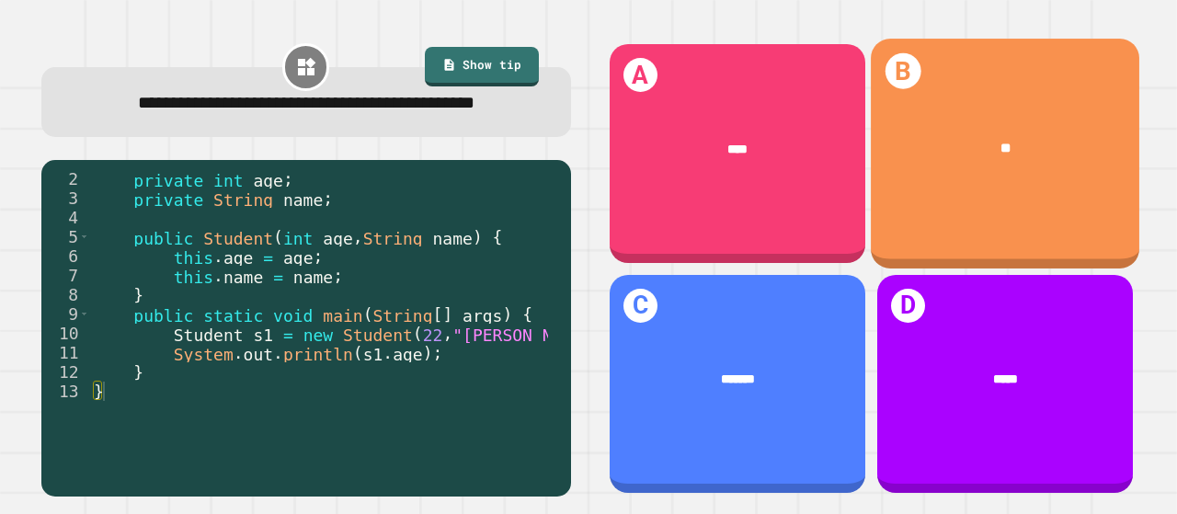
click at [976, 193] on div "B **" at bounding box center [1005, 153] width 269 height 229
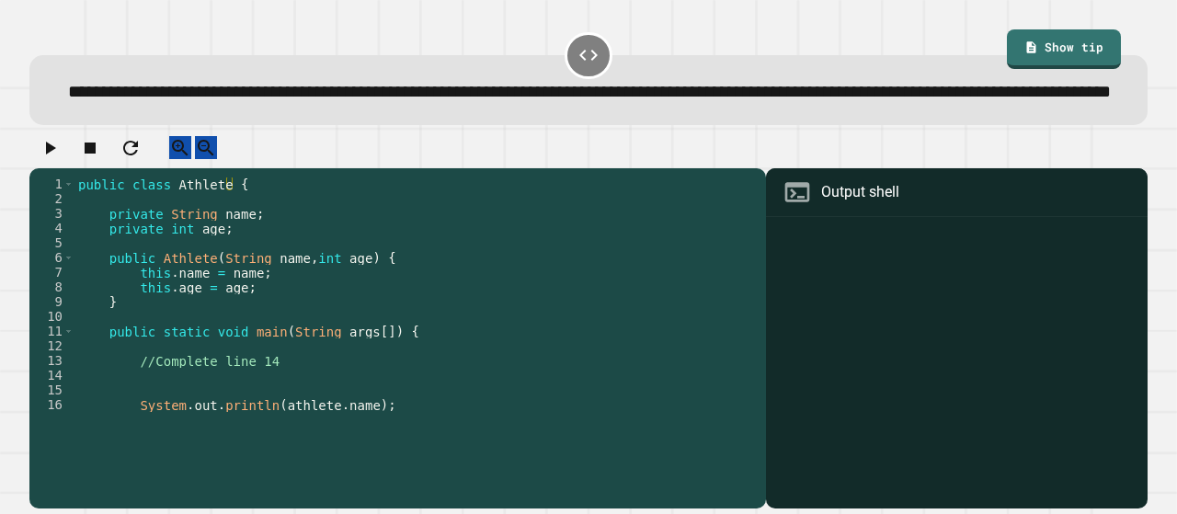
scroll to position [43, 0]
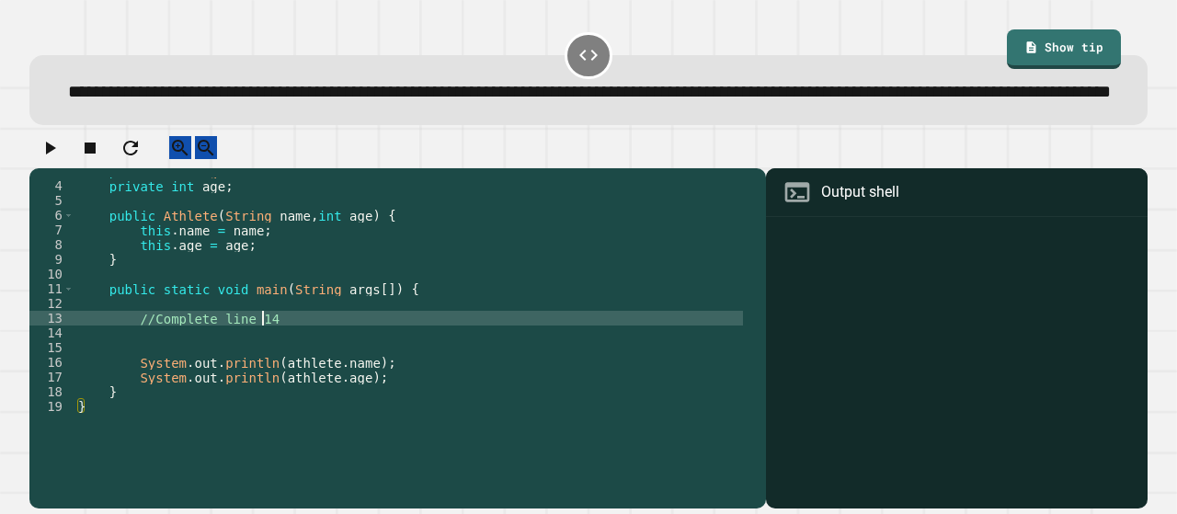
click at [262, 365] on div "private String name ; private int age ; public Athlete ( String name , int age …" at bounding box center [408, 296] width 669 height 265
type textarea "*"
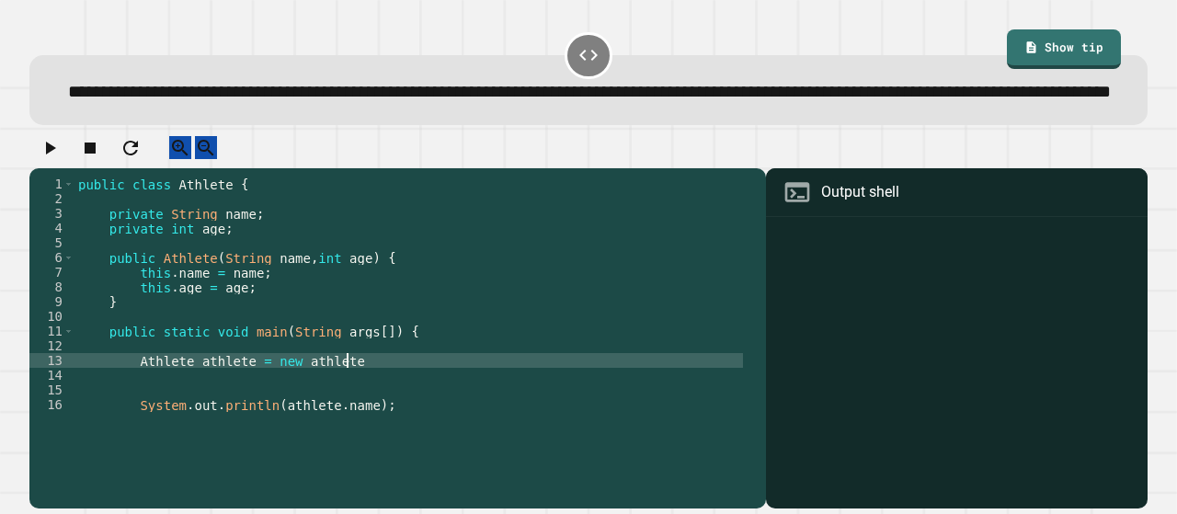
scroll to position [1, 0]
click at [298, 407] on div "public class Athlete { private String name ; private int age ; public Athlete (…" at bounding box center [408, 309] width 669 height 265
click at [353, 407] on div "public class Athlete { private String name ; private int age ; public Athlete (…" at bounding box center [408, 309] width 669 height 265
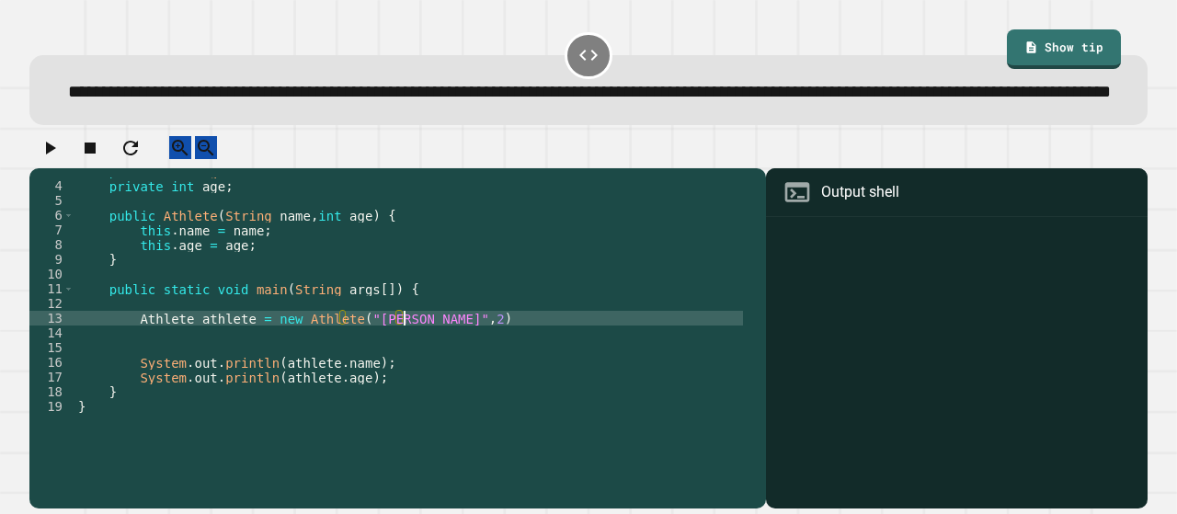
scroll to position [0, 23]
click at [440, 363] on div "private String name ; private int age ; public Athlete ( String name , int age …" at bounding box center [408, 296] width 669 height 265
type textarea "**********"
click at [56, 155] on icon "button" at bounding box center [51, 148] width 10 height 13
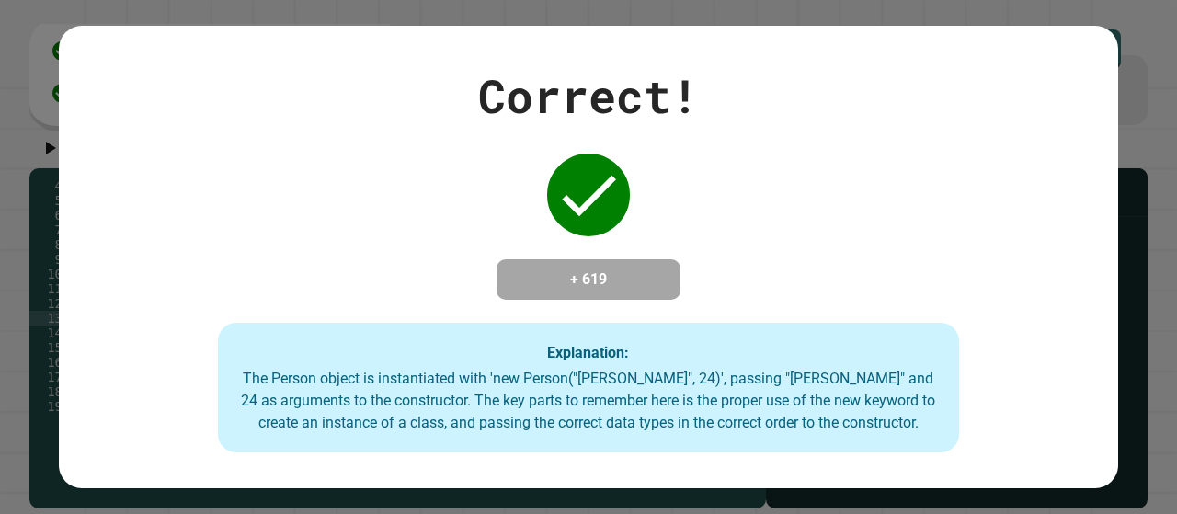
click at [804, 306] on div "Correct! + 619 Explanation: The Person object is instantiated with 'new Person(…" at bounding box center [589, 258] width 1060 height 392
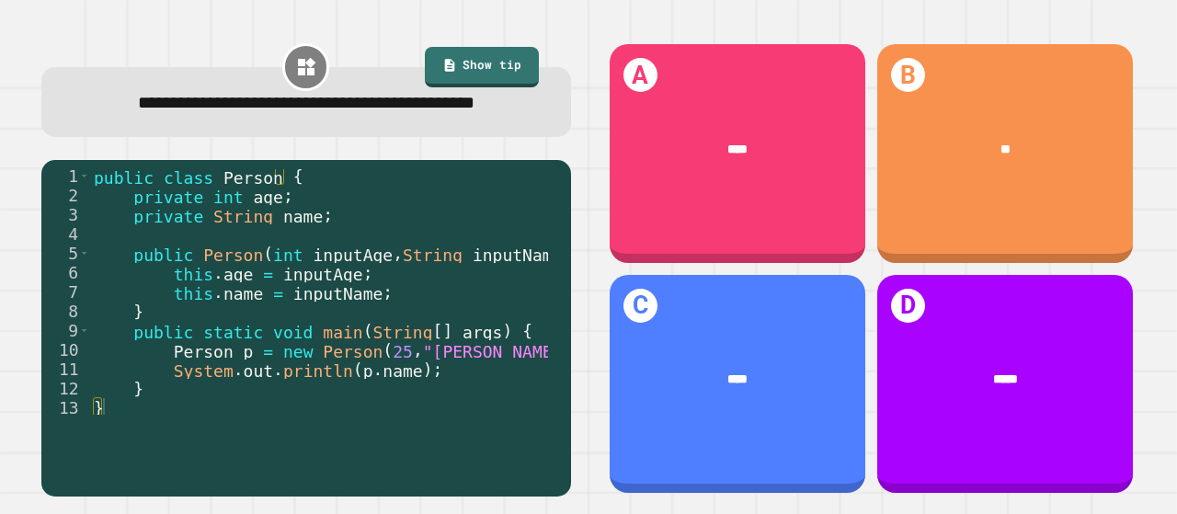
scroll to position [19, 0]
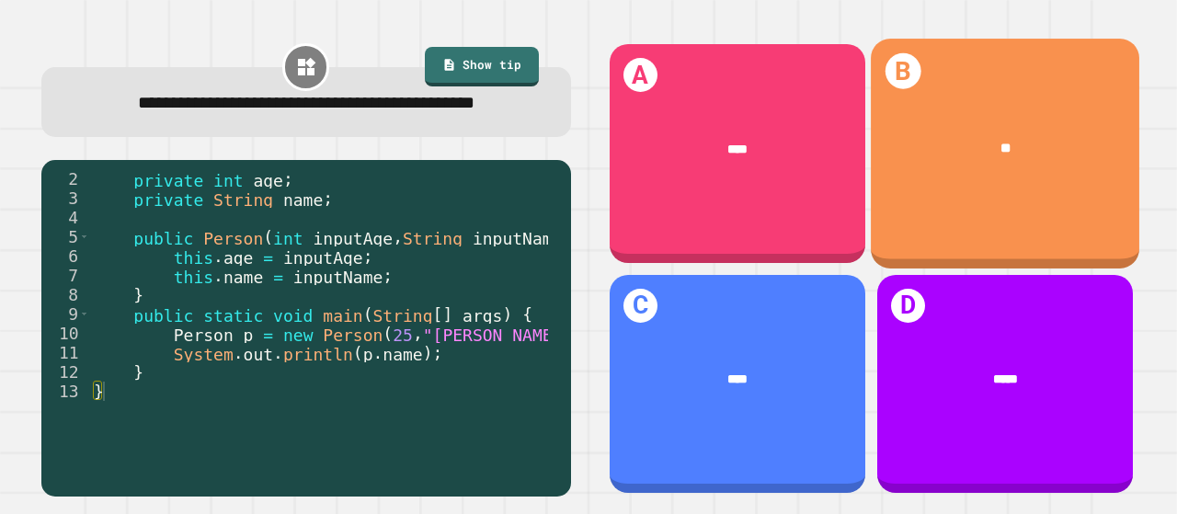
click at [944, 173] on div "**" at bounding box center [1005, 149] width 269 height 74
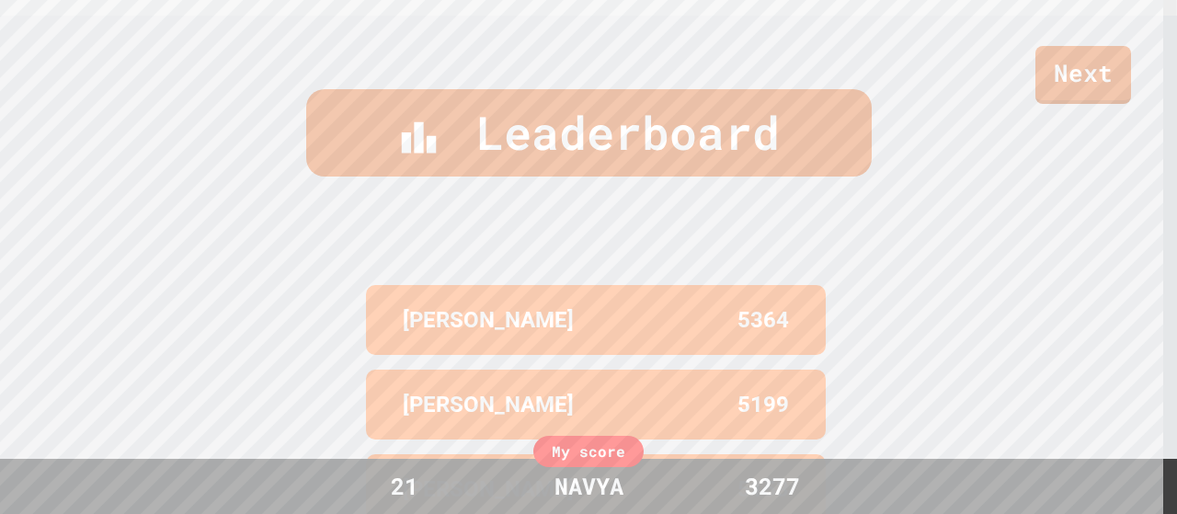
scroll to position [765, 0]
